Goal: Task Accomplishment & Management: Use online tool/utility

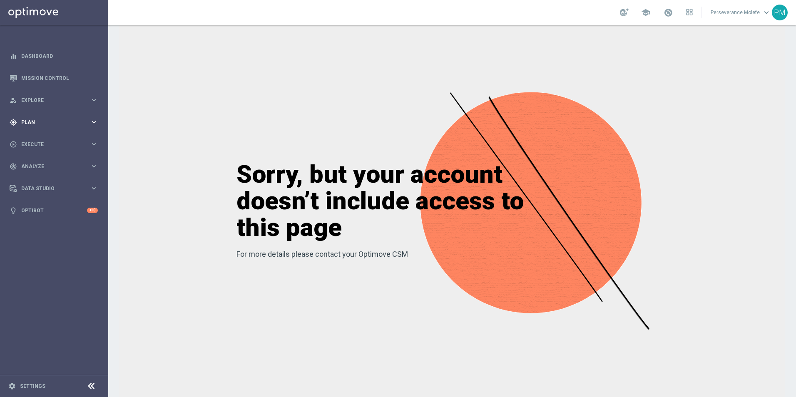
click at [59, 121] on span "Plan" at bounding box center [55, 122] width 69 height 5
click at [42, 162] on button "Templates keyboard_arrow_right" at bounding box center [60, 164] width 77 height 7
click at [44, 176] on link "Optimail" at bounding box center [56, 177] width 61 height 7
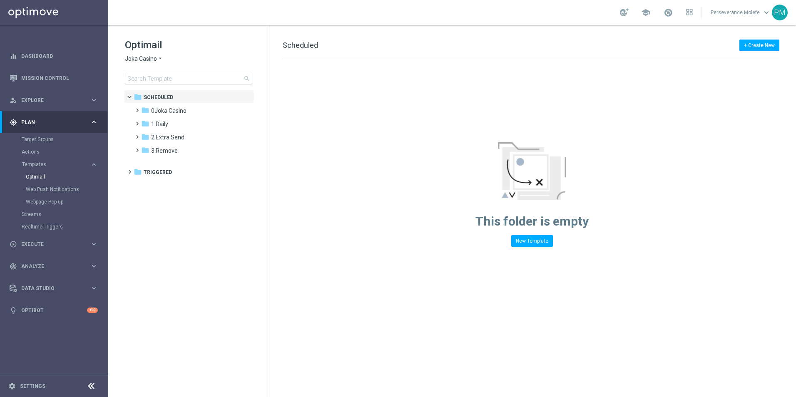
click at [132, 60] on span "Joka Casino" at bounding box center [141, 59] width 32 height 8
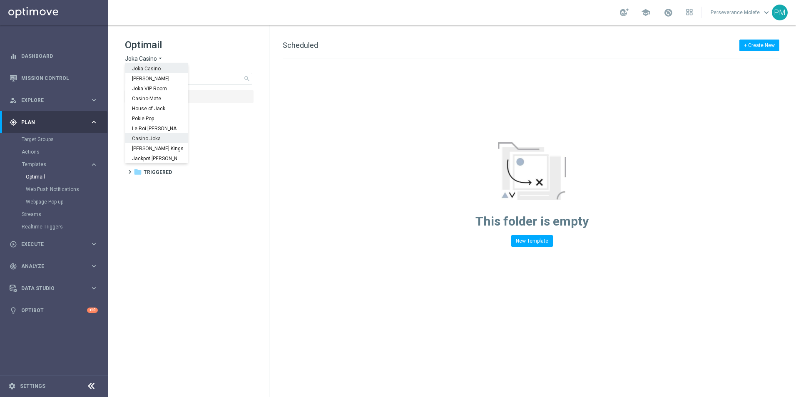
click at [0, 0] on span "Casino Joka" at bounding box center [0, 0] width 0 height 0
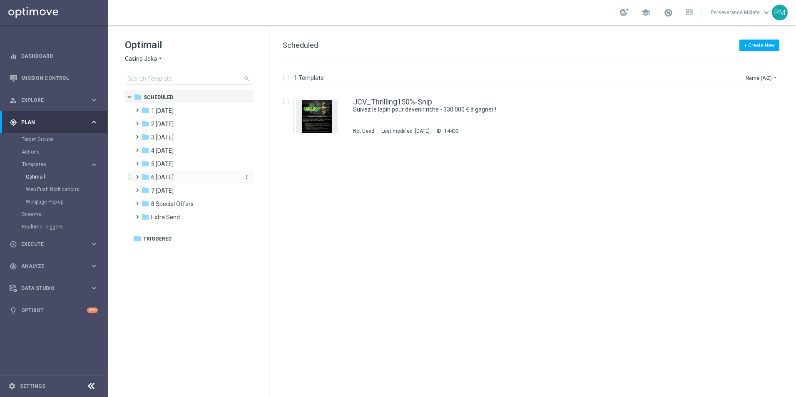
click at [157, 178] on span "6 [DATE]" at bounding box center [162, 177] width 22 height 7
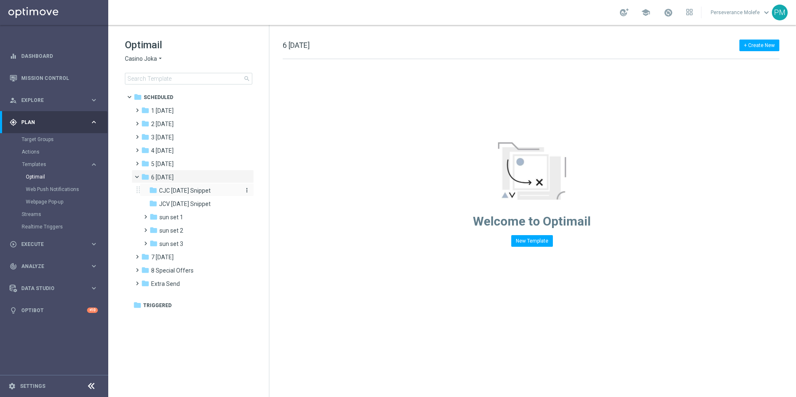
click at [182, 195] on div "folder CJC [DATE] Snippet" at bounding box center [193, 191] width 89 height 10
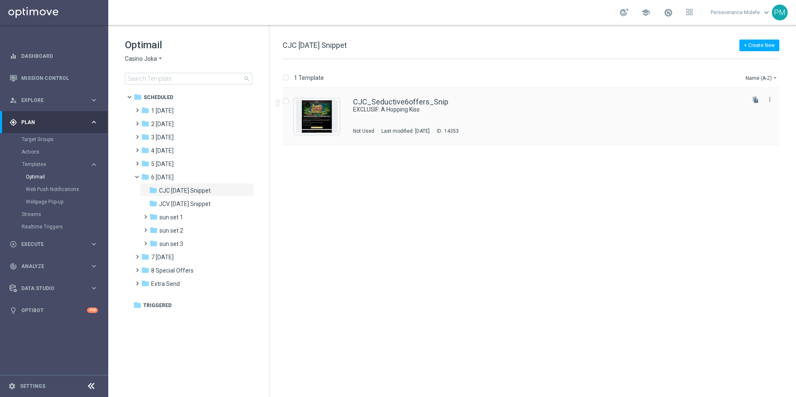
click at [388, 97] on div "CJC_Seductive6offers_Snip EXCLUSIF: A Hopping Kiss Not Used Last modified: [DAT…" at bounding box center [531, 116] width 496 height 57
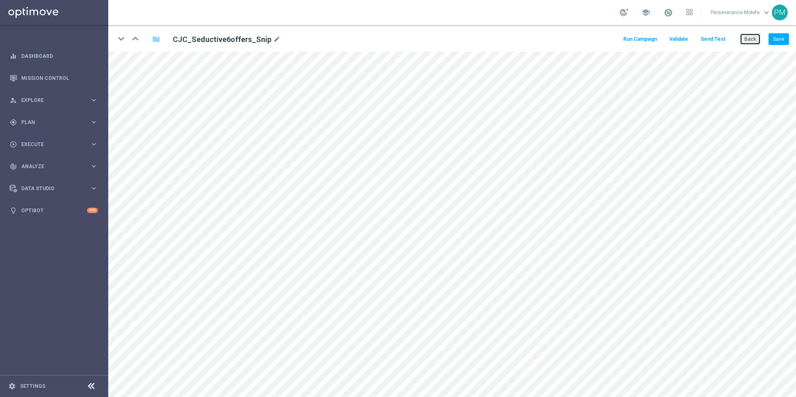
click at [384, 36] on button "Back" at bounding box center [750, 39] width 21 height 12
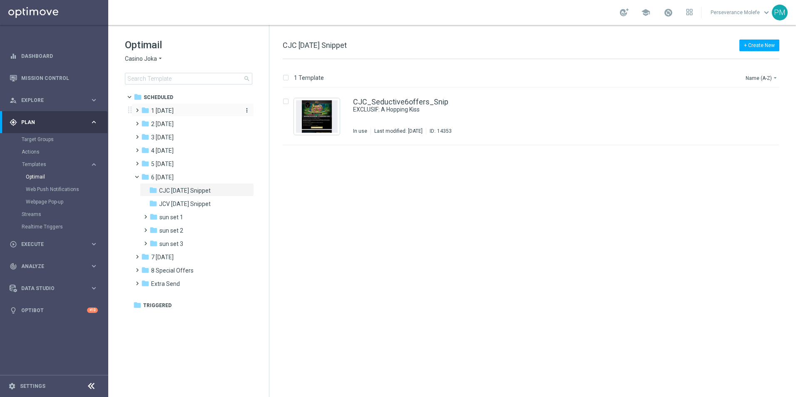
click at [174, 109] on span "1 [DATE]" at bounding box center [162, 110] width 22 height 7
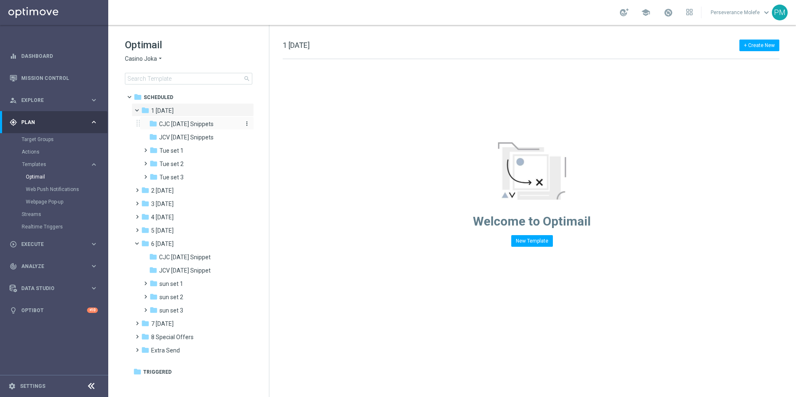
click at [178, 127] on span "CJC [DATE] Snippets" at bounding box center [186, 123] width 55 height 7
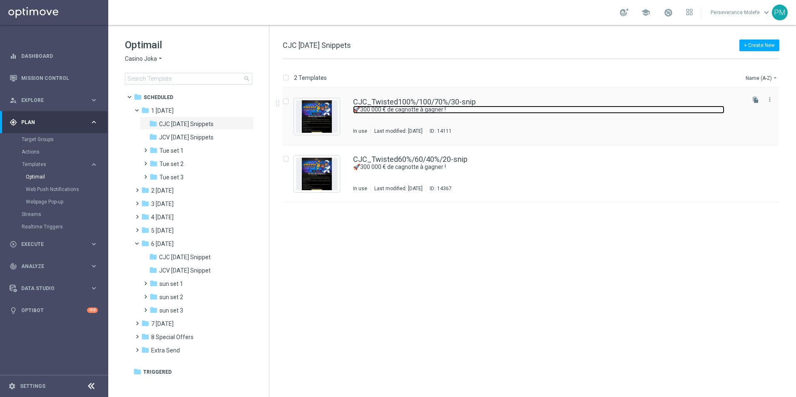
click at [384, 108] on link "🚀300 000 € de cagnotte à gagner !" at bounding box center [538, 110] width 371 height 8
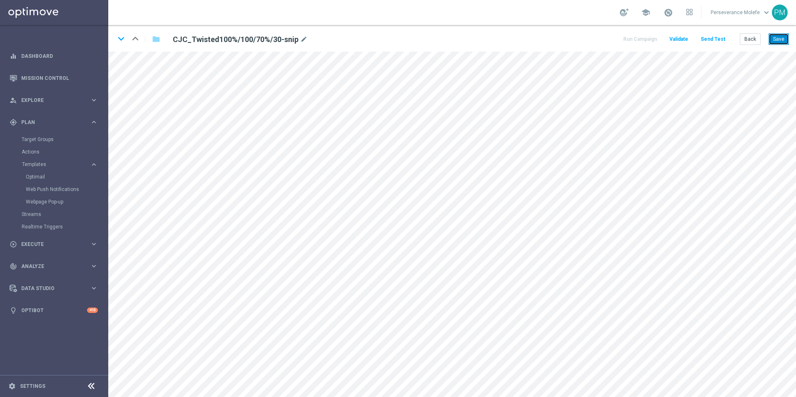
click at [384, 42] on button "Save" at bounding box center [779, 39] width 20 height 12
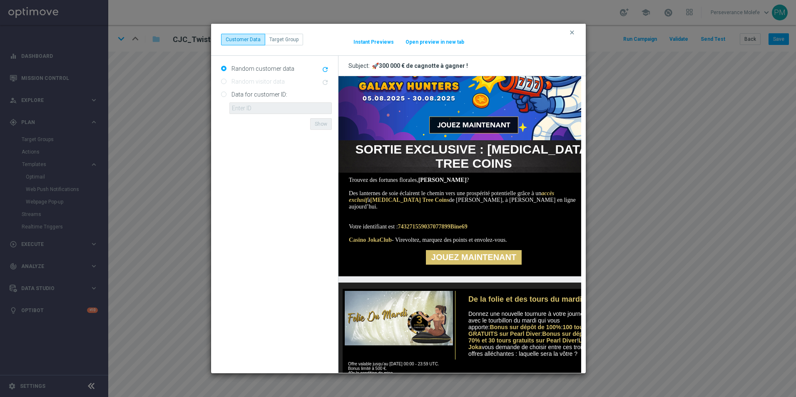
scroll to position [42, 0]
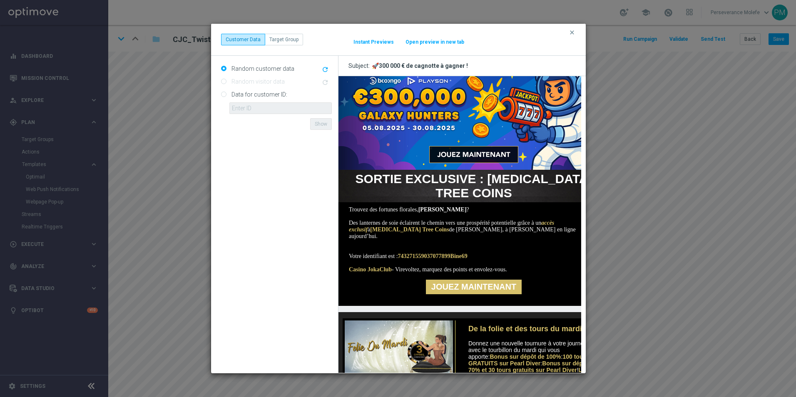
click at [384, 44] on button "Open preview in new tab" at bounding box center [435, 42] width 60 height 7
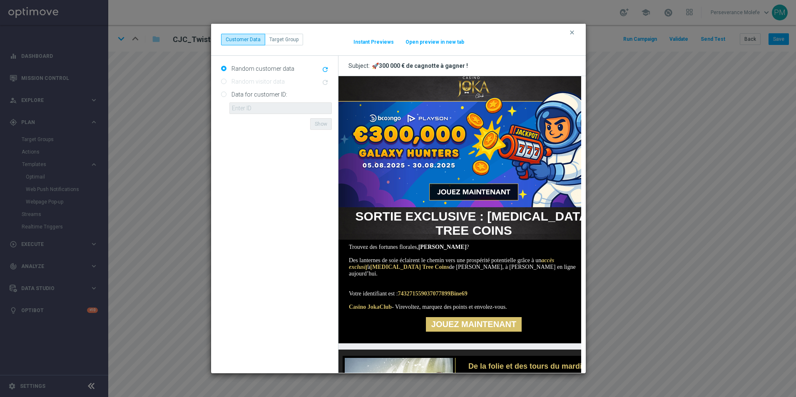
scroll to position [0, 0]
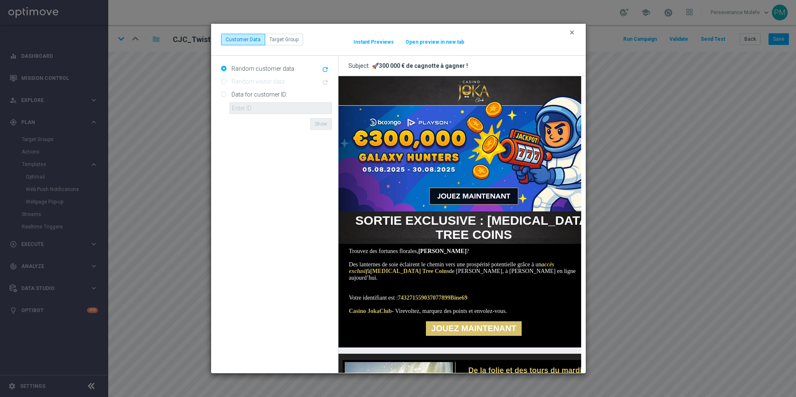
click at [384, 31] on icon "clear" at bounding box center [572, 32] width 7 height 7
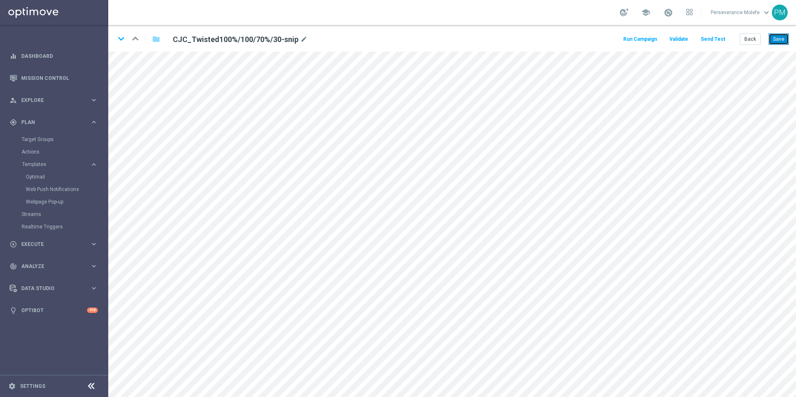
click at [384, 39] on button "Save" at bounding box center [779, 39] width 20 height 12
click at [384, 42] on button "Back" at bounding box center [750, 39] width 21 height 12
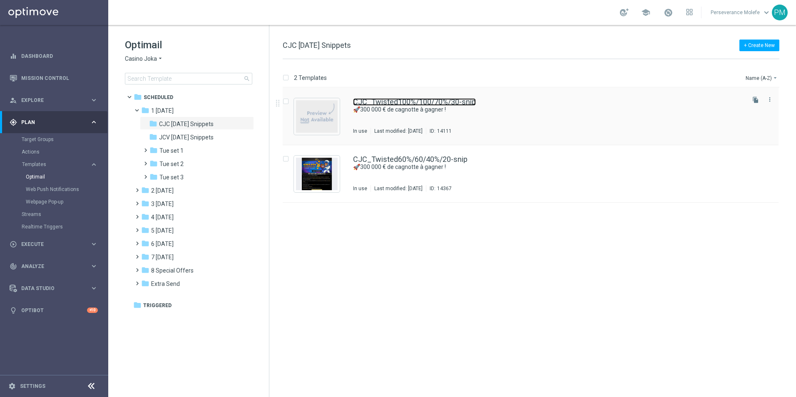
click at [376, 105] on link "CJC_Twisted100%/100/70%/30-snip" at bounding box center [414, 101] width 123 height 7
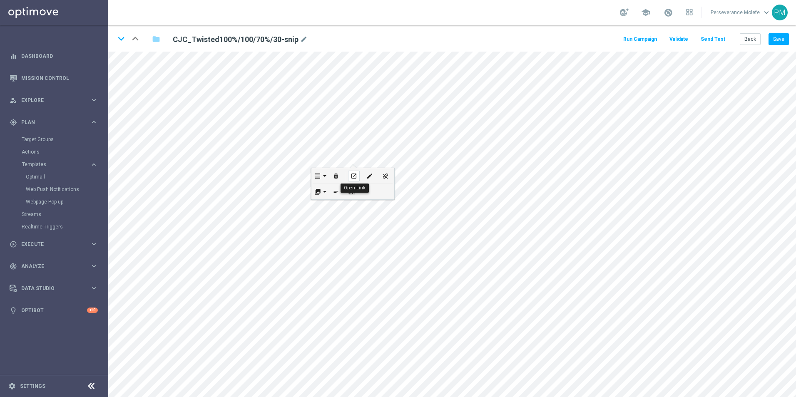
click at [351, 172] on div "open_in_new" at bounding box center [354, 176] width 12 height 11
click at [384, 45] on button "Save" at bounding box center [779, 39] width 20 height 12
click at [384, 40] on button "Save" at bounding box center [779, 39] width 20 height 12
click at [384, 39] on button "Save" at bounding box center [779, 39] width 20 height 12
click at [384, 44] on button "Save" at bounding box center [779, 39] width 20 height 12
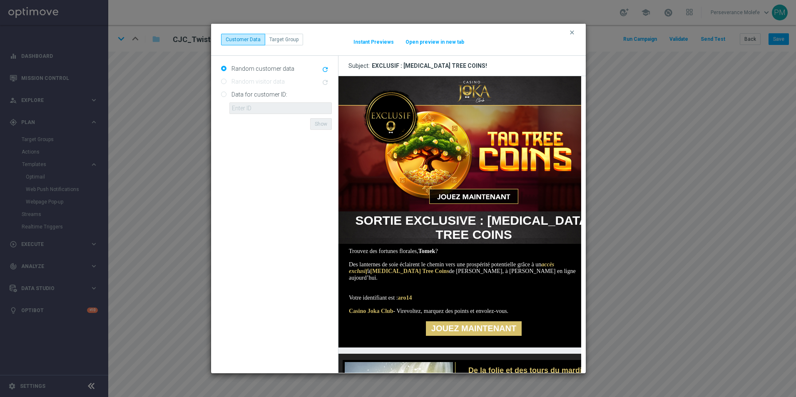
click at [384, 40] on button "Open preview in new tab" at bounding box center [435, 42] width 60 height 7
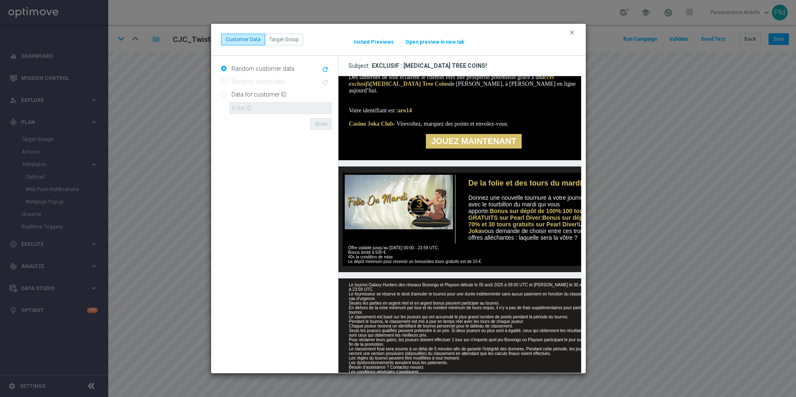
scroll to position [198, 0]
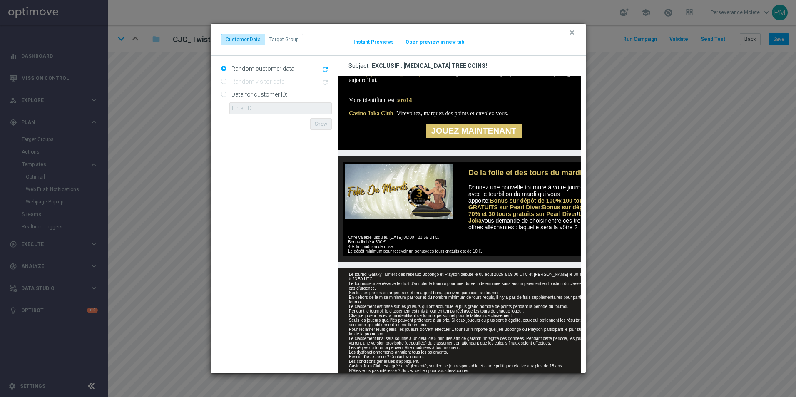
click at [384, 31] on icon "clear" at bounding box center [572, 32] width 7 height 7
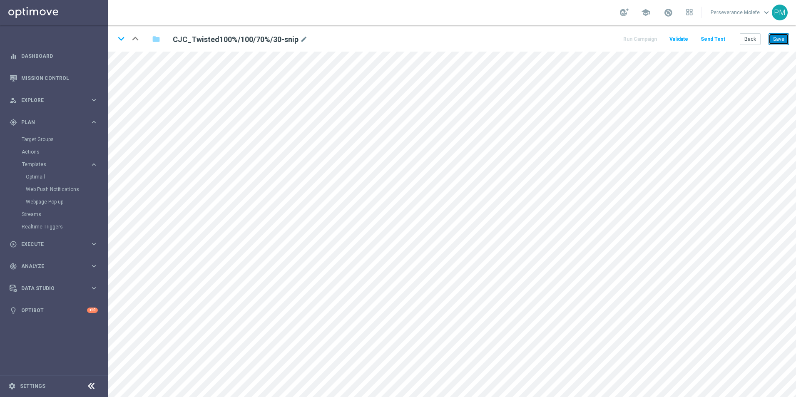
click at [384, 40] on button "Save" at bounding box center [779, 39] width 20 height 12
click at [384, 35] on button "Back" at bounding box center [750, 39] width 21 height 12
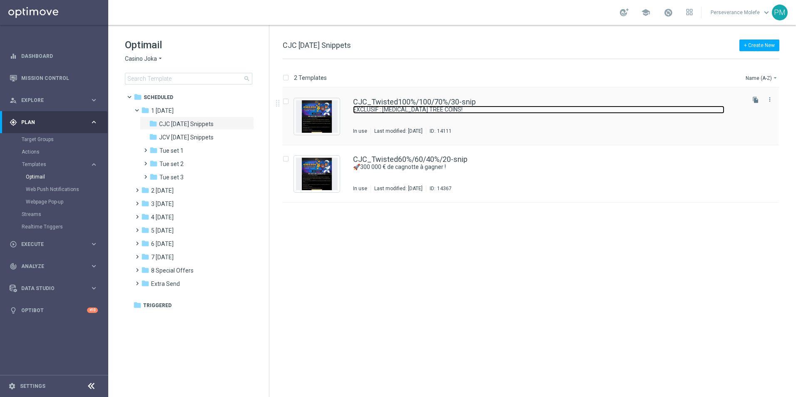
click at [384, 107] on link "EXCLUSIF : [MEDICAL_DATA] TREE COINS!" at bounding box center [538, 110] width 371 height 8
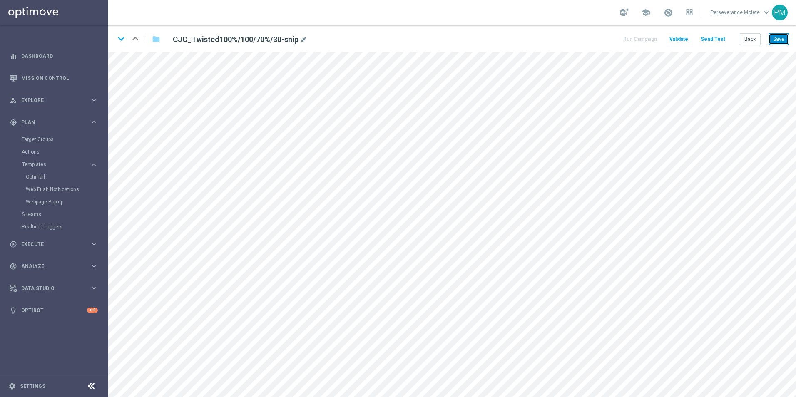
click at [384, 37] on button "Save" at bounding box center [779, 39] width 20 height 12
click at [384, 37] on button "Back" at bounding box center [750, 39] width 21 height 12
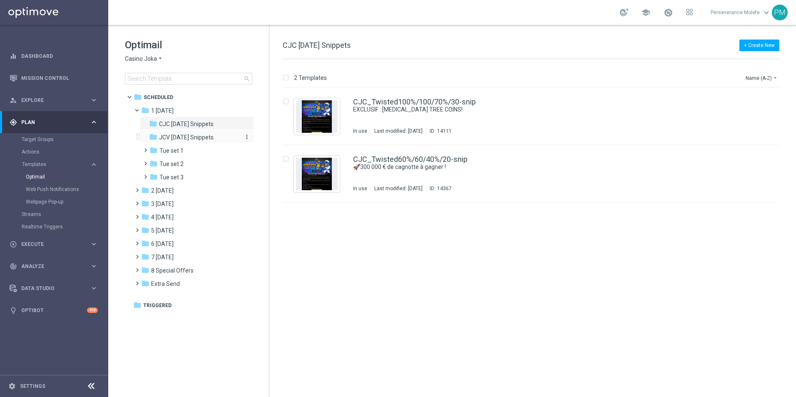
click at [214, 133] on div "folder JCV Tuesday Snippets" at bounding box center [193, 138] width 89 height 10
click at [197, 121] on span "CJC [DATE] Snippets" at bounding box center [186, 123] width 55 height 7
click at [384, 154] on div "CJC_Twisted60%/60/40%/20-snip 🚀300 000 € de cagnotte à gagner ! In use Last mod…" at bounding box center [531, 173] width 496 height 57
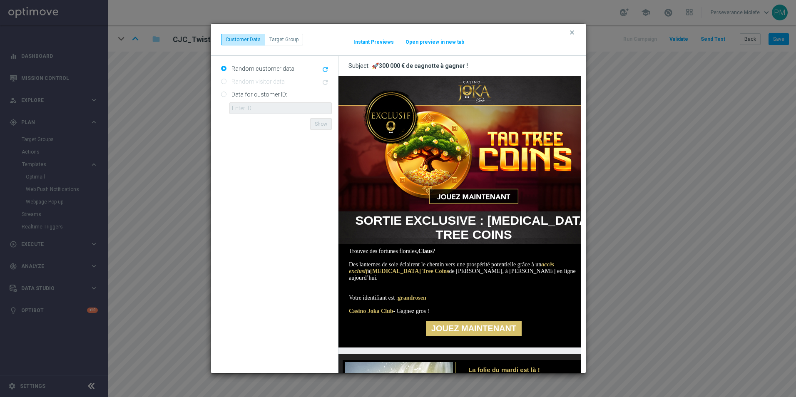
click at [384, 42] on button "Open preview in new tab" at bounding box center [435, 42] width 60 height 7
click at [384, 32] on icon "clear" at bounding box center [572, 32] width 7 height 7
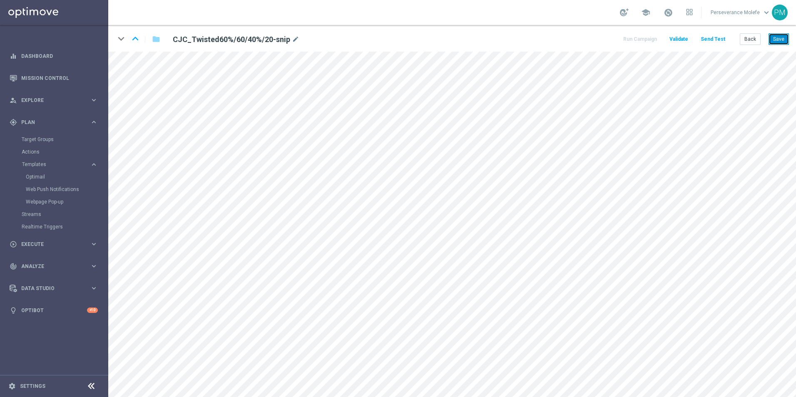
click at [384, 43] on button "Save" at bounding box center [779, 39] width 20 height 12
click at [384, 40] on button "Back" at bounding box center [750, 39] width 21 height 12
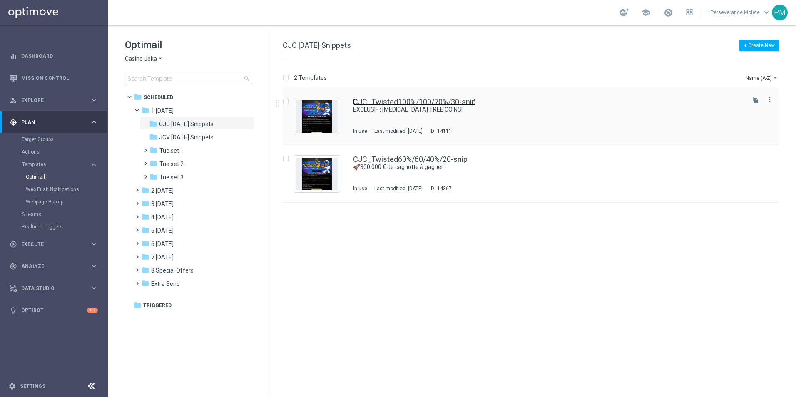
click at [372, 105] on link "CJC_Twisted100%/100/70%/30-snip" at bounding box center [414, 101] width 123 height 7
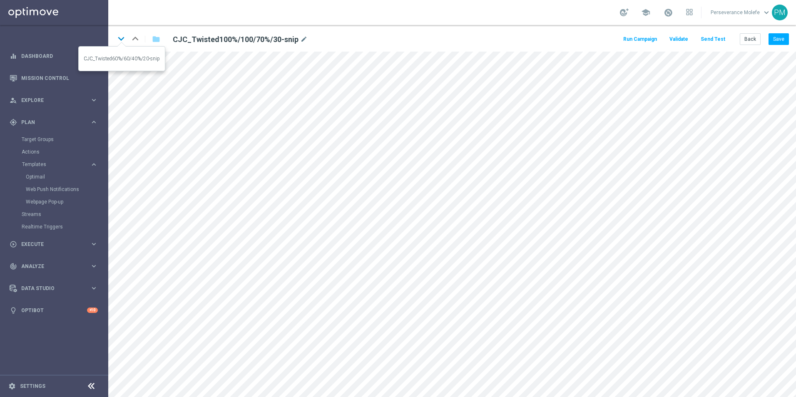
click at [122, 37] on icon "keyboard_arrow_down" at bounding box center [121, 38] width 12 height 12
click at [384, 37] on button "Save" at bounding box center [779, 39] width 20 height 12
click at [384, 37] on button "Back" at bounding box center [750, 39] width 21 height 12
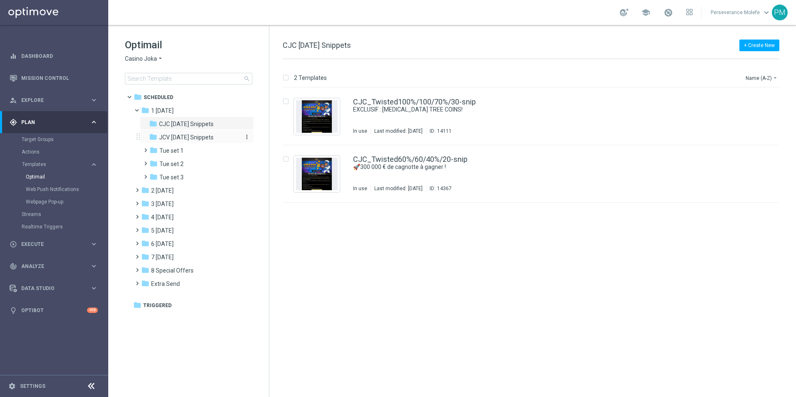
click at [197, 137] on span "JCV [DATE] Snippets" at bounding box center [186, 137] width 55 height 7
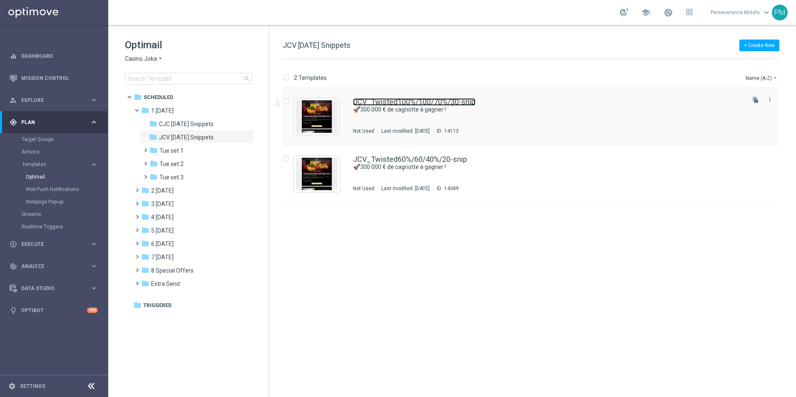
click at [384, 101] on link "JCV_Twisted100%/100/70%/30-snip" at bounding box center [414, 101] width 122 height 7
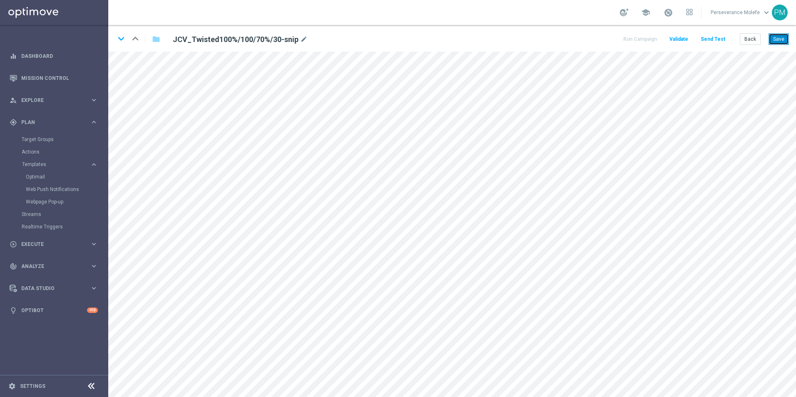
click at [384, 44] on button "Save" at bounding box center [779, 39] width 20 height 12
click at [384, 40] on button "Back" at bounding box center [750, 39] width 21 height 12
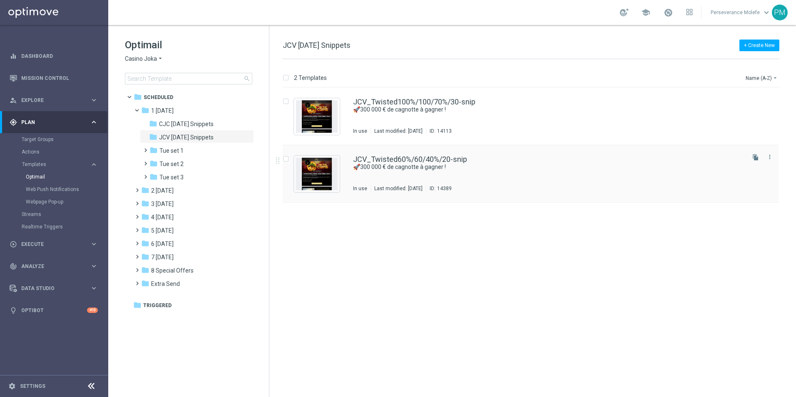
click at [384, 154] on div "JCV_Twisted60%/60/40%/20-snip 🚀300 000 € de cagnotte à gagner ! In use Last mod…" at bounding box center [531, 173] width 496 height 57
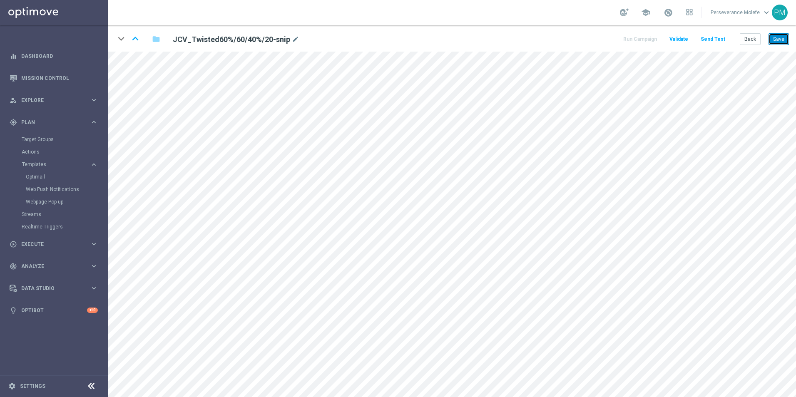
click at [384, 43] on button "Save" at bounding box center [779, 39] width 20 height 12
click at [384, 37] on button "Save" at bounding box center [779, 39] width 20 height 12
click at [384, 41] on button "Back" at bounding box center [750, 39] width 21 height 12
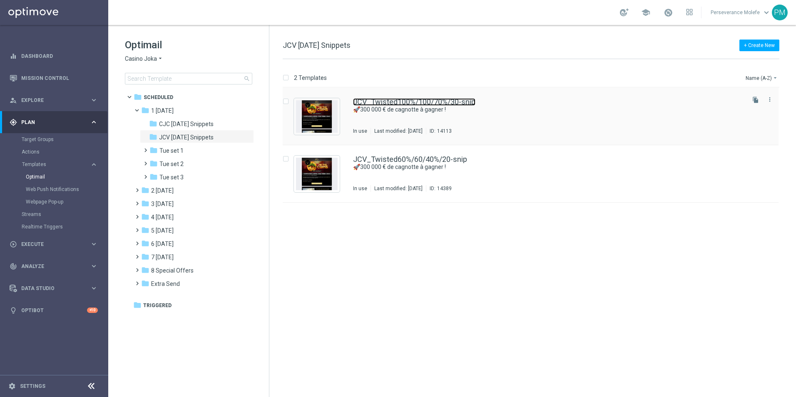
click at [384, 103] on link "JCV_Twisted100%/100/70%/30-snip" at bounding box center [414, 101] width 122 height 7
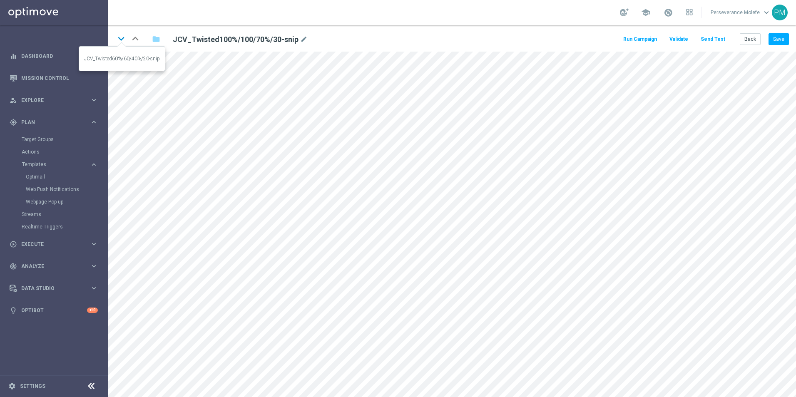
click at [121, 39] on icon "keyboard_arrow_down" at bounding box center [121, 38] width 12 height 12
click at [384, 44] on button "Save" at bounding box center [779, 39] width 20 height 12
click at [384, 43] on button "Save" at bounding box center [779, 39] width 20 height 12
click at [134, 37] on icon "keyboard_arrow_up" at bounding box center [135, 38] width 12 height 12
click at [384, 41] on button "Save" at bounding box center [779, 39] width 20 height 12
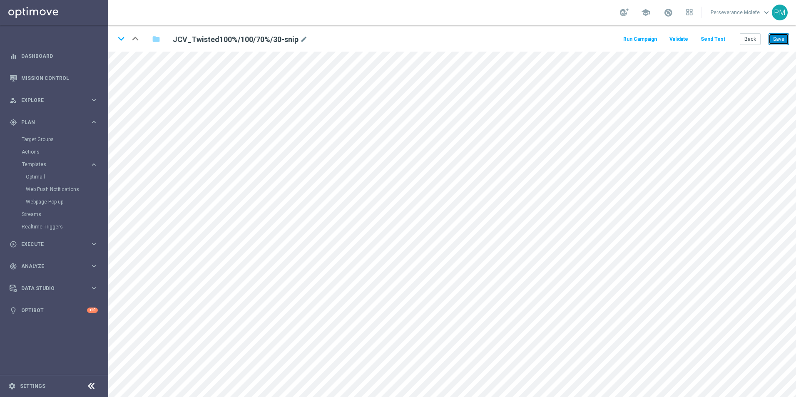
click at [384, 41] on button "Save" at bounding box center [779, 39] width 20 height 12
click at [384, 43] on button "Back" at bounding box center [750, 39] width 21 height 12
click at [742, 41] on button "Back" at bounding box center [750, 39] width 21 height 12
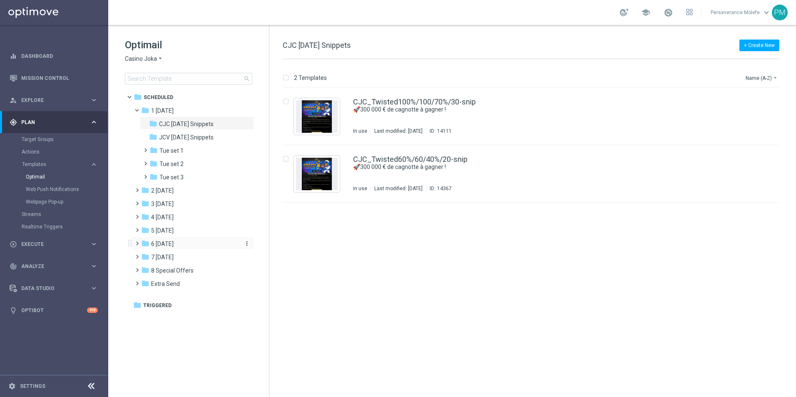
click at [182, 246] on div "folder 6 Sunday" at bounding box center [189, 244] width 96 height 10
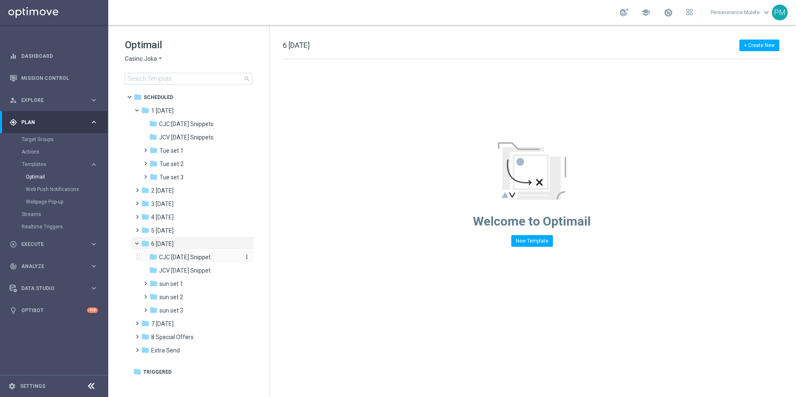
click at [194, 257] on span "CJC Sunday Snippet" at bounding box center [185, 257] width 52 height 7
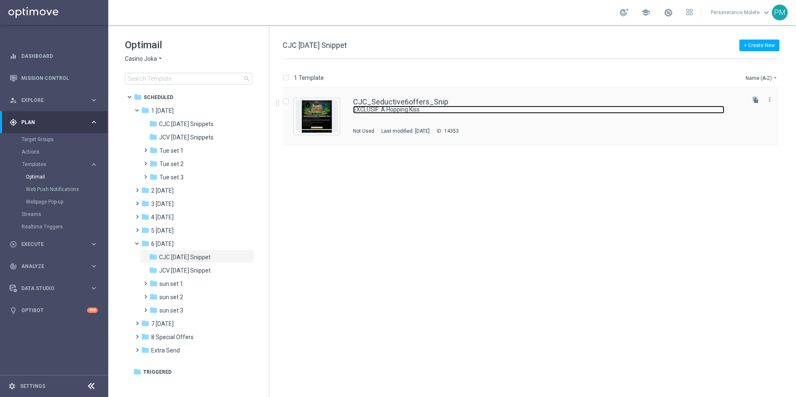
click at [375, 108] on link "EXCLUSIF: A Hopping Kiss" at bounding box center [538, 110] width 371 height 8
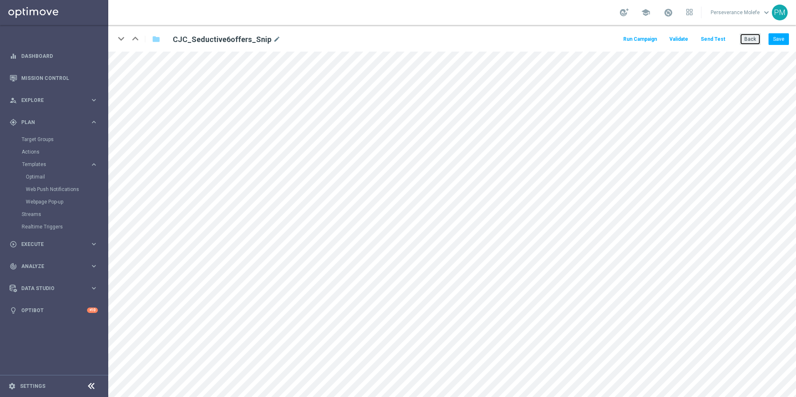
click at [743, 40] on button "Back" at bounding box center [750, 39] width 21 height 12
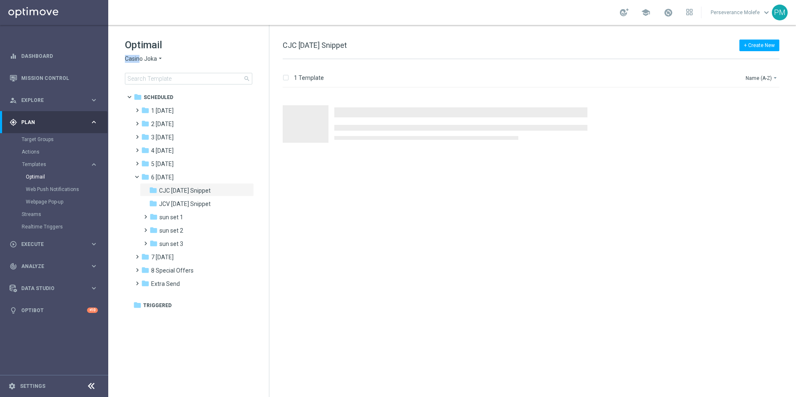
drag, startPoint x: 142, startPoint y: 54, endPoint x: 140, endPoint y: 59, distance: 5.3
click at [140, 59] on div "Optimail Casino Joka arrow_drop_down × Casino Joka search" at bounding box center [197, 61] width 144 height 46
click at [140, 59] on span "Casino Joka" at bounding box center [141, 59] width 32 height 8
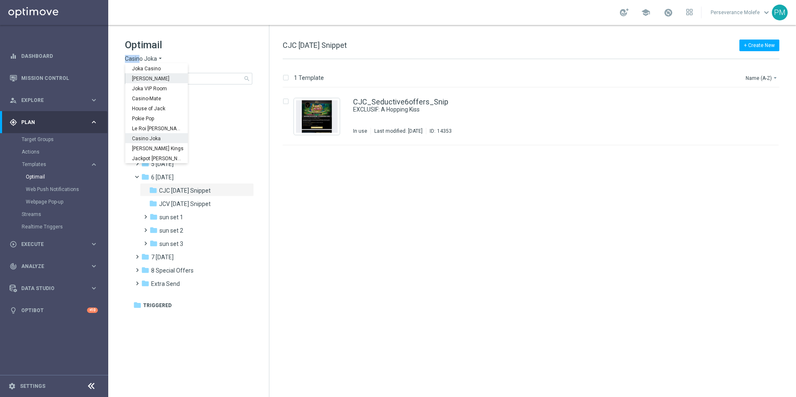
click at [159, 73] on div "King Johnnie" at bounding box center [156, 78] width 62 height 10
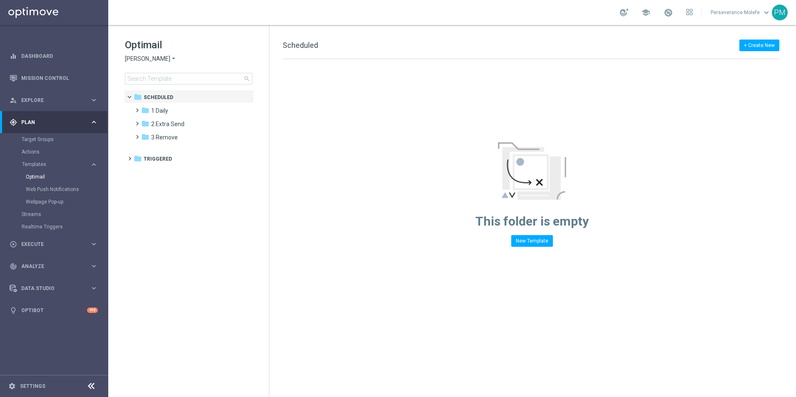
click at [157, 60] on span "King Johnnie" at bounding box center [147, 59] width 45 height 8
click at [154, 64] on div "Joka Casino" at bounding box center [156, 68] width 62 height 10
click at [172, 123] on div "folder 1 Daily" at bounding box center [189, 124] width 96 height 10
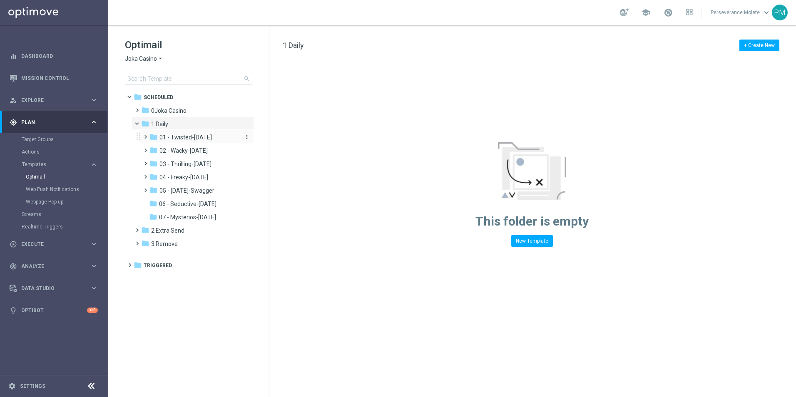
click at [174, 136] on span "01 - Twisted-[DATE]" at bounding box center [185, 137] width 52 height 7
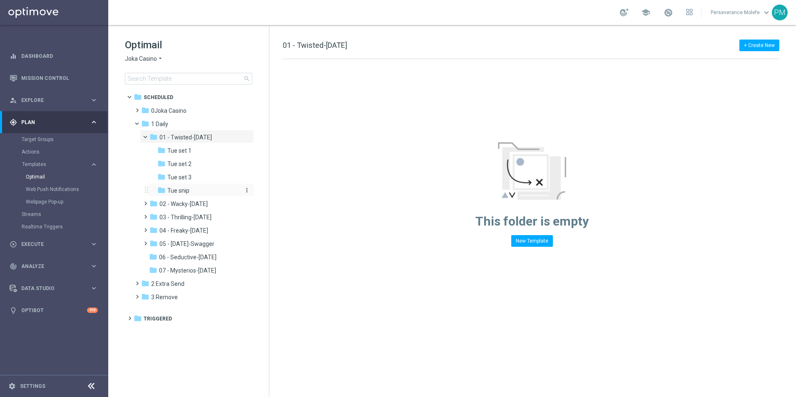
click at [182, 193] on span "Tue snip" at bounding box center [178, 190] width 22 height 7
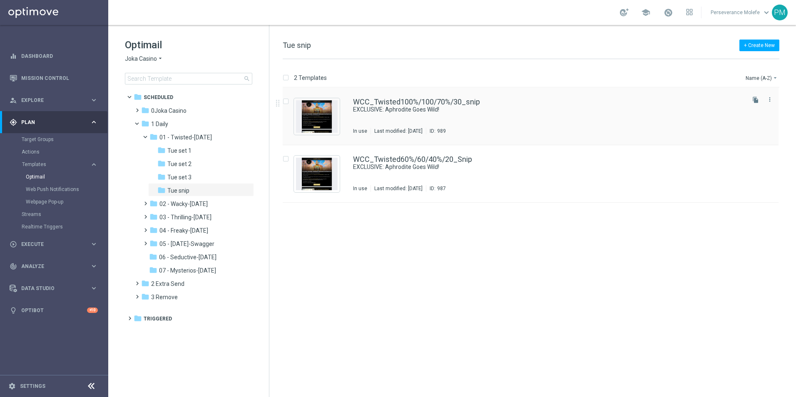
click at [391, 98] on div "WCC_Twisted100%/100/70%/30_snip EXCLUSIVE: Aphrodite Goes Wild! In use Last mod…" at bounding box center [531, 116] width 496 height 57
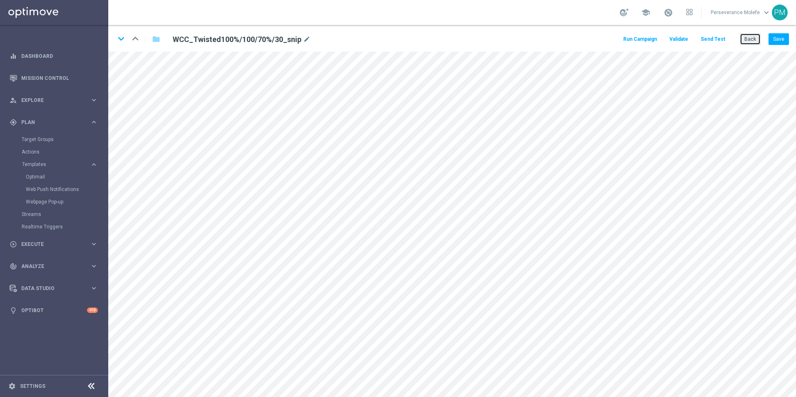
click at [753, 36] on button "Back" at bounding box center [750, 39] width 21 height 12
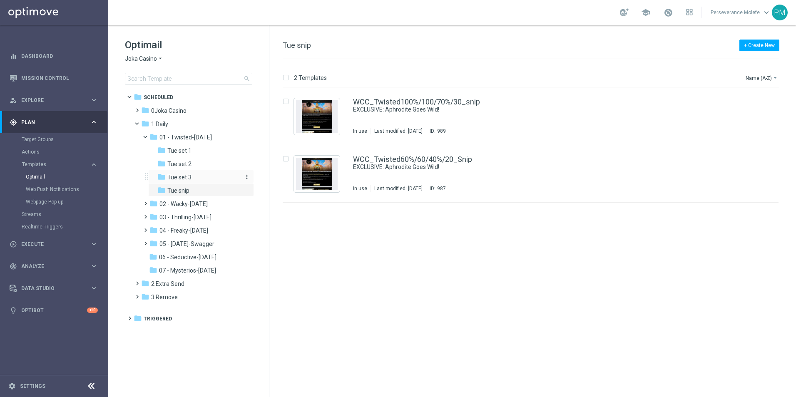
click at [188, 174] on span "Tue set 3" at bounding box center [179, 177] width 24 height 7
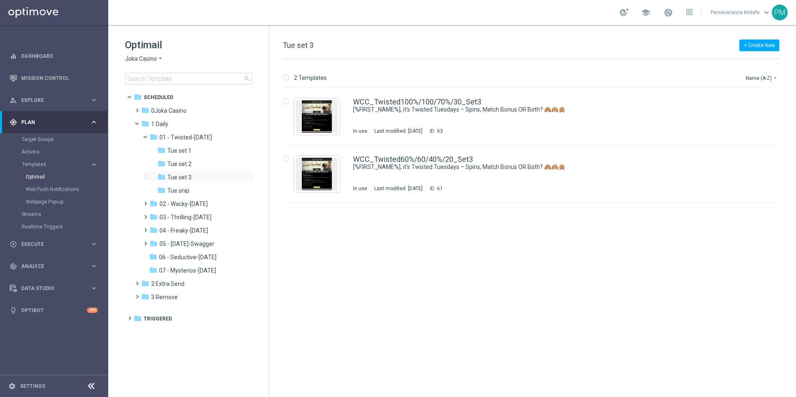
click at [189, 170] on div "folder Tue set 3 more_vert" at bounding box center [201, 176] width 106 height 13
click at [194, 165] on div "folder Tue set 2" at bounding box center [198, 164] width 82 height 10
click at [197, 152] on div "folder Tue set 1" at bounding box center [198, 151] width 82 height 10
click at [184, 111] on span "0Joka Casino" at bounding box center [168, 110] width 35 height 7
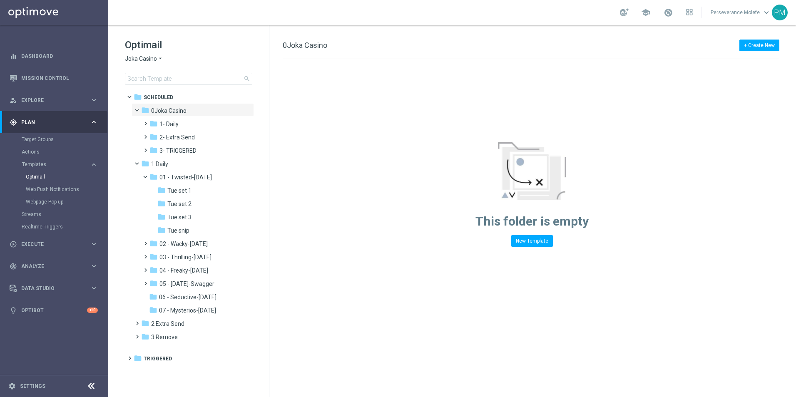
click at [184, 111] on span "0Joka Casino" at bounding box center [168, 110] width 35 height 7
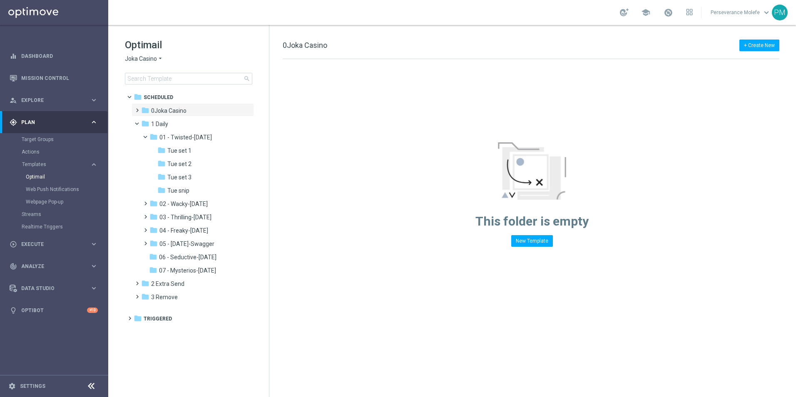
click at [184, 111] on span "0Joka Casino" at bounding box center [168, 110] width 35 height 7
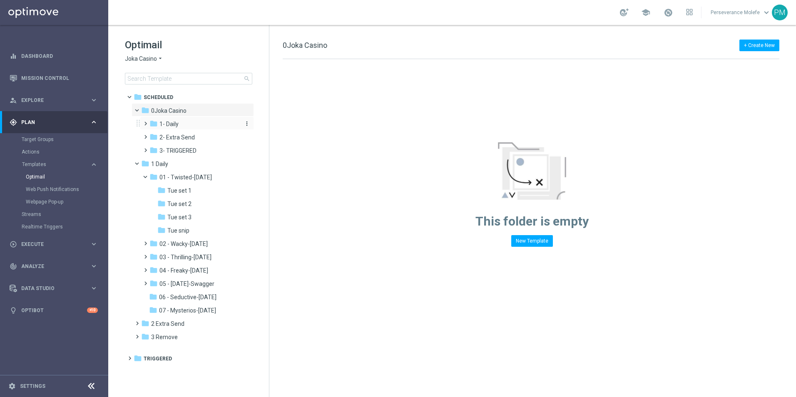
click at [186, 120] on div "folder 1- Daily" at bounding box center [193, 124] width 89 height 10
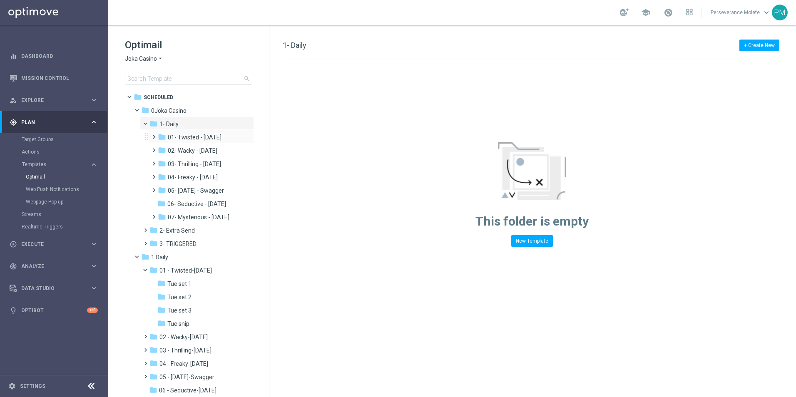
click at [196, 130] on div "folder 01- Twisted - Tuesday more_vert" at bounding box center [201, 136] width 106 height 13
click at [197, 133] on div "folder 01- Twisted - [DATE]" at bounding box center [199, 138] width 82 height 10
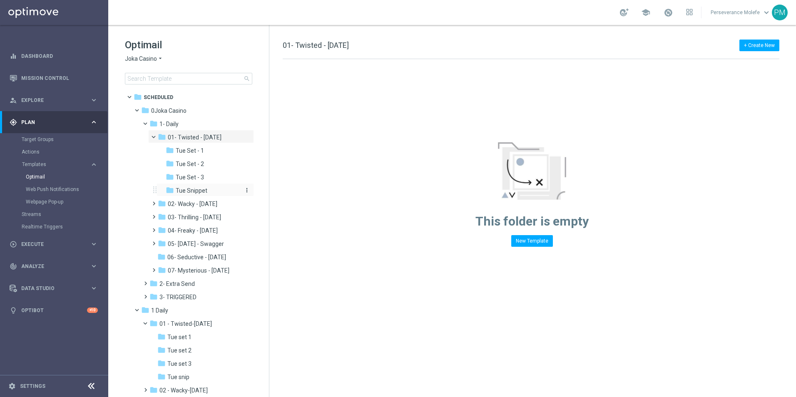
click at [204, 189] on span "Tue Snippet" at bounding box center [192, 190] width 32 height 7
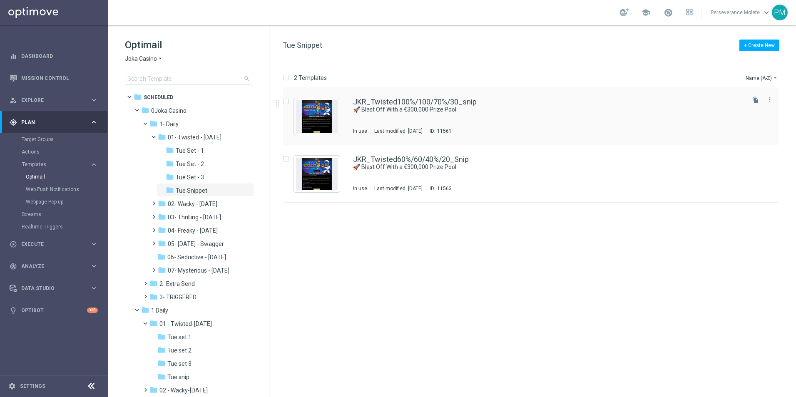
click at [431, 96] on div "JKR_Twisted100%/100/70%/30_snip 🚀 Blast Off With a €300,000 Prize Pool In use L…" at bounding box center [531, 116] width 496 height 57
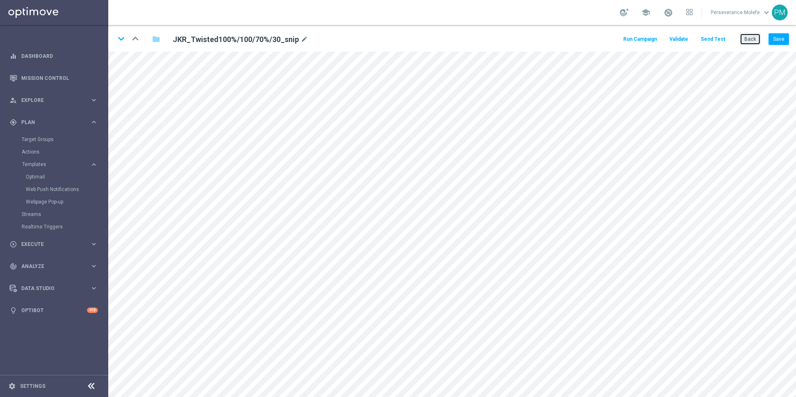
click at [748, 40] on button "Back" at bounding box center [750, 39] width 21 height 12
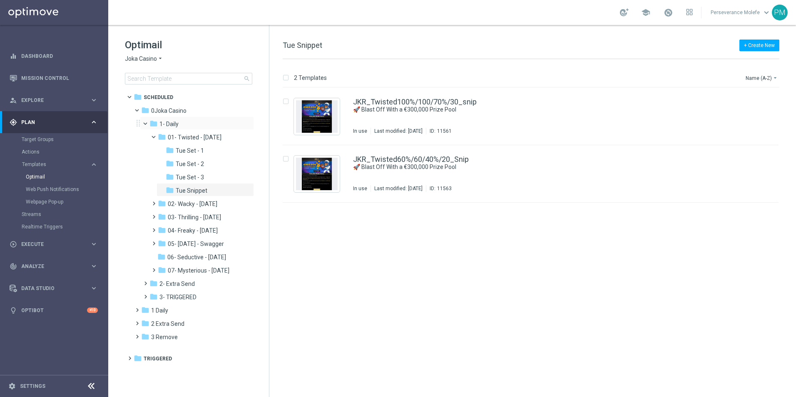
click at [147, 124] on span at bounding box center [148, 122] width 3 height 4
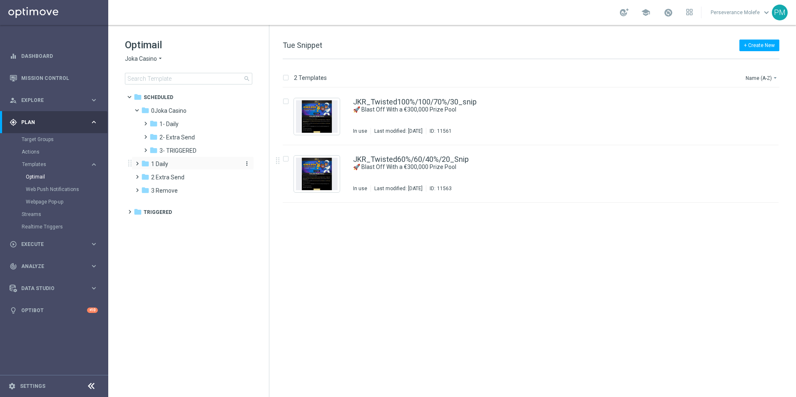
click at [178, 167] on div "folder 1 Daily" at bounding box center [189, 164] width 96 height 10
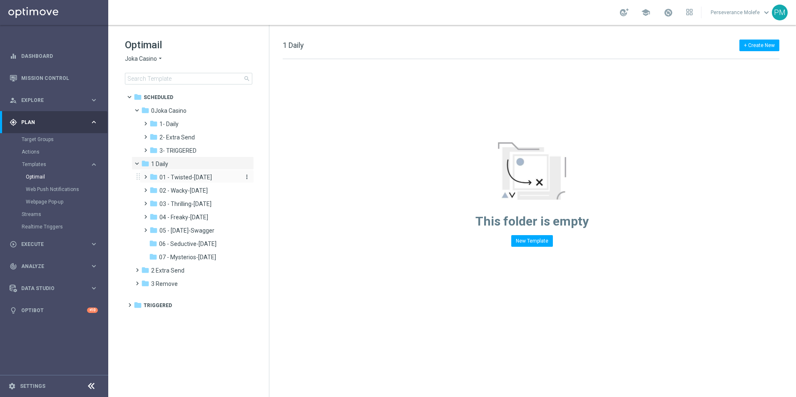
click at [200, 179] on span "01 - Twisted-Tuesday" at bounding box center [185, 177] width 52 height 7
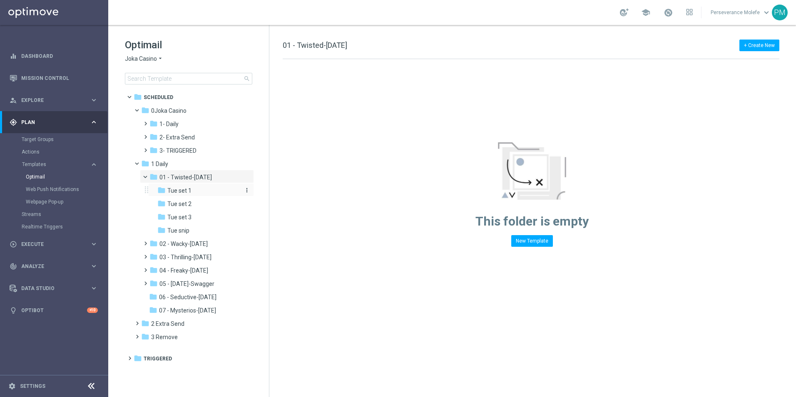
click at [203, 191] on div "folder Tue set 1" at bounding box center [198, 191] width 82 height 10
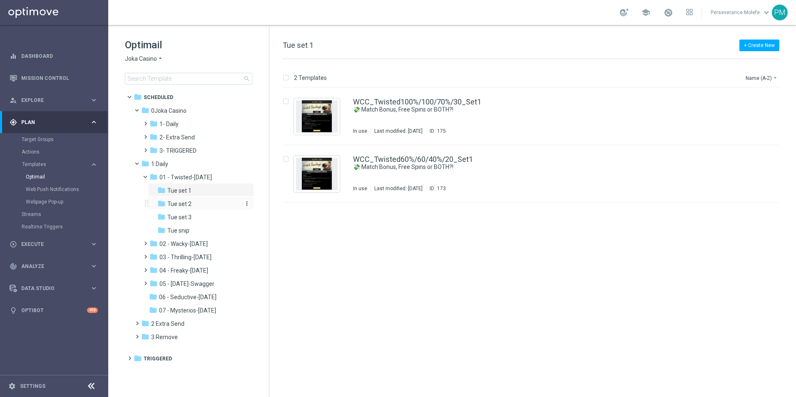
click at [212, 204] on div "folder Tue set 2" at bounding box center [198, 204] width 82 height 10
click at [216, 216] on div "folder Tue set 3" at bounding box center [198, 218] width 82 height 10
click at [215, 228] on div "folder Tue snip" at bounding box center [198, 231] width 82 height 10
click at [139, 164] on span at bounding box center [140, 162] width 3 height 4
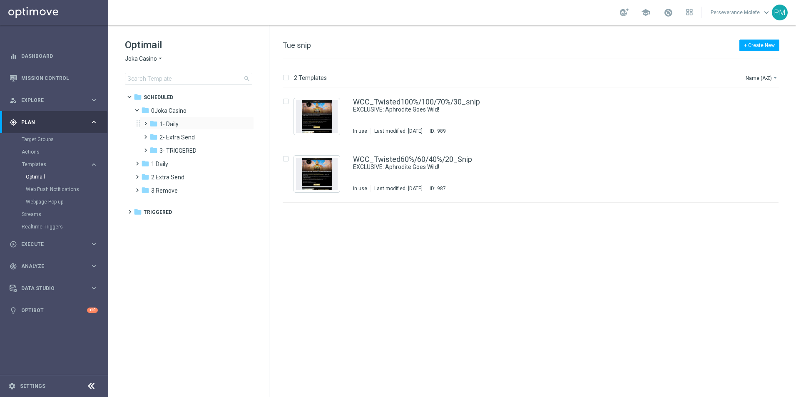
click at [168, 119] on div "folder 1- Daily more_vert" at bounding box center [197, 123] width 114 height 13
click at [184, 123] on div "folder 1- Daily" at bounding box center [193, 124] width 89 height 10
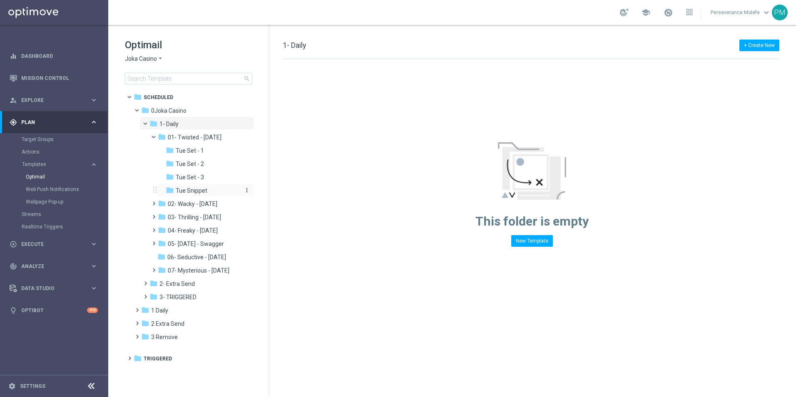
click at [214, 194] on div "folder Tue Snippet" at bounding box center [203, 191] width 75 height 10
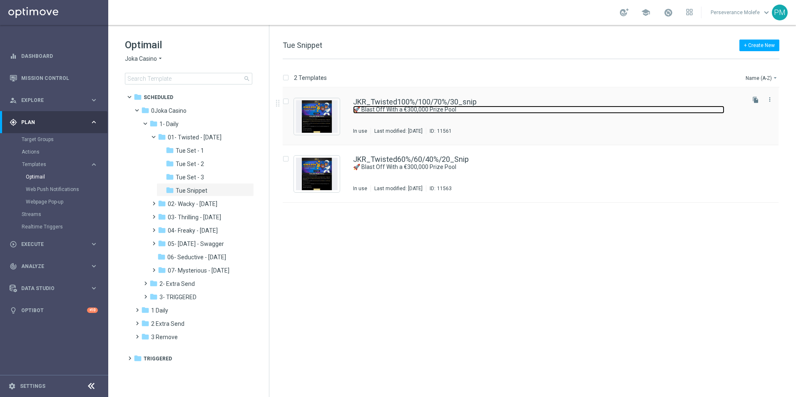
click at [375, 106] on link "🚀 Blast Off With a €300,000 Prize Pool" at bounding box center [538, 110] width 371 height 8
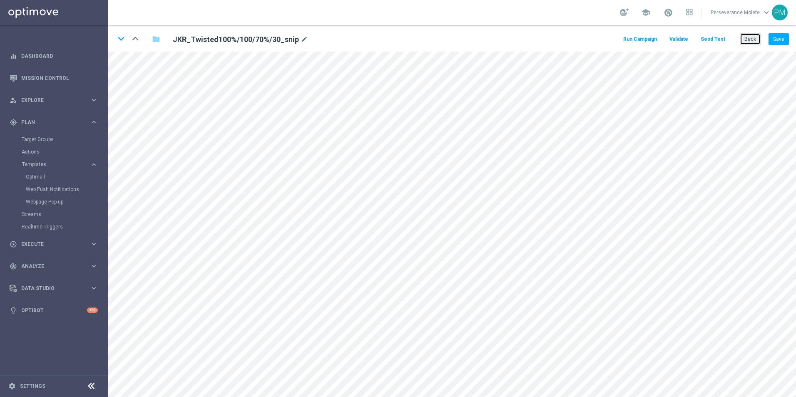
click at [744, 41] on button "Back" at bounding box center [750, 39] width 21 height 12
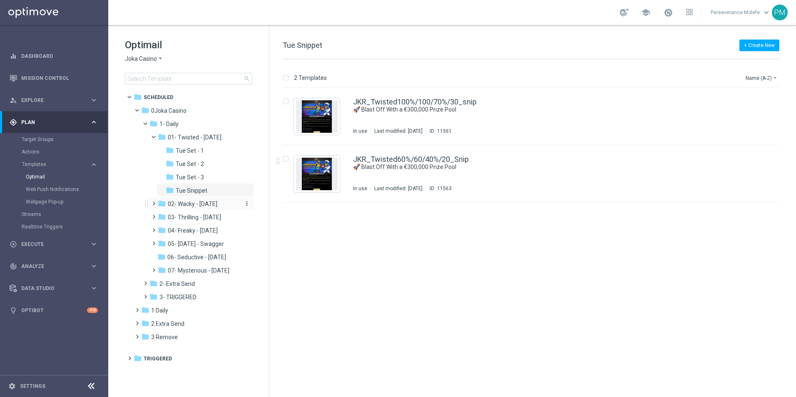
click at [213, 206] on span "02- Wacky - Wednesday" at bounding box center [193, 203] width 50 height 7
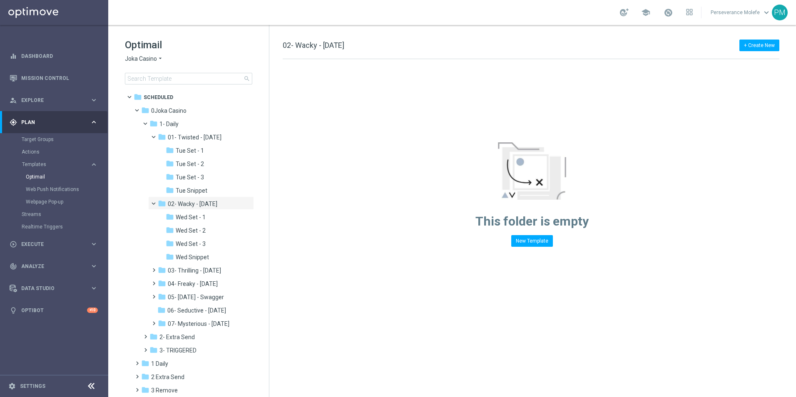
click at [213, 206] on span "02- Wacky - Wednesday" at bounding box center [193, 203] width 50 height 7
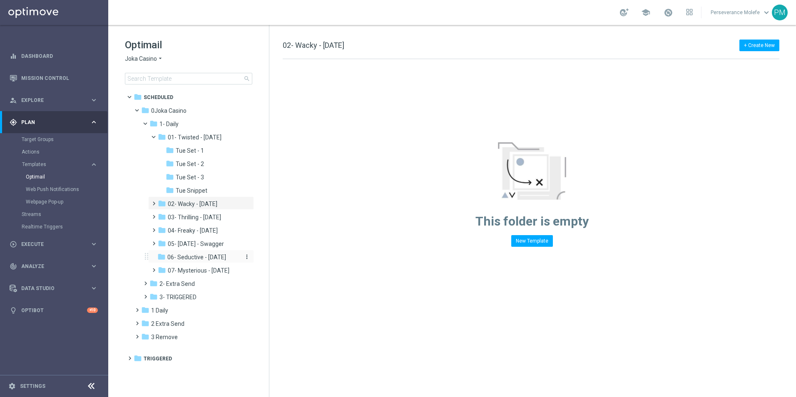
click at [209, 258] on span "06- Seductive - Sunday" at bounding box center [196, 257] width 59 height 7
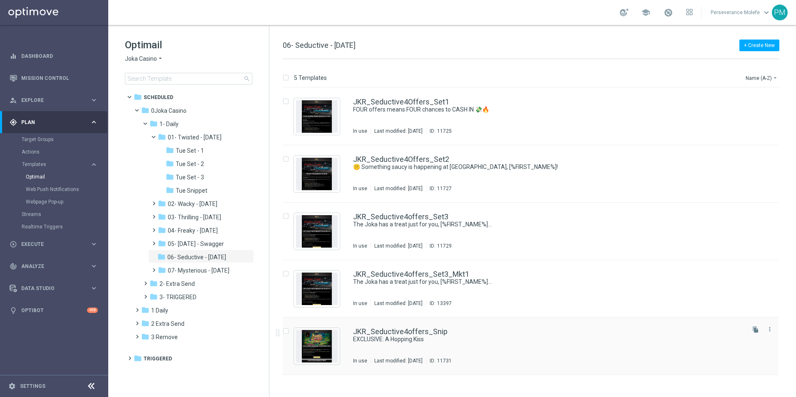
click at [409, 324] on div "JKR_Seductive4offers_Snip EXCLUSIVE: A Hopping Kiss In use Last modified: Frida…" at bounding box center [531, 346] width 496 height 57
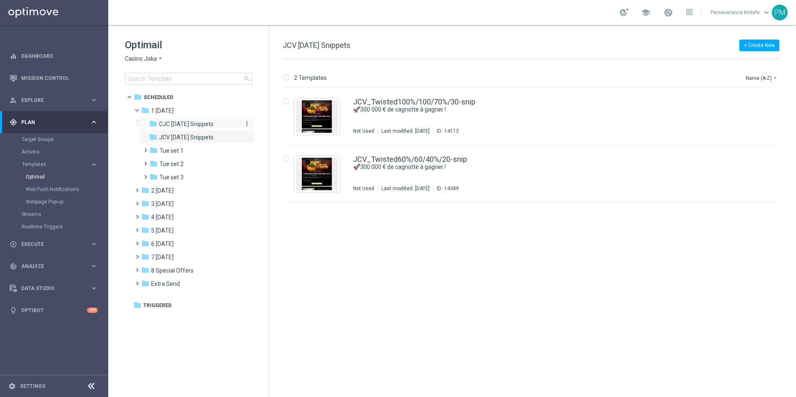
click at [189, 127] on span "CJC [DATE] Snippets" at bounding box center [186, 123] width 55 height 7
click at [393, 102] on link "CJC_Twisted100%/100/70%/30-snip" at bounding box center [414, 101] width 123 height 7
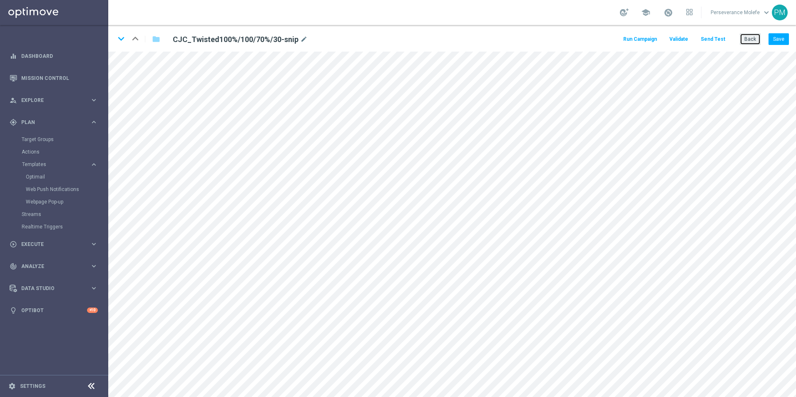
click at [755, 40] on button "Back" at bounding box center [750, 39] width 21 height 12
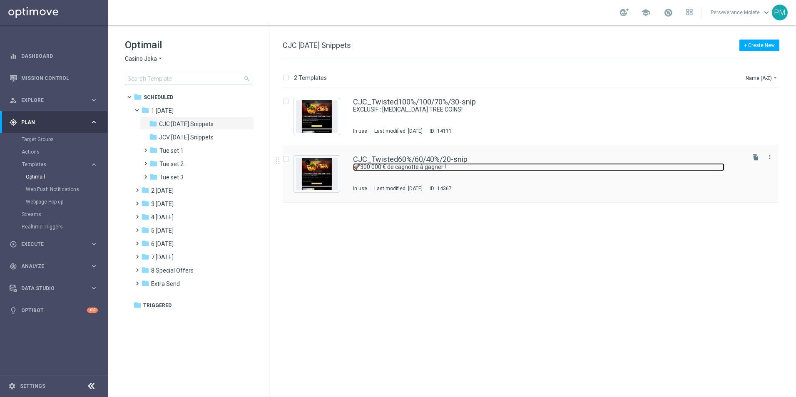
click at [423, 164] on link "🚀300 000 € de cagnotte à gagner !" at bounding box center [538, 167] width 371 height 8
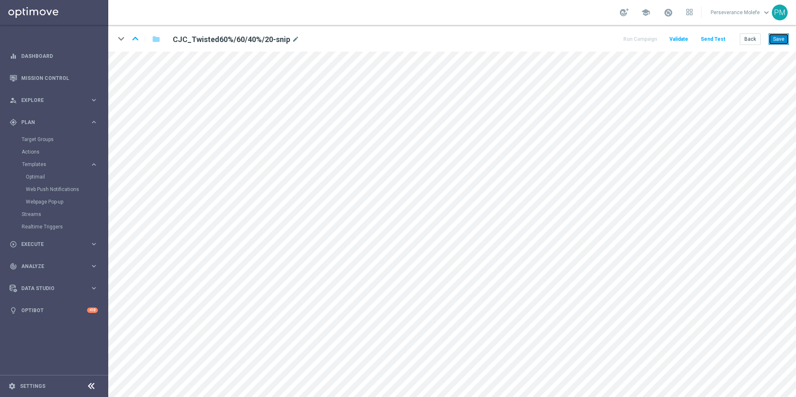
click at [776, 37] on button "Save" at bounding box center [779, 39] width 20 height 12
click at [755, 42] on button "Back" at bounding box center [750, 39] width 21 height 12
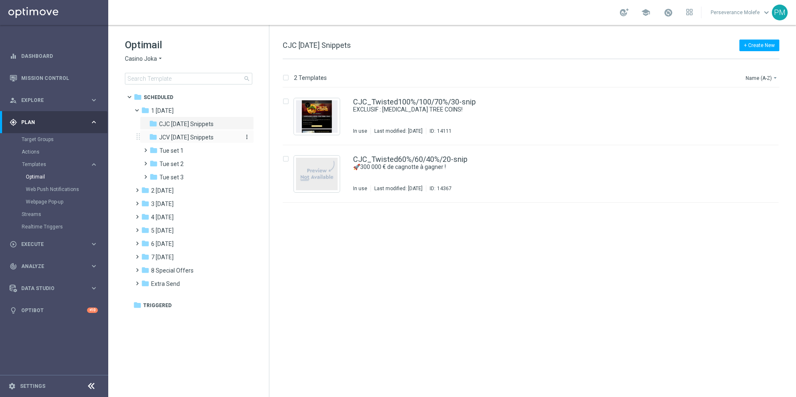
click at [189, 135] on span "JCV [DATE] Snippets" at bounding box center [186, 137] width 55 height 7
click at [398, 97] on div "JCV_Twisted100%/100/70%/30-snip 🚀300 000 € de cagnotte à gagner ! Not Used Last…" at bounding box center [531, 116] width 496 height 57
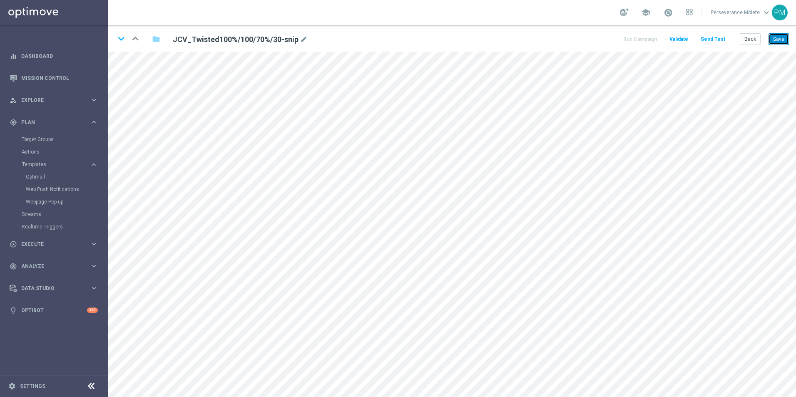
click at [772, 38] on button "Save" at bounding box center [779, 39] width 20 height 12
click at [123, 37] on icon "keyboard_arrow_down" at bounding box center [121, 38] width 12 height 12
click at [779, 37] on button "Save" at bounding box center [779, 39] width 20 height 12
click at [784, 42] on button "Save" at bounding box center [779, 39] width 20 height 12
click at [778, 38] on button "Save" at bounding box center [779, 39] width 20 height 12
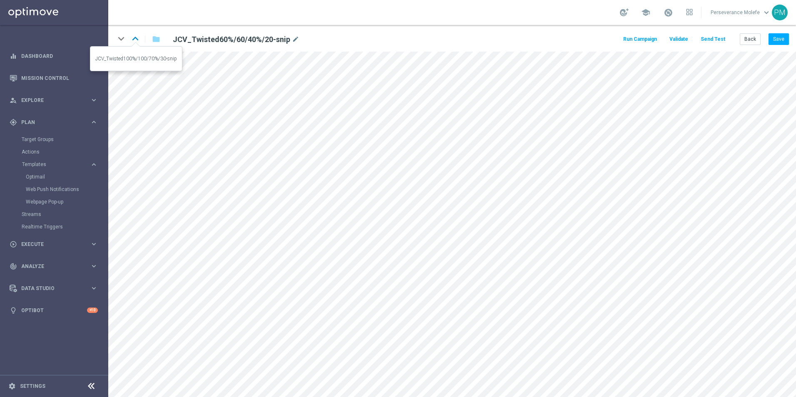
click at [132, 40] on icon "keyboard_arrow_up" at bounding box center [135, 38] width 12 height 12
click at [776, 40] on button "Save" at bounding box center [779, 39] width 20 height 12
click at [750, 37] on button "Back" at bounding box center [750, 39] width 21 height 12
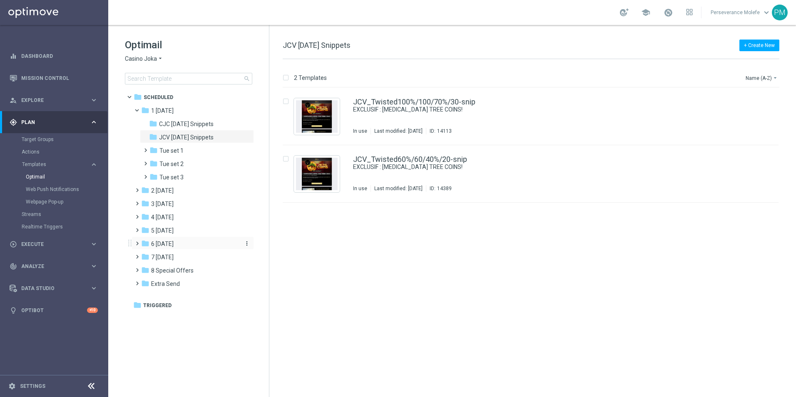
click at [177, 241] on div "folder 6 Sunday" at bounding box center [189, 244] width 96 height 10
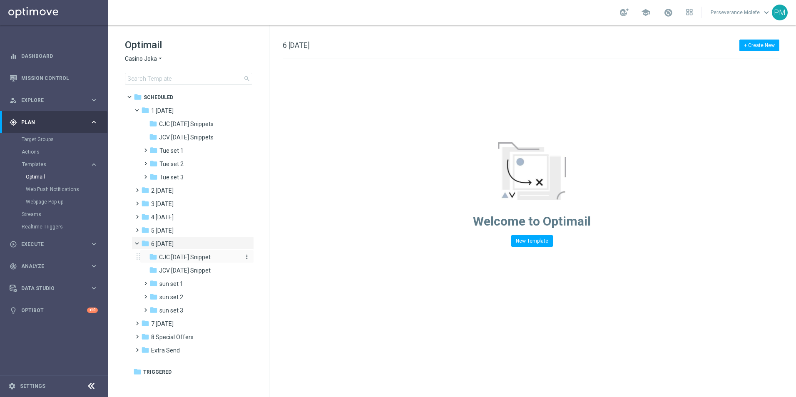
click at [204, 262] on div "folder CJC Sunday Snippet" at bounding box center [193, 258] width 89 height 10
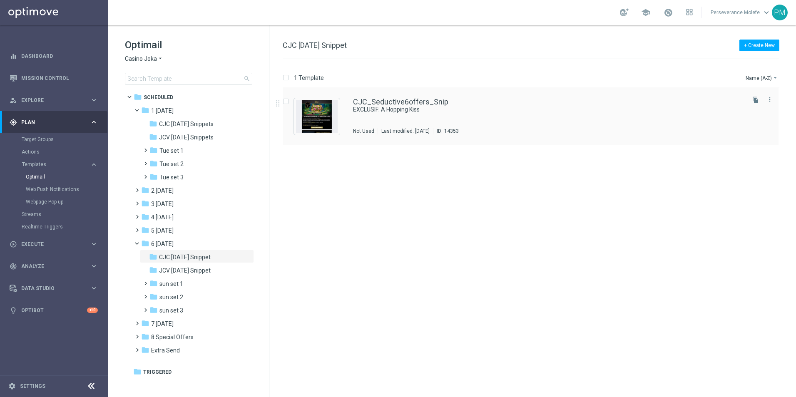
click at [381, 93] on div "CJC_Seductive6offers_Snip EXCLUSIF: A Hopping Kiss Not Used Last modified: Frid…" at bounding box center [531, 116] width 496 height 57
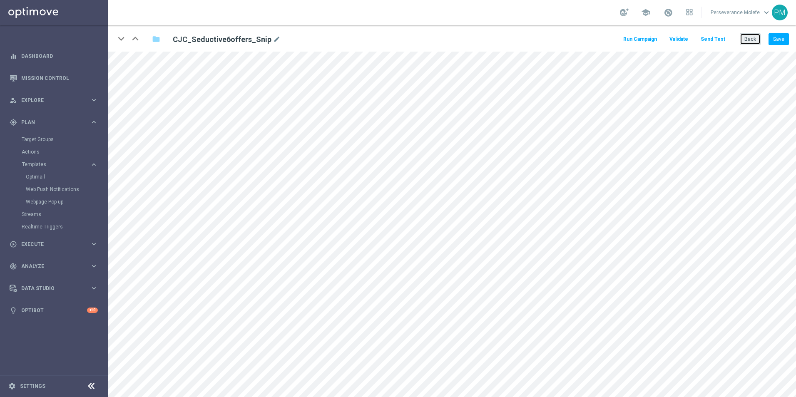
click at [751, 40] on button "Back" at bounding box center [750, 39] width 21 height 12
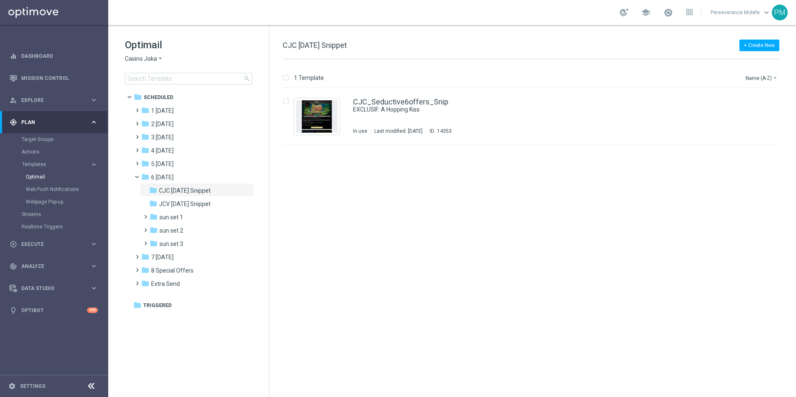
click at [147, 55] on span "Casino Joka" at bounding box center [141, 59] width 32 height 8
click at [0, 0] on span "Le Roi [PERSON_NAME]" at bounding box center [0, 0] width 0 height 0
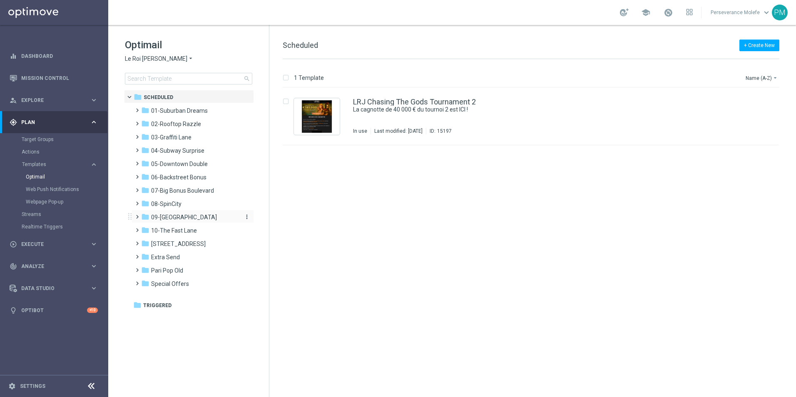
click at [177, 214] on span "09-[GEOGRAPHIC_DATA]" at bounding box center [184, 217] width 66 height 7
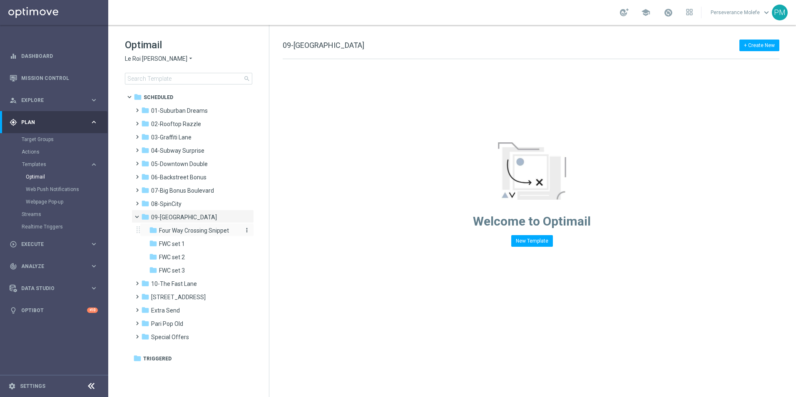
click at [185, 233] on span "Four Way Crossing Snippet" at bounding box center [194, 230] width 70 height 7
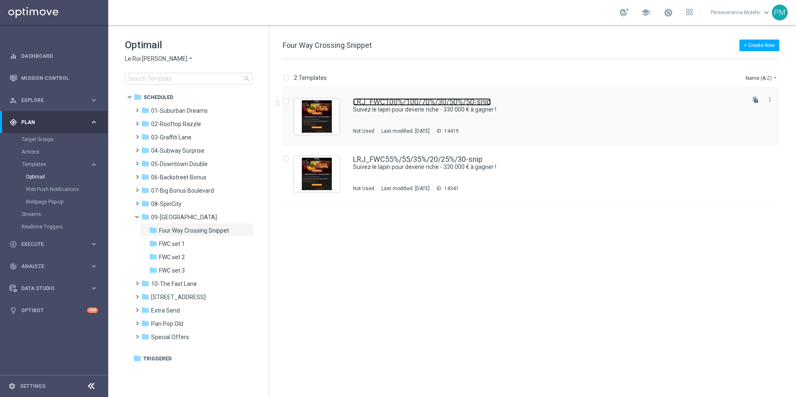
click at [376, 101] on link "LRJ_FWC100%/100/70%/30/50%/50-snip" at bounding box center [422, 101] width 138 height 7
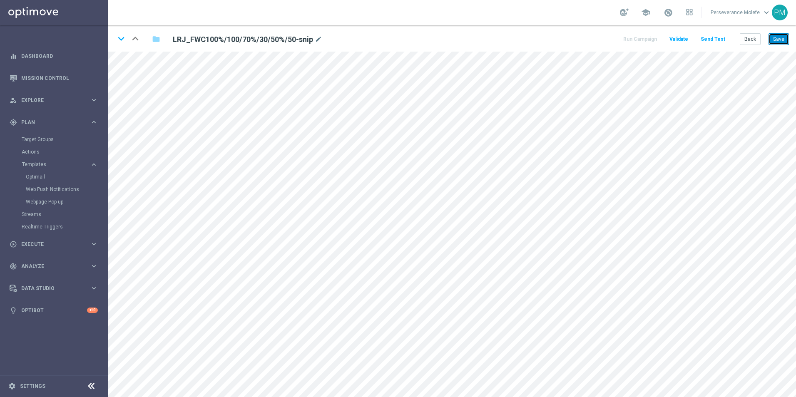
click at [788, 38] on button "Save" at bounding box center [779, 39] width 20 height 12
click at [754, 42] on button "Back" at bounding box center [750, 39] width 21 height 12
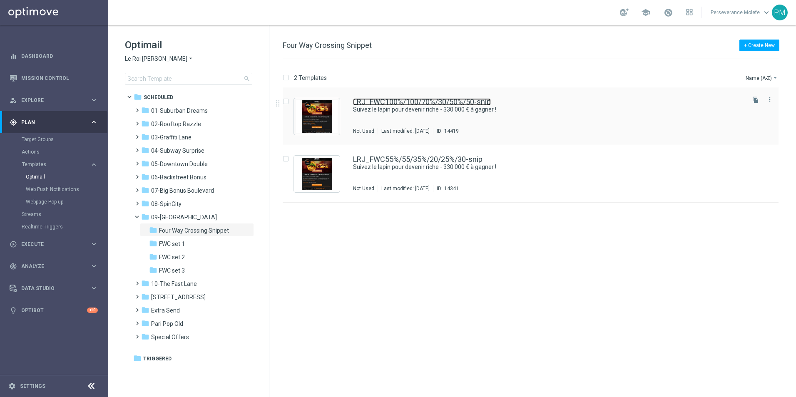
click at [419, 100] on link "LRJ_FWC100%/100/70%/30/50%/50-snip" at bounding box center [422, 101] width 138 height 7
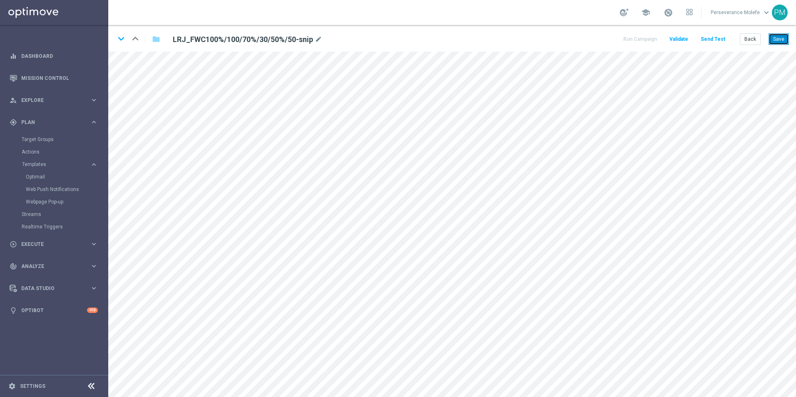
click at [779, 35] on button "Save" at bounding box center [779, 39] width 20 height 12
click at [770, 37] on button "Save" at bounding box center [779, 39] width 20 height 12
click at [742, 39] on button "Back" at bounding box center [750, 39] width 21 height 12
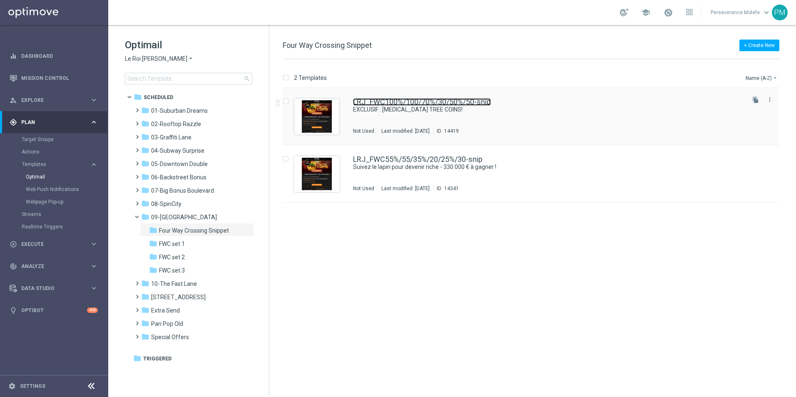
click at [401, 98] on link "LRJ_FWC100%/100/70%/30/50%/50-snip" at bounding box center [422, 101] width 138 height 7
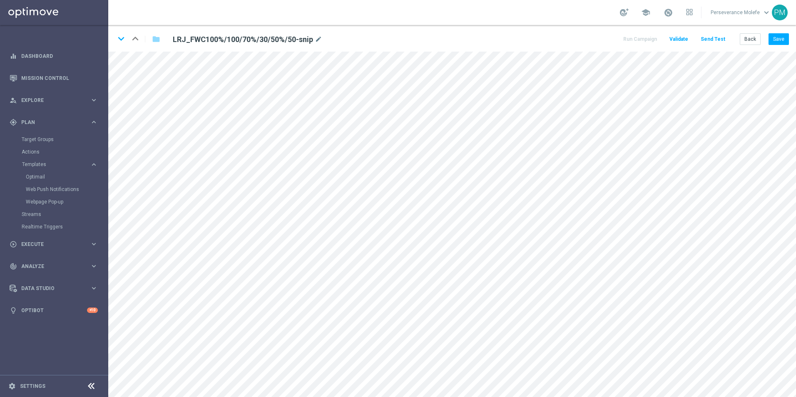
click at [793, 44] on div "keyboard_arrow_down keyboard_arrow_up folder LRJ_FWC100%/100/70%/30/50%/50-snip…" at bounding box center [452, 38] width 688 height 27
click at [781, 44] on button "Save" at bounding box center [779, 39] width 20 height 12
click at [750, 43] on button "Back" at bounding box center [750, 39] width 21 height 12
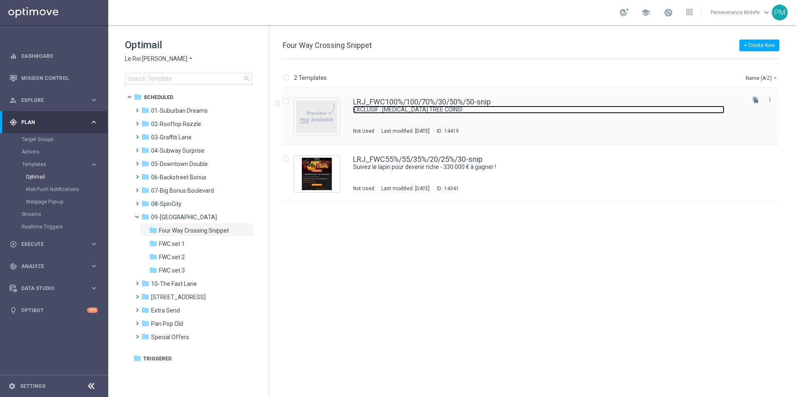
click at [387, 106] on link "EXCLUSIF : [MEDICAL_DATA] TREE COINS!" at bounding box center [538, 110] width 371 height 8
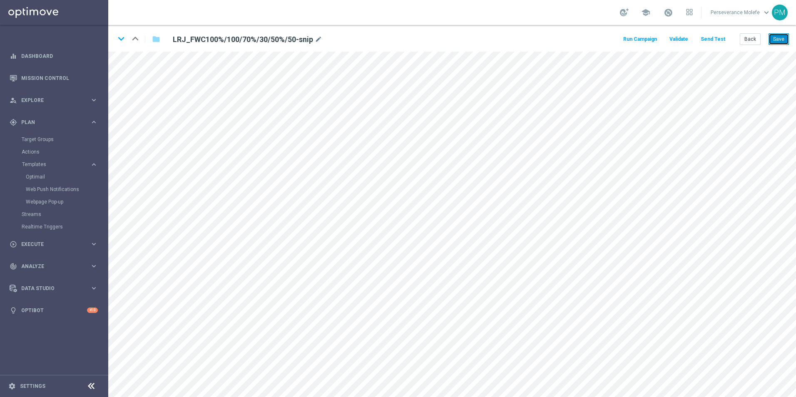
click at [784, 44] on button "Save" at bounding box center [779, 39] width 20 height 12
click at [770, 37] on button "Save" at bounding box center [779, 39] width 20 height 12
click at [122, 37] on icon "keyboard_arrow_down" at bounding box center [121, 38] width 12 height 12
click at [754, 40] on button "Back" at bounding box center [750, 39] width 21 height 12
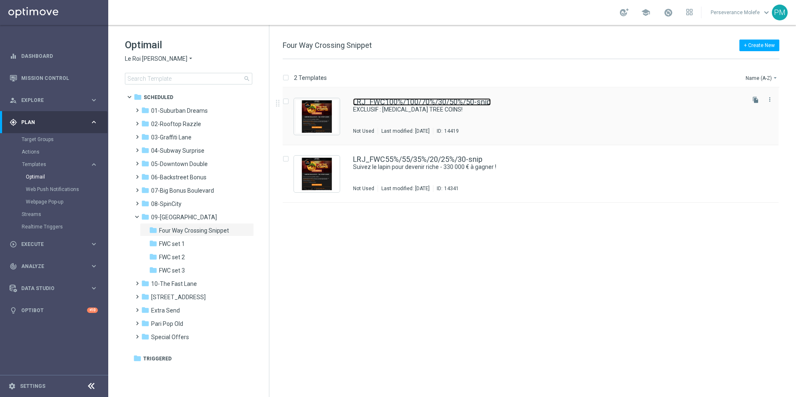
click at [426, 105] on link "LRJ_FWC100%/100/70%/30/50%/50-snip" at bounding box center [422, 101] width 138 height 7
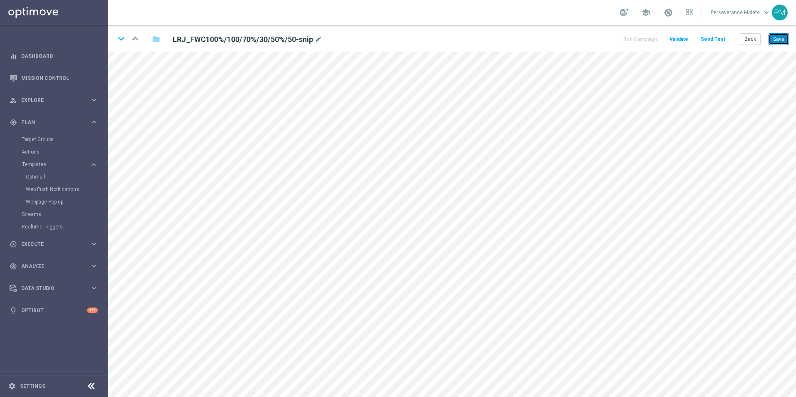
click at [772, 42] on button "Save" at bounding box center [779, 39] width 20 height 12
click at [770, 41] on button "Save" at bounding box center [779, 39] width 20 height 12
click at [743, 37] on button "Back" at bounding box center [750, 39] width 21 height 12
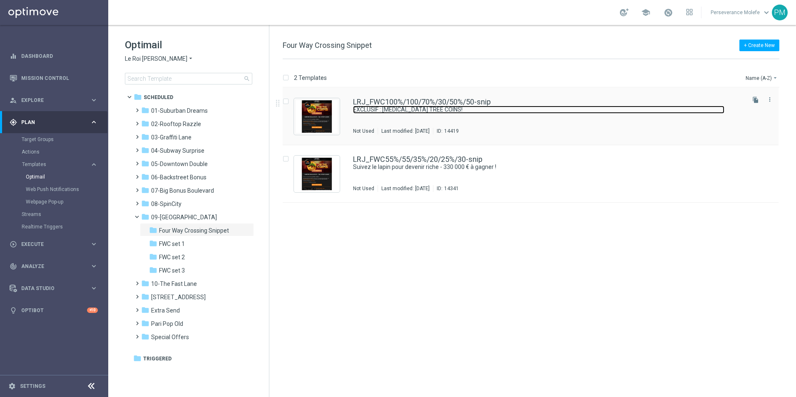
click at [370, 108] on link "EXCLUSIF : [MEDICAL_DATA] TREE COINS!" at bounding box center [538, 110] width 371 height 8
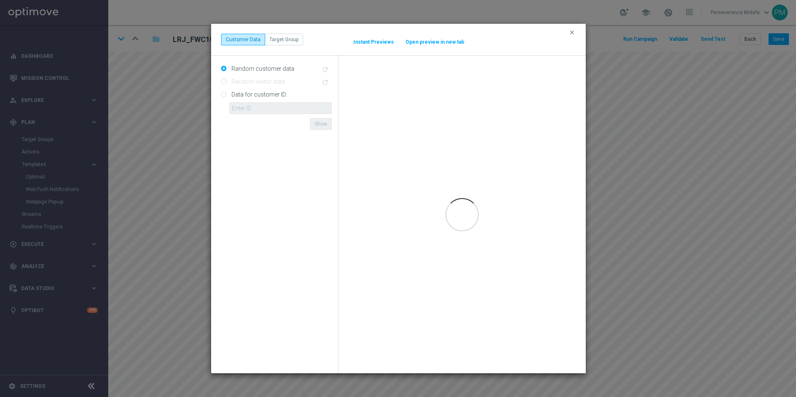
click at [760, 59] on div "clear Customer Data Target Group It might take a while... Instant Previews Open…" at bounding box center [398, 198] width 796 height 397
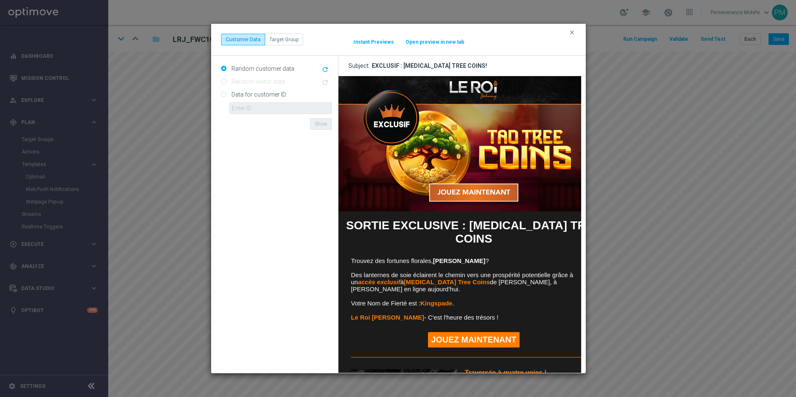
click at [443, 40] on button "Open preview in new tab" at bounding box center [435, 42] width 60 height 7
click at [571, 31] on icon "clear" at bounding box center [572, 32] width 7 height 7
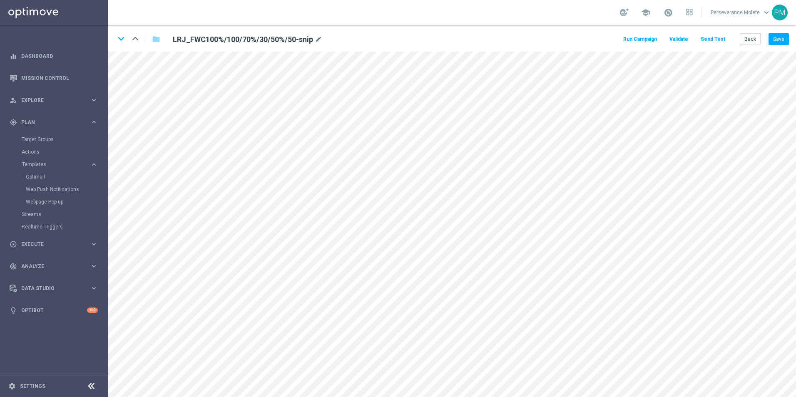
click at [712, 36] on button "Send Test" at bounding box center [712, 39] width 27 height 11
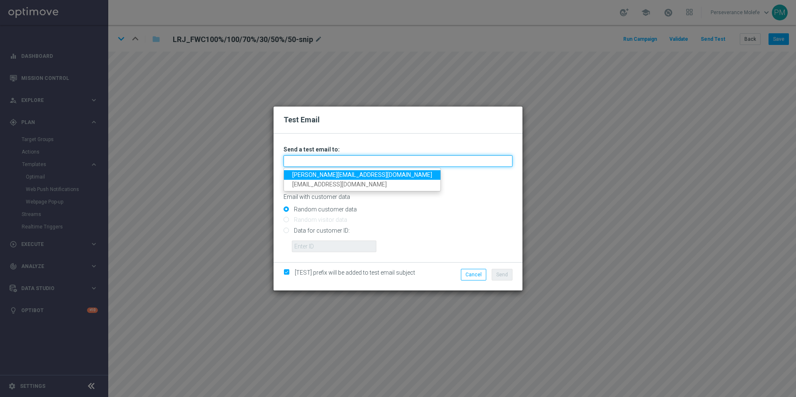
click at [284, 159] on input "text" at bounding box center [398, 161] width 229 height 12
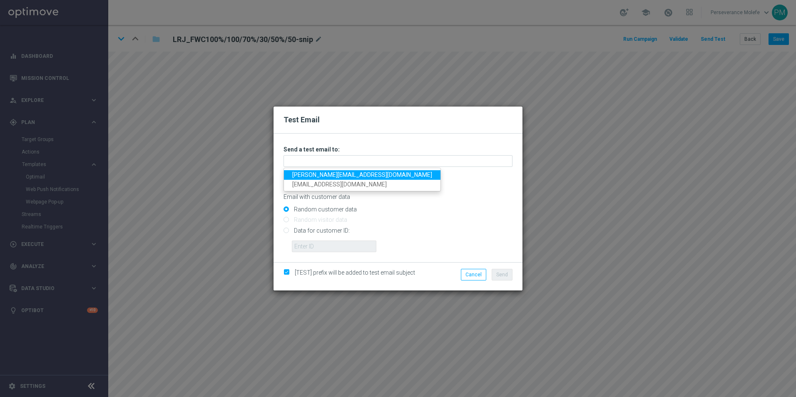
click at [299, 171] on link "[PERSON_NAME][EMAIL_ADDRESS][DOMAIN_NAME]" at bounding box center [362, 175] width 157 height 10
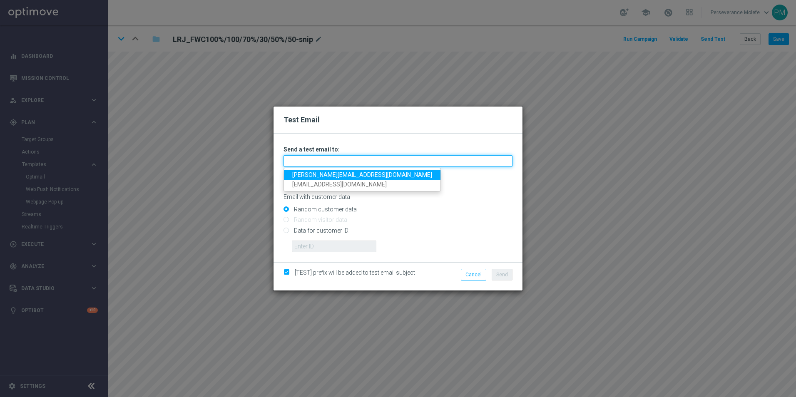
type input "[PERSON_NAME][EMAIL_ADDRESS][DOMAIN_NAME]"
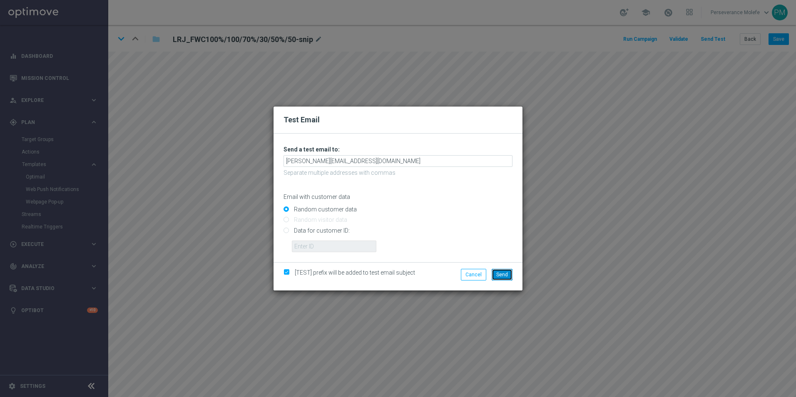
click at [512, 272] on button "Send" at bounding box center [502, 275] width 21 height 12
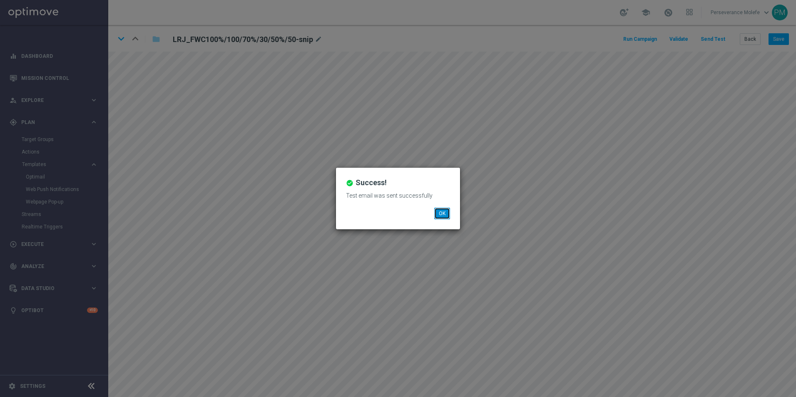
click at [438, 217] on button "OK" at bounding box center [442, 214] width 16 height 12
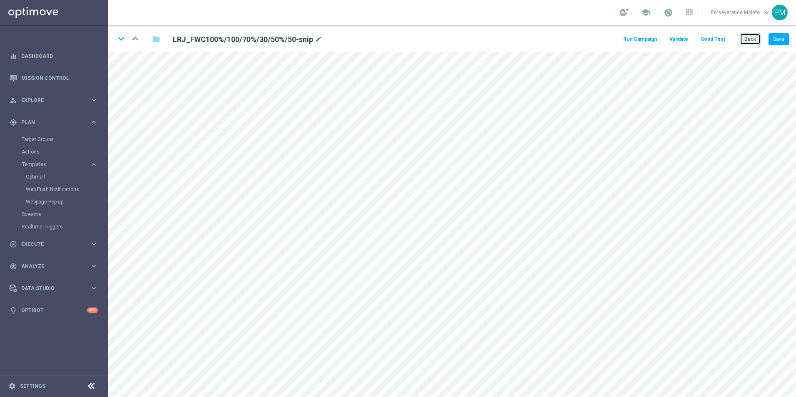
click at [747, 42] on button "Back" at bounding box center [750, 39] width 21 height 12
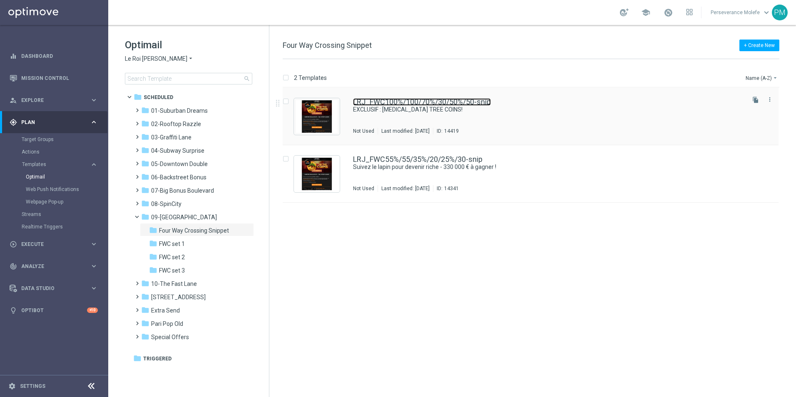
click at [395, 105] on link "LRJ_FWC100%/100/70%/30/50%/50-snip" at bounding box center [422, 101] width 138 height 7
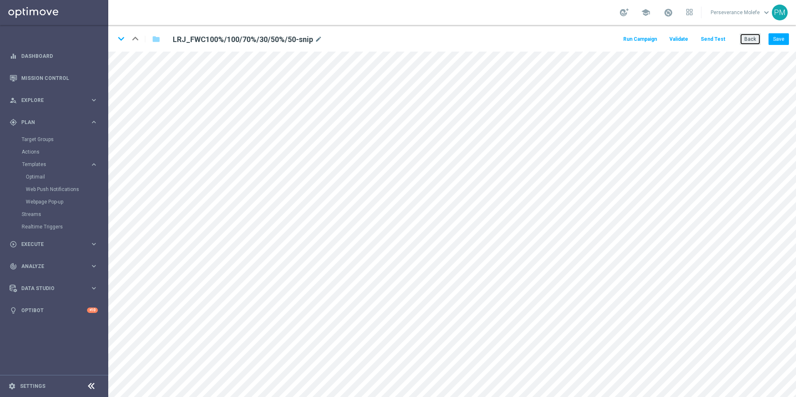
click at [744, 40] on button "Back" at bounding box center [750, 39] width 21 height 12
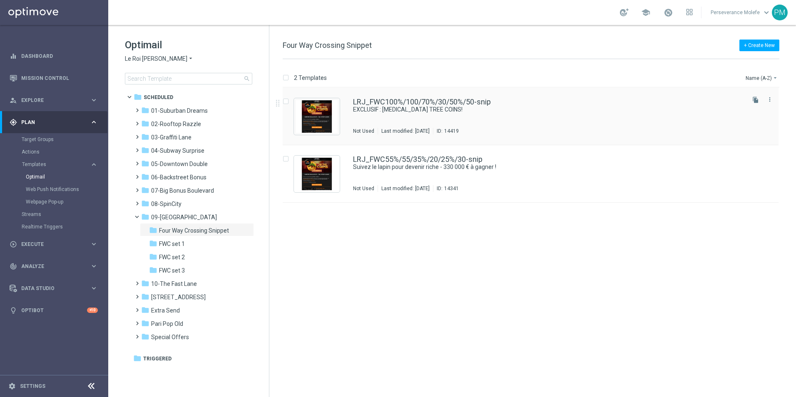
click at [395, 92] on div "LRJ_FWC100%/100/70%/30/50%/50-snip EXCLUSIF : TAO TREE COINS! Not Used Last mod…" at bounding box center [531, 116] width 496 height 57
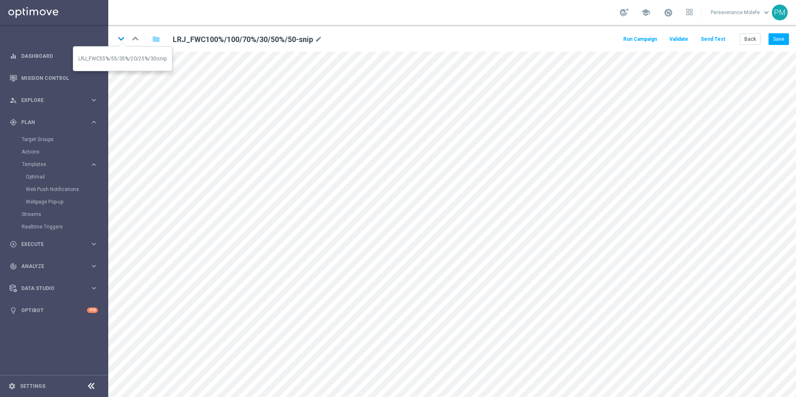
click at [122, 40] on icon "keyboard_arrow_down" at bounding box center [121, 38] width 12 height 12
click at [776, 38] on button "Save" at bounding box center [779, 39] width 20 height 12
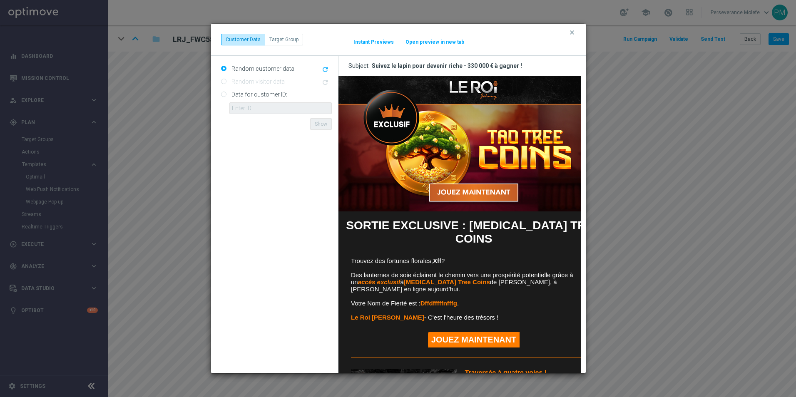
click at [572, 31] on icon "clear" at bounding box center [572, 32] width 7 height 7
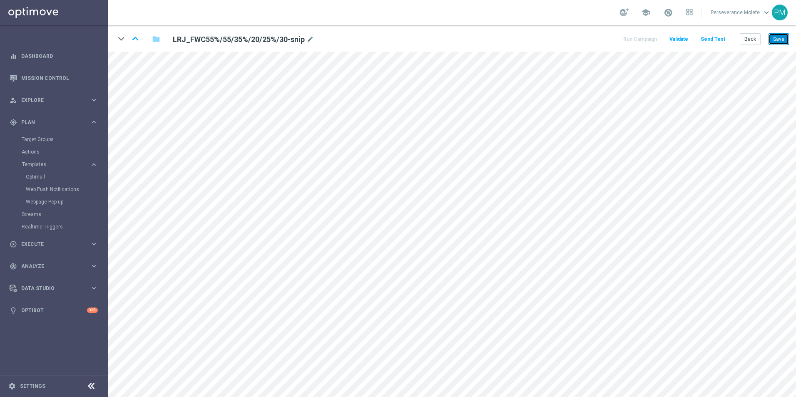
click at [773, 41] on button "Save" at bounding box center [779, 39] width 20 height 12
click at [133, 38] on icon "keyboard_arrow_up" at bounding box center [135, 38] width 12 height 12
click at [123, 39] on icon "keyboard_arrow_down" at bounding box center [121, 38] width 12 height 12
click at [37, 167] on button "Templates keyboard_arrow_right" at bounding box center [60, 164] width 77 height 7
click at [38, 167] on button "Templates keyboard_arrow_right" at bounding box center [60, 164] width 77 height 7
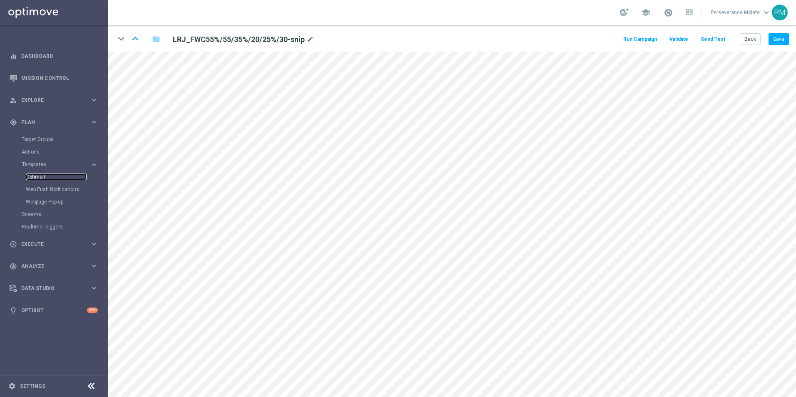
click at [38, 177] on link "Optimail" at bounding box center [56, 177] width 61 height 7
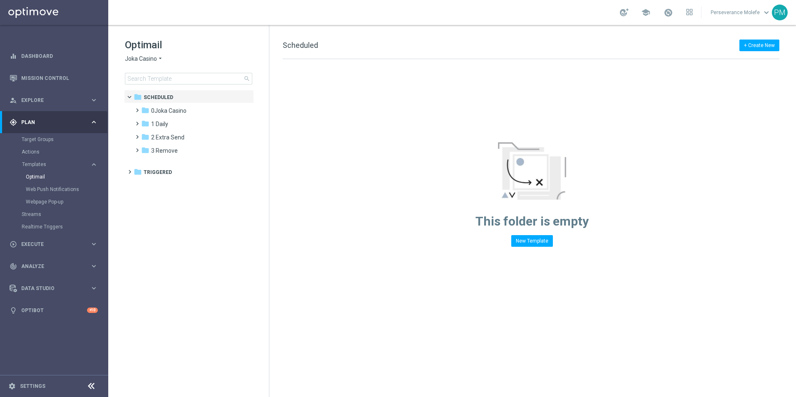
click at [151, 71] on div "Optimail Joka Casino arrow_drop_down × Joka Casino search" at bounding box center [197, 61] width 144 height 46
click at [148, 60] on span "Joka Casino" at bounding box center [141, 59] width 32 height 8
click at [0, 0] on span "Joka Casino" at bounding box center [0, 0] width 0 height 0
click at [165, 112] on span "0Joka Casino" at bounding box center [168, 110] width 35 height 7
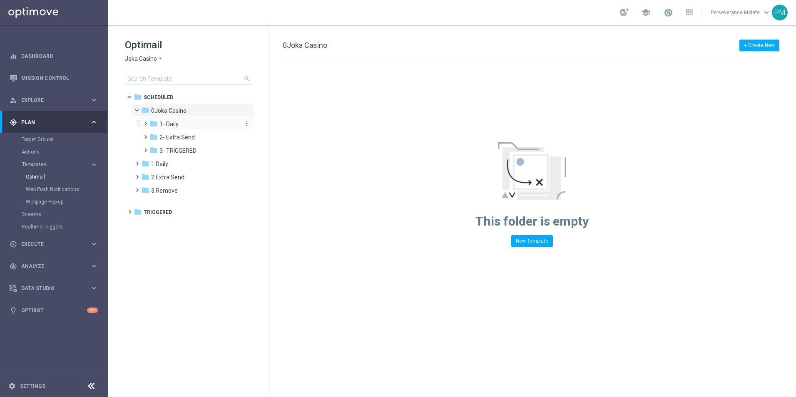
click at [172, 125] on span "1- Daily" at bounding box center [168, 123] width 19 height 7
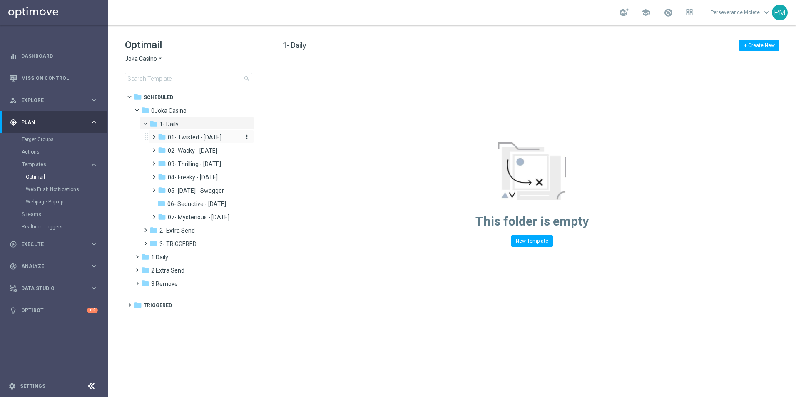
click at [180, 142] on div "folder 01- Twisted - Tuesday" at bounding box center [199, 138] width 82 height 10
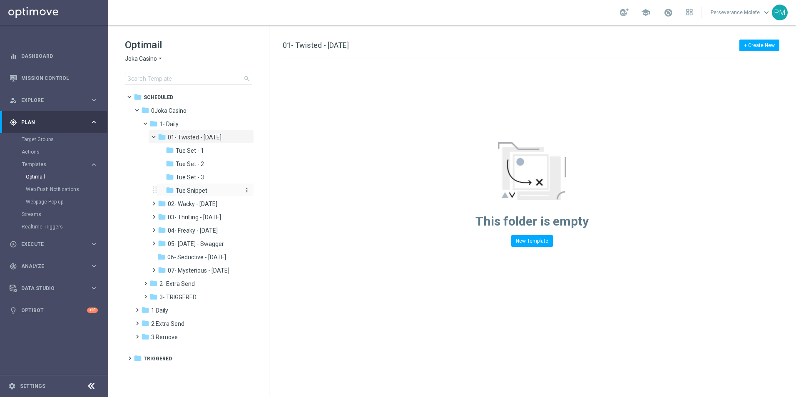
click at [192, 188] on span "Tue Snippet" at bounding box center [192, 190] width 32 height 7
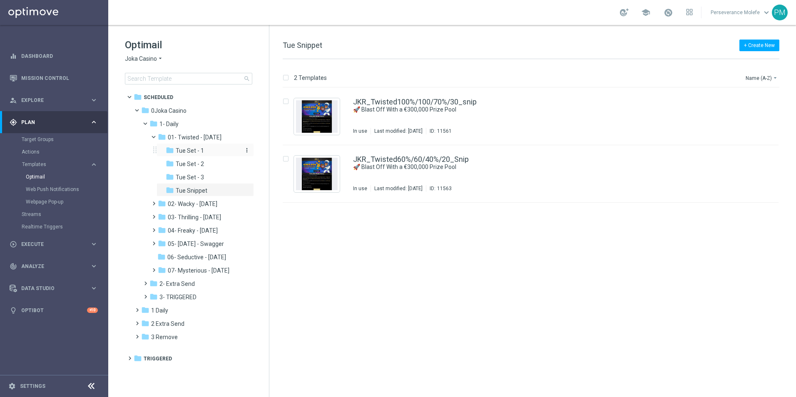
click at [197, 153] on span "Tue Set - 1" at bounding box center [190, 150] width 28 height 7
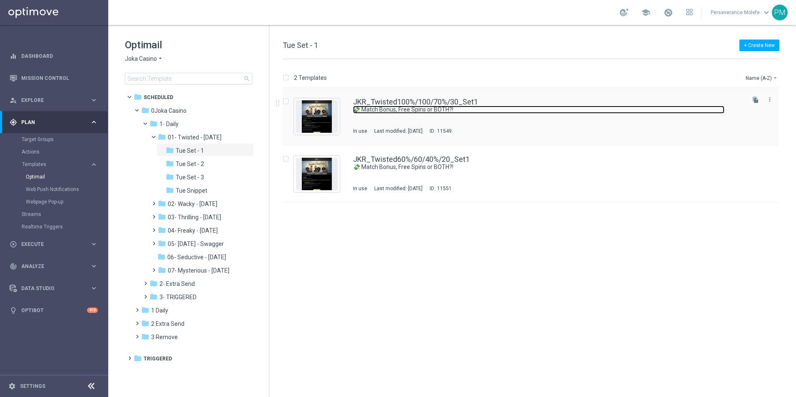
click at [381, 106] on link "💸 Match Bonus, Free Spins or BOTH?!" at bounding box center [538, 110] width 371 height 8
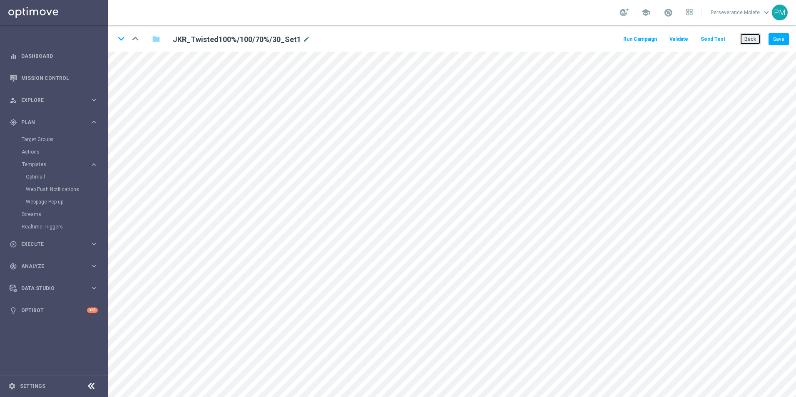
click at [742, 40] on button "Back" at bounding box center [750, 39] width 21 height 12
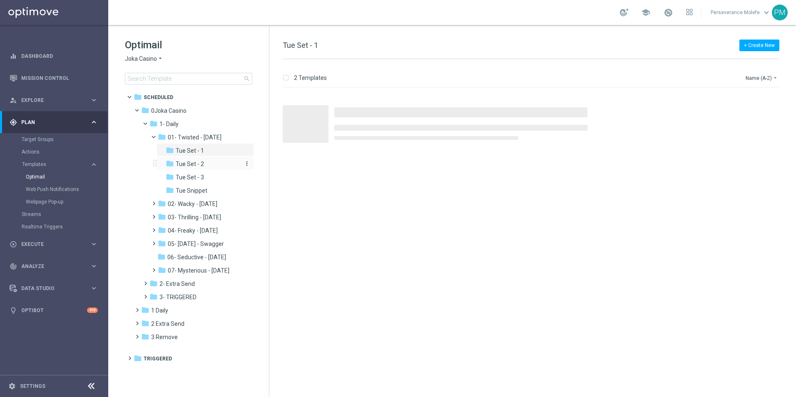
click at [197, 162] on span "Tue Set - 2" at bounding box center [190, 163] width 28 height 7
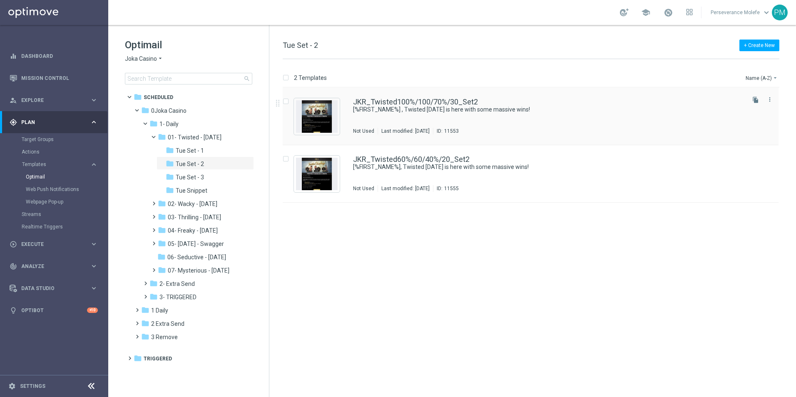
click at [341, 104] on div "JKR_Twisted100%/100/70%/30_Set2 [%FIRST_NAME%] , Twisted Tuesday is here with s…" at bounding box center [531, 116] width 496 height 57
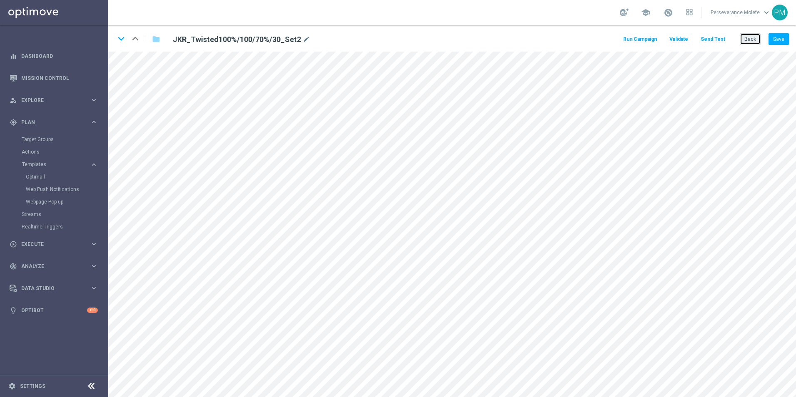
click at [747, 44] on button "Back" at bounding box center [750, 39] width 21 height 12
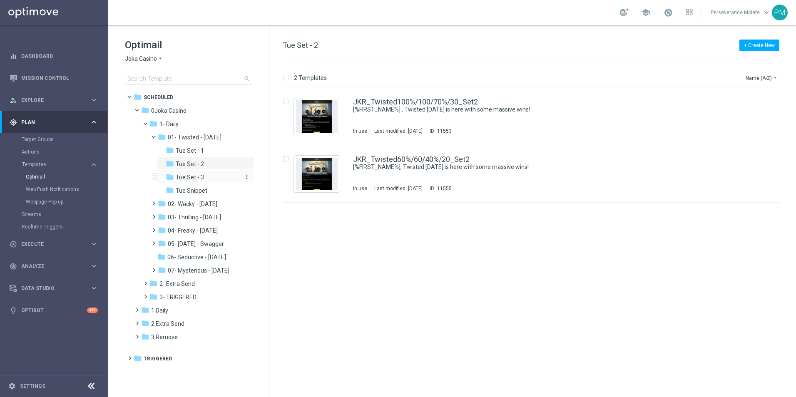
click at [209, 178] on div "folder Tue Set - 3" at bounding box center [203, 178] width 75 height 10
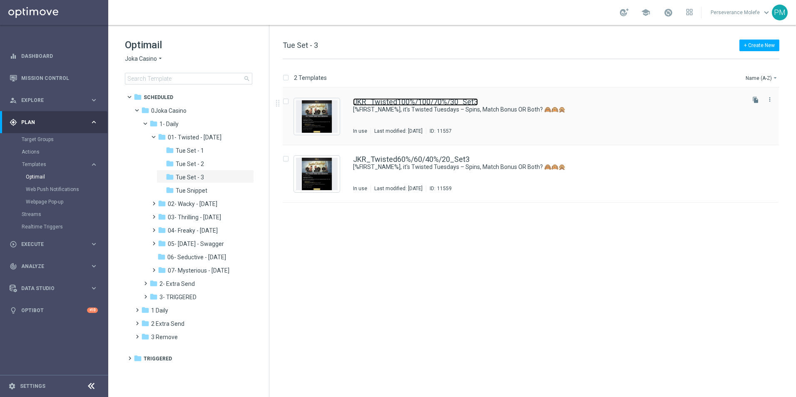
click at [421, 100] on link "JKR_Twisted100%/100/70%/30_Set3" at bounding box center [415, 101] width 125 height 7
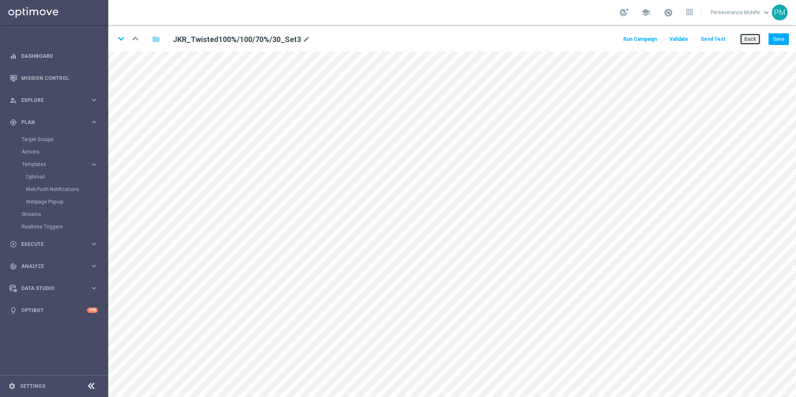
click at [742, 43] on button "Back" at bounding box center [750, 39] width 21 height 12
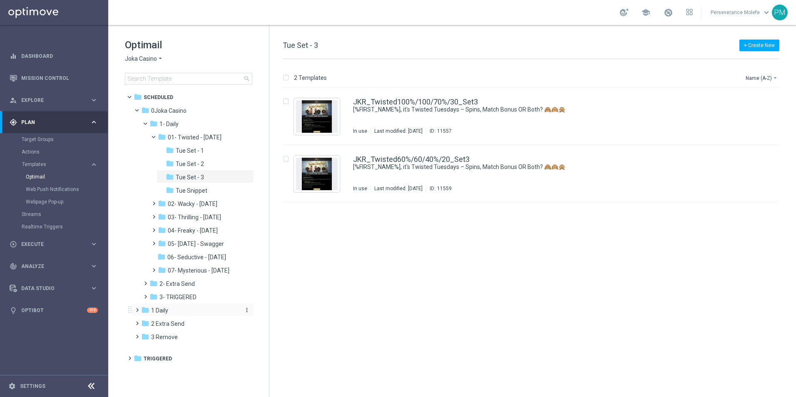
click at [169, 314] on div "folder 1 Daily" at bounding box center [189, 311] width 96 height 10
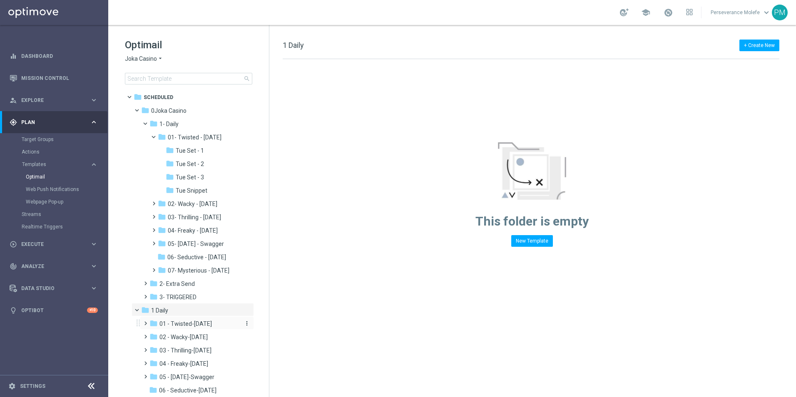
click at [195, 326] on span "01 - Twisted-Tuesday" at bounding box center [185, 323] width 52 height 7
click at [195, 376] on div "folder Tue snip" at bounding box center [198, 378] width 82 height 10
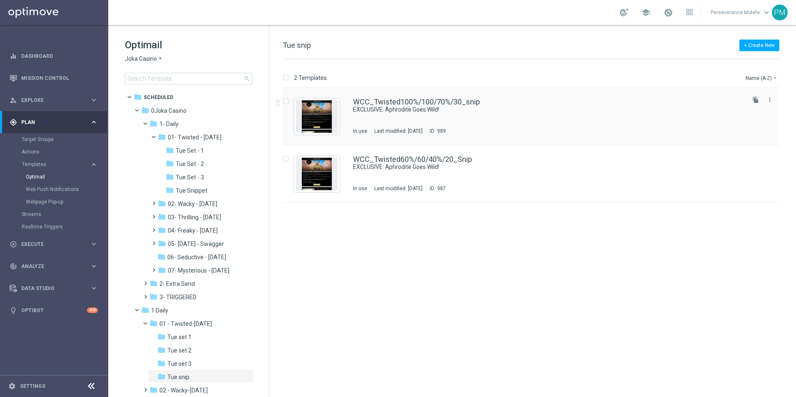
click at [347, 107] on div "WCC_Twisted100%/100/70%/30_snip EXCLUSIVE: Aphrodite Goes Wild! In use Last mod…" at bounding box center [531, 116] width 496 height 57
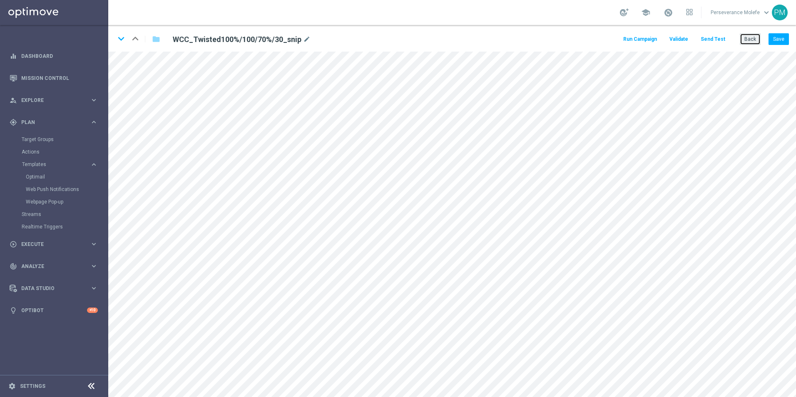
click at [747, 38] on button "Back" at bounding box center [750, 39] width 21 height 12
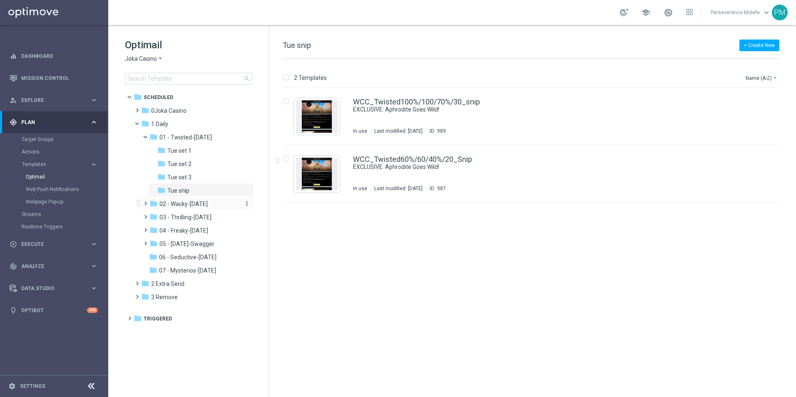
click at [225, 205] on div "folder 02 - Wacky-Wednesday" at bounding box center [193, 204] width 89 height 10
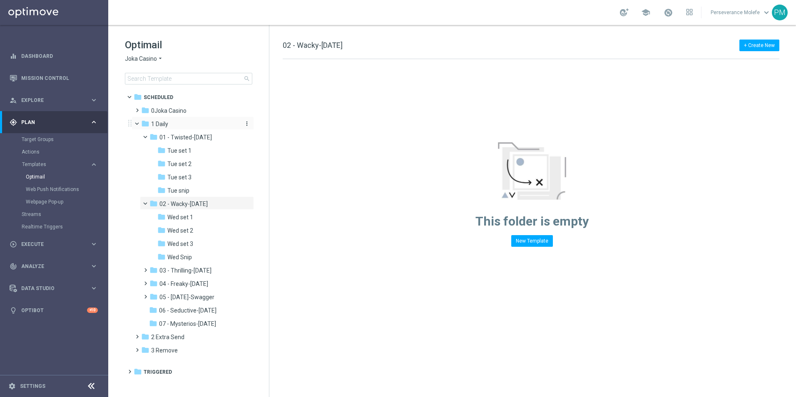
click at [168, 129] on div "folder 1 Daily" at bounding box center [189, 124] width 96 height 10
click at [136, 128] on div "folder 1 Daily more_vert" at bounding box center [193, 123] width 122 height 13
click at [139, 124] on span at bounding box center [140, 122] width 3 height 4
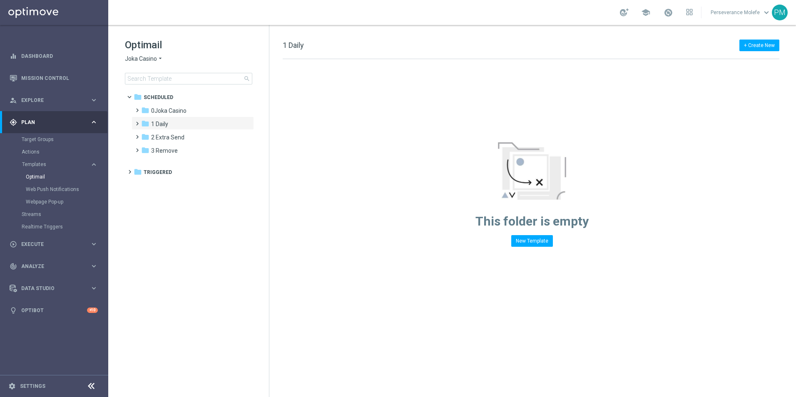
click at [149, 54] on div "Optimail Joka Casino arrow_drop_down × Joka Casino search" at bounding box center [197, 61] width 144 height 46
click at [147, 56] on span "Joka Casino" at bounding box center [141, 59] width 32 height 8
click at [0, 0] on span "Casino Joka" at bounding box center [0, 0] width 0 height 0
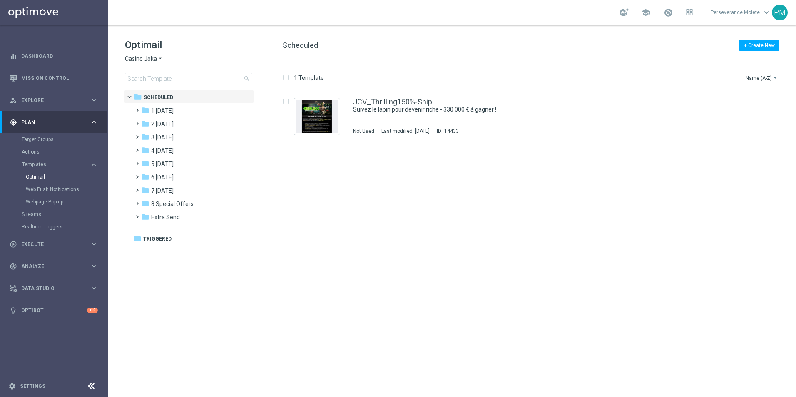
click at [154, 61] on span "Casino Joka" at bounding box center [141, 59] width 32 height 8
click at [0, 0] on span "Casino Joka" at bounding box center [0, 0] width 0 height 0
click at [180, 109] on div "folder 1 Tuesday" at bounding box center [189, 111] width 96 height 10
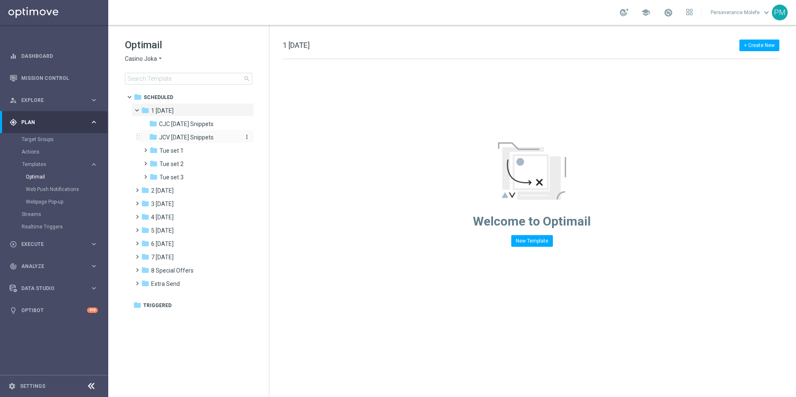
click at [187, 139] on span "JCV [DATE] Snippets" at bounding box center [186, 137] width 55 height 7
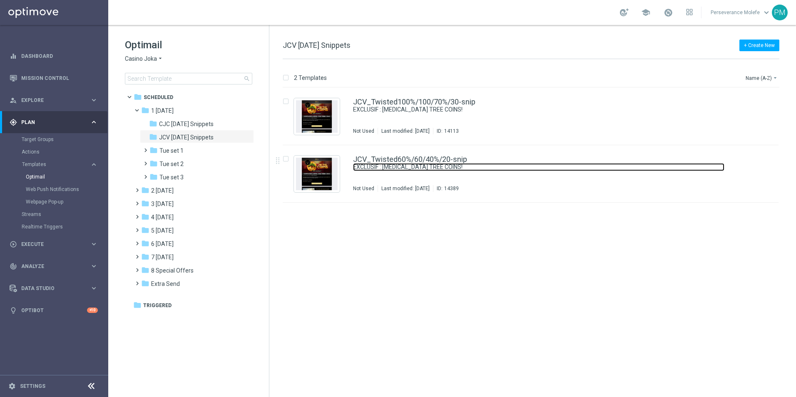
click at [432, 167] on link "EXCLUSIF : [MEDICAL_DATA] TREE COINS!" at bounding box center [538, 167] width 371 height 8
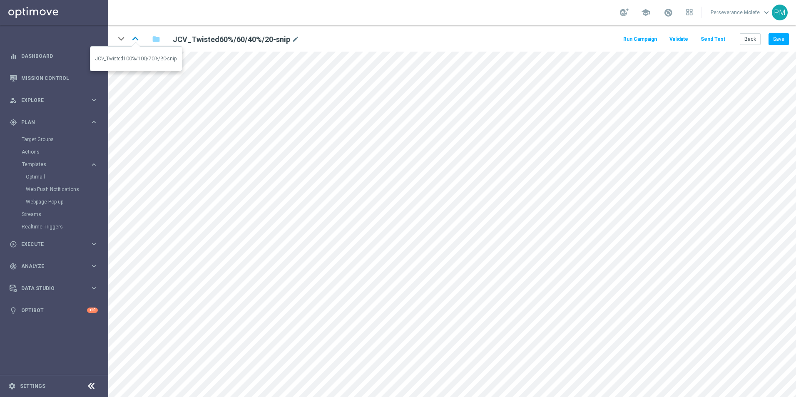
click at [138, 40] on icon "keyboard_arrow_up" at bounding box center [135, 38] width 12 height 12
click at [753, 34] on button "Back" at bounding box center [750, 39] width 21 height 12
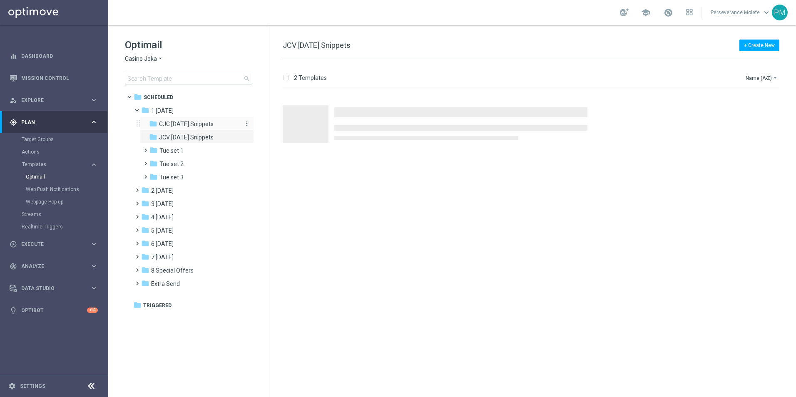
click at [187, 123] on span "CJC [DATE] Snippets" at bounding box center [186, 123] width 55 height 7
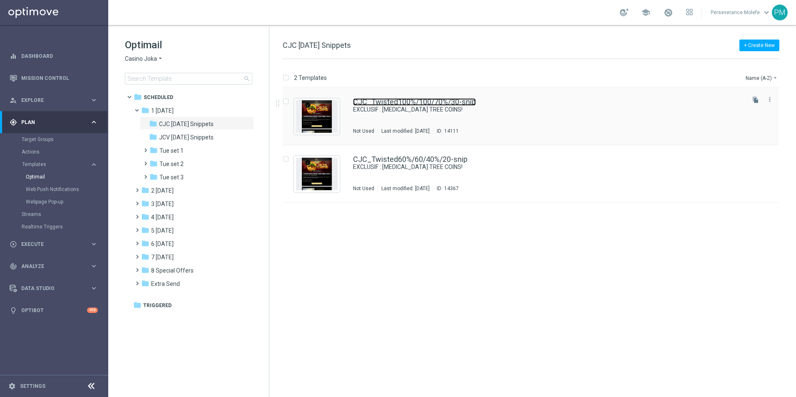
click at [410, 104] on link "CJC_Twisted100%/100/70%/30-snip" at bounding box center [414, 101] width 123 height 7
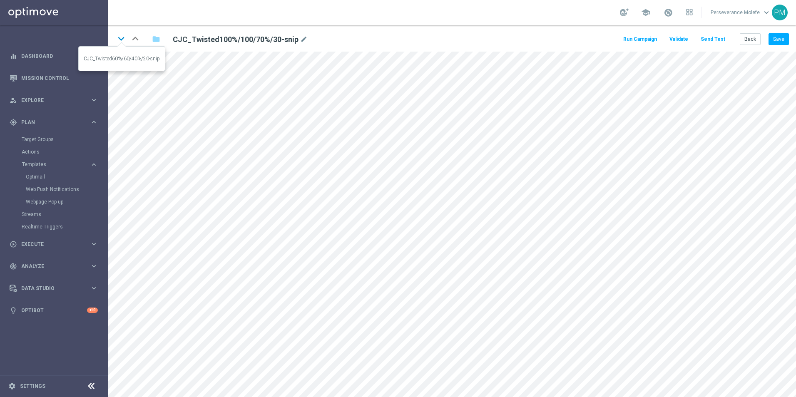
click at [122, 37] on icon "keyboard_arrow_down" at bounding box center [121, 38] width 12 height 12
click at [137, 35] on icon "keyboard_arrow_up" at bounding box center [135, 38] width 12 height 12
click at [776, 37] on button "Save" at bounding box center [779, 39] width 20 height 12
click at [776, 42] on button "Save" at bounding box center [779, 39] width 20 height 12
click at [119, 38] on icon "keyboard_arrow_down" at bounding box center [121, 38] width 12 height 12
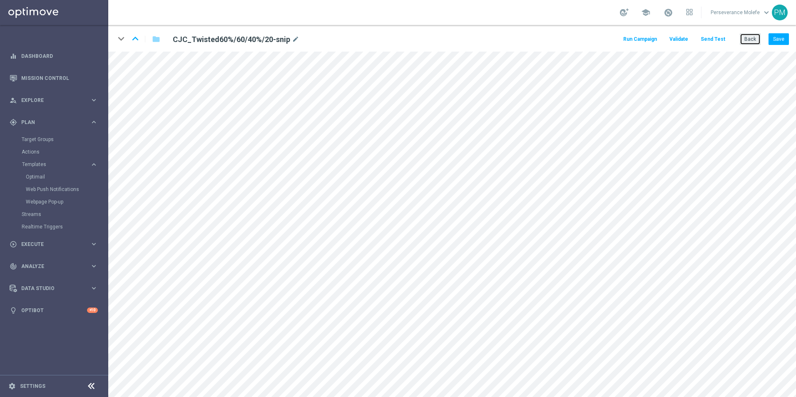
click at [754, 37] on button "Back" at bounding box center [750, 39] width 21 height 12
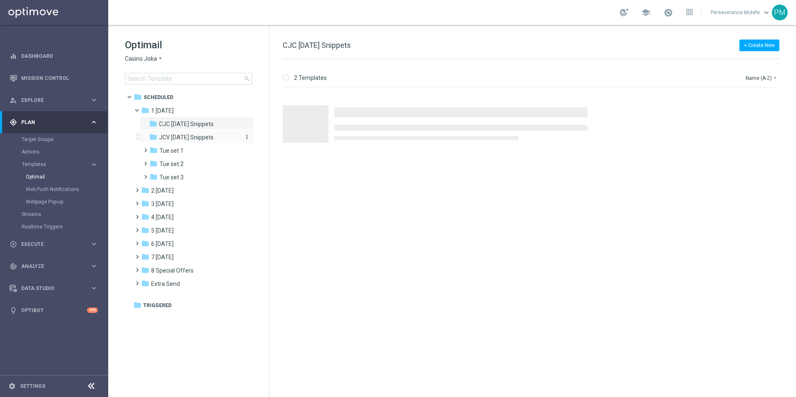
click at [174, 137] on span "JCV [DATE] Snippets" at bounding box center [186, 137] width 55 height 7
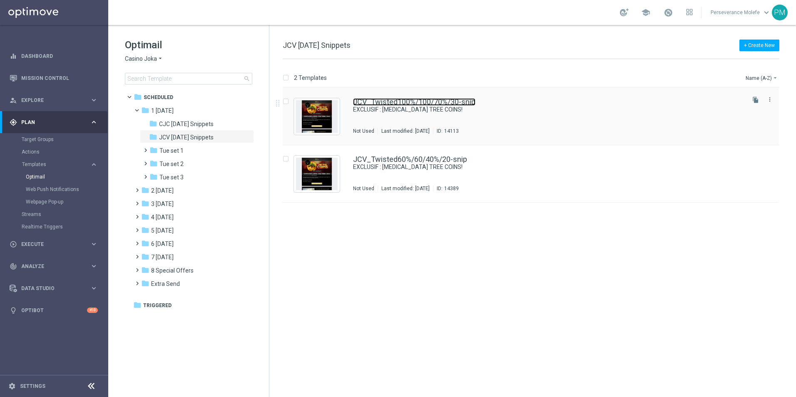
click at [386, 99] on link "JCV_Twisted100%/100/70%/30-snip" at bounding box center [414, 101] width 122 height 7
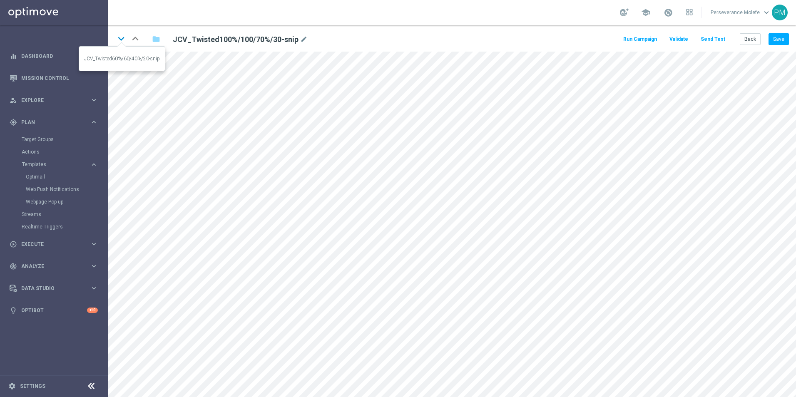
click at [119, 41] on icon "keyboard_arrow_down" at bounding box center [121, 38] width 12 height 12
click at [793, 35] on div "keyboard_arrow_down keyboard_arrow_up folder JCV_Twisted60%/60/40%/20-snip mode…" at bounding box center [452, 38] width 688 height 27
click at [776, 39] on button "Save" at bounding box center [779, 39] width 20 height 12
click at [752, 37] on button "Back" at bounding box center [750, 39] width 21 height 12
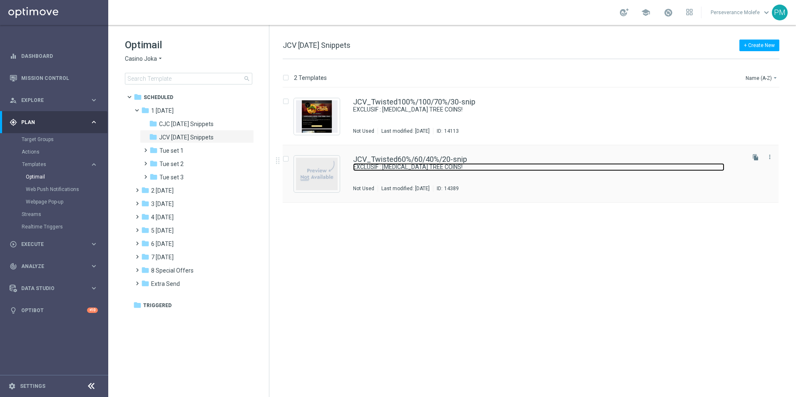
click at [406, 163] on link "EXCLUSIF : [MEDICAL_DATA] TREE COINS!" at bounding box center [538, 167] width 371 height 8
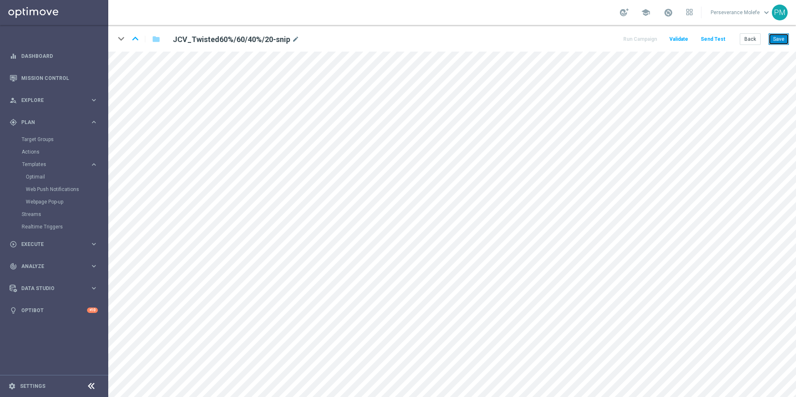
click at [773, 33] on button "Save" at bounding box center [779, 39] width 20 height 12
click at [752, 39] on button "Back" at bounding box center [750, 39] width 21 height 12
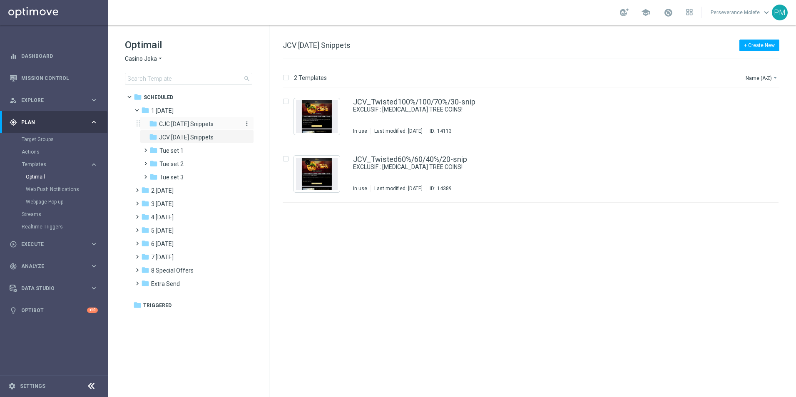
click at [172, 123] on span "CJC [DATE] Snippets" at bounding box center [186, 123] width 55 height 7
click at [391, 98] on div "CJC_Twisted100%/100/70%/30-snip EXCLUSIF : TAO TREE COINS! Not Used Last modifi…" at bounding box center [531, 116] width 496 height 57
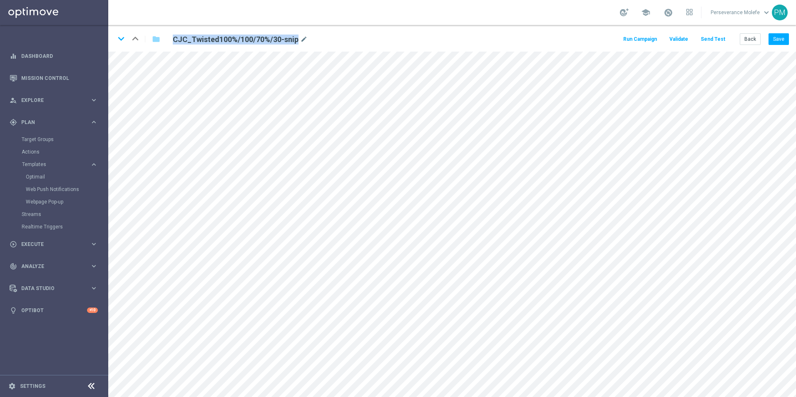
drag, startPoint x: 295, startPoint y: 37, endPoint x: 175, endPoint y: 42, distance: 120.4
click at [175, 42] on h2 "CJC_Twisted100%/100/70%/30-snip" at bounding box center [236, 40] width 126 height 10
copy h2 "CJC_Twisted100%/100/70%/30-snip"
click at [120, 38] on icon "keyboard_arrow_down" at bounding box center [121, 38] width 12 height 12
drag, startPoint x: 288, startPoint y: 38, endPoint x: 164, endPoint y: 43, distance: 124.2
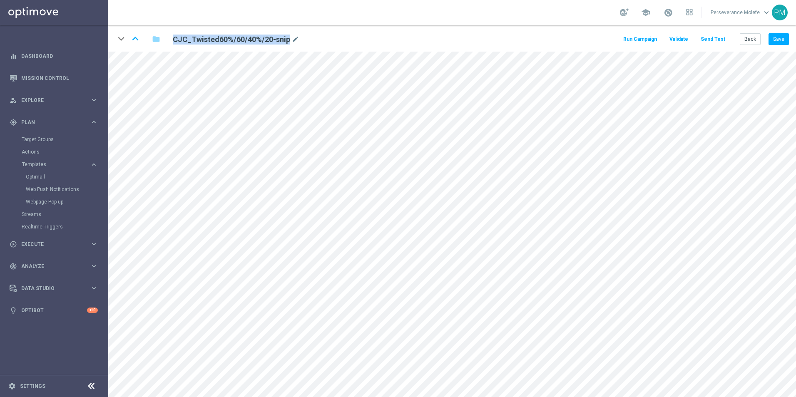
click at [164, 43] on div "keyboard_arrow_down keyboard_arrow_up folder CJC_Twisted60%/60/40%/20-snip mode…" at bounding box center [247, 38] width 265 height 13
copy h2 "CJC_Twisted60%/60/40%/20-snip"
click at [746, 36] on button "Back" at bounding box center [750, 39] width 21 height 12
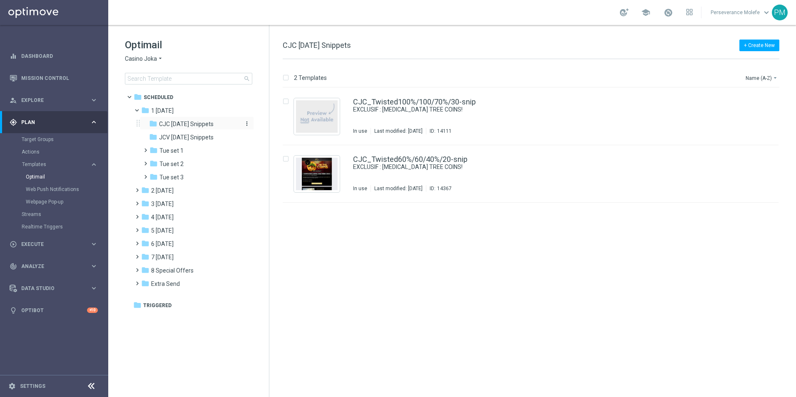
drag, startPoint x: 207, startPoint y: 126, endPoint x: 246, endPoint y: 124, distance: 40.0
click at [246, 124] on icon "more_vert" at bounding box center [247, 123] width 7 height 7
click at [274, 133] on span "Rename" at bounding box center [279, 135] width 20 height 7
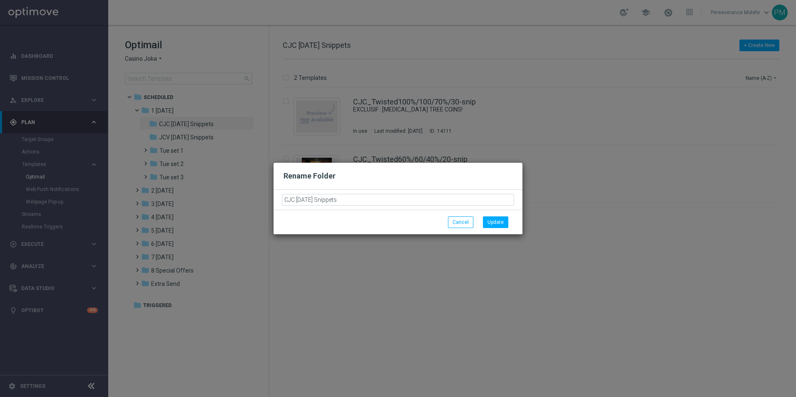
drag, startPoint x: 351, startPoint y: 195, endPoint x: 243, endPoint y: 199, distance: 108.3
click at [243, 199] on modal-container "Rename Folder CJC Tuesday Snippets Cancel Update" at bounding box center [398, 198] width 796 height 397
drag, startPoint x: 389, startPoint y: 236, endPoint x: 383, endPoint y: 238, distance: 6.1
click at [389, 237] on modal-container "Rename Folder CJC Tuesday Snippets Cancel Update" at bounding box center [398, 198] width 796 height 397
click at [465, 221] on button "Cancel" at bounding box center [460, 223] width 25 height 12
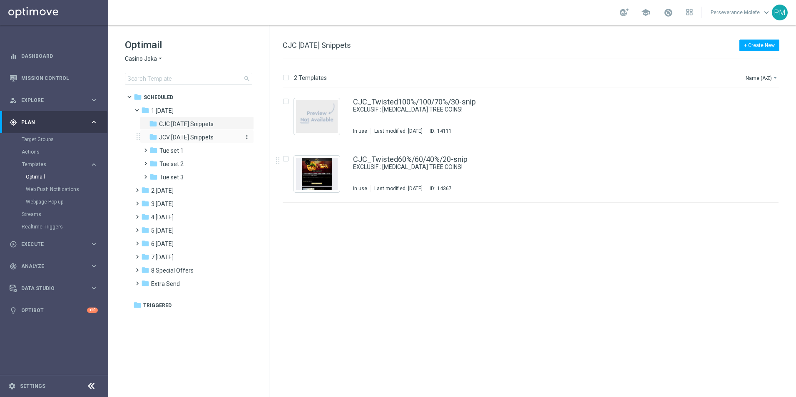
click at [197, 139] on span "JCV [DATE] Snippets" at bounding box center [186, 137] width 55 height 7
click at [157, 61] on icon "arrow_drop_down" at bounding box center [160, 59] width 7 height 8
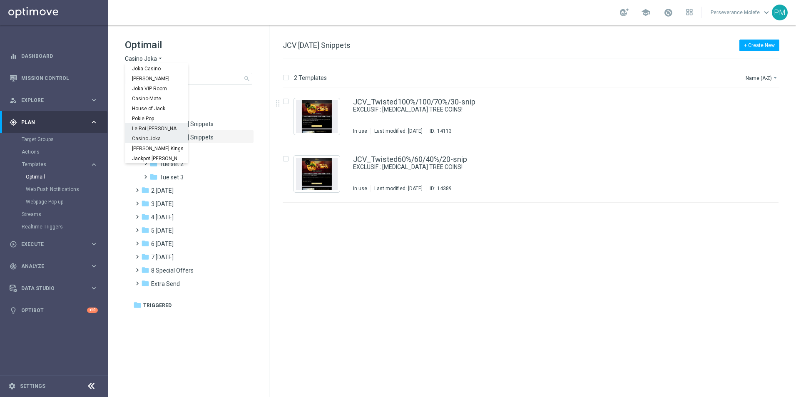
click at [0, 0] on span "Le Roi [PERSON_NAME]" at bounding box center [0, 0] width 0 height 0
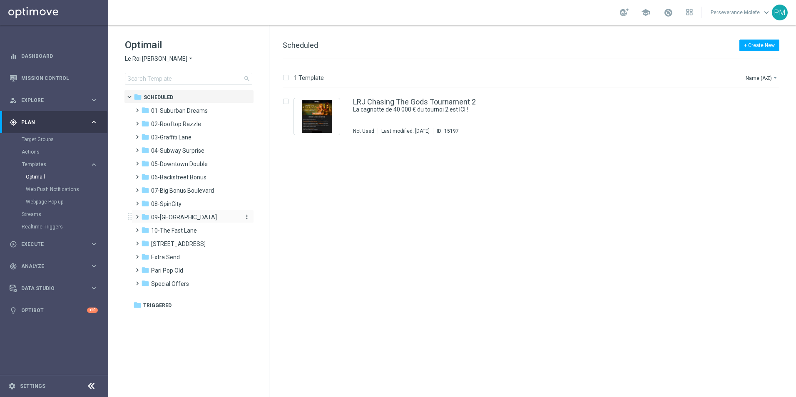
click at [185, 221] on div "folder 09-Four Way Crossing" at bounding box center [189, 218] width 96 height 10
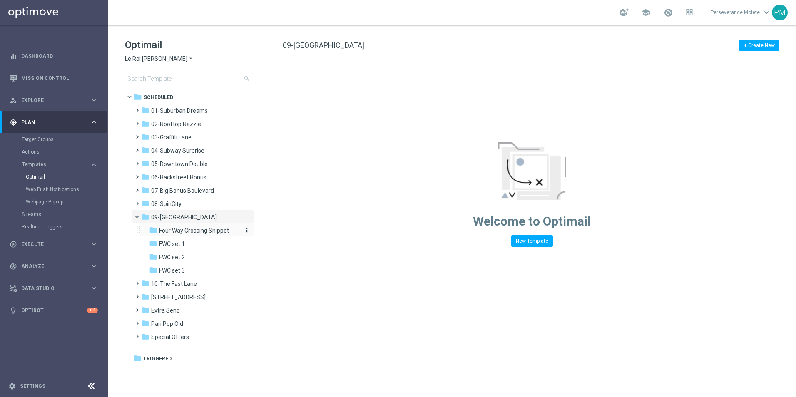
click at [206, 228] on span "Four Way Crossing Snippet" at bounding box center [194, 230] width 70 height 7
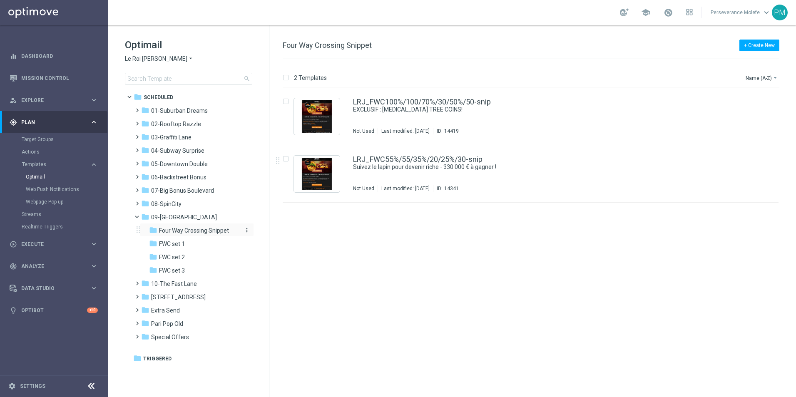
click at [245, 231] on icon "more_vert" at bounding box center [247, 230] width 7 height 7
click at [272, 239] on button "mode_edit Rename" at bounding box center [282, 242] width 54 height 10
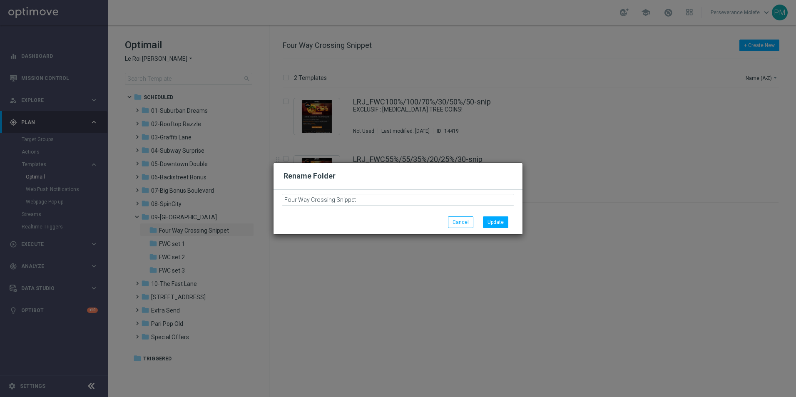
drag, startPoint x: 361, startPoint y: 202, endPoint x: 283, endPoint y: 202, distance: 78.7
click at [297, 201] on input "Four Way Crossing Snippet" at bounding box center [398, 200] width 232 height 12
click at [346, 202] on input "Four Way Crossing Snippet" at bounding box center [398, 200] width 232 height 12
drag, startPoint x: 315, startPoint y: 200, endPoint x: 271, endPoint y: 205, distance: 44.0
click at [271, 205] on modal-container "Rename Folder Four Way Crossing Snippet Cancel Update" at bounding box center [398, 198] width 796 height 397
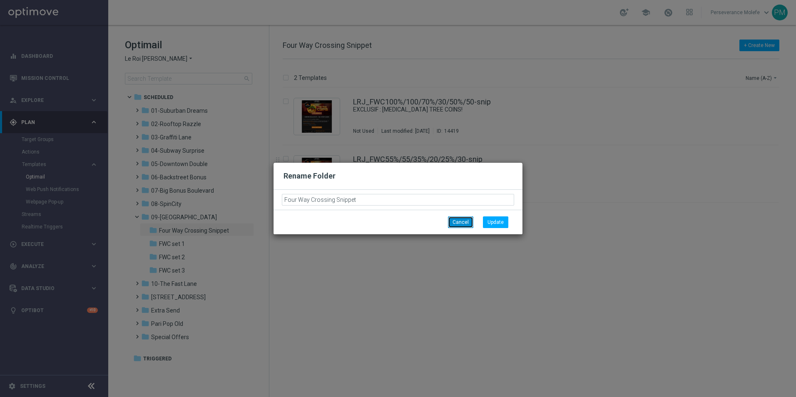
click at [458, 217] on button "Cancel" at bounding box center [460, 223] width 25 height 12
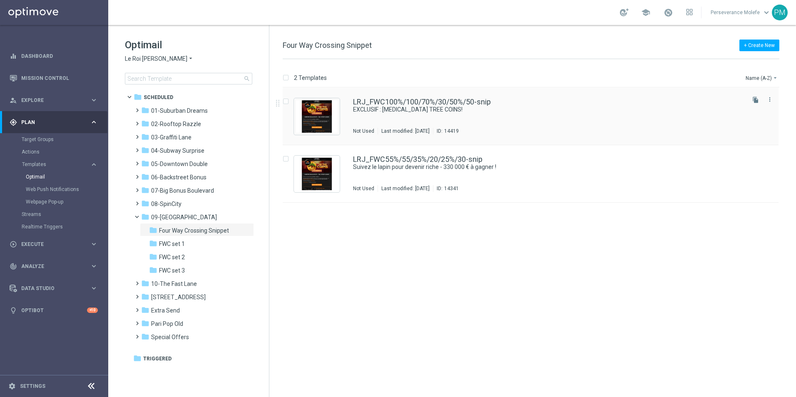
click at [405, 96] on div "LRJ_FWC100%/100/70%/30/50%/50-snip EXCLUSIF : TAO TREE COINS! Not Used Last mod…" at bounding box center [531, 116] width 496 height 57
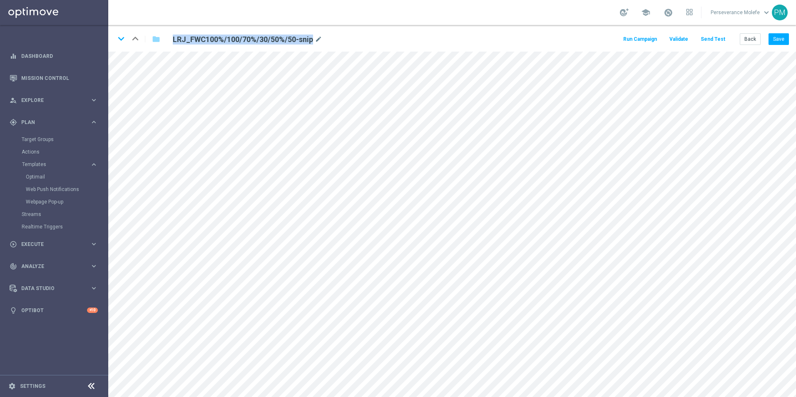
drag, startPoint x: 312, startPoint y: 40, endPoint x: 184, endPoint y: 46, distance: 127.6
click at [184, 46] on div "keyboard_arrow_down keyboard_arrow_up folder LRJ_FWC100%/100/70%/30/50%/50-snip…" at bounding box center [452, 38] width 688 height 27
copy h2 "LRJ_FWC100%/100/70%/30/50%/50-snip"
click at [119, 40] on icon "keyboard_arrow_down" at bounding box center [121, 38] width 12 height 12
drag, startPoint x: 305, startPoint y: 39, endPoint x: 174, endPoint y: 39, distance: 130.7
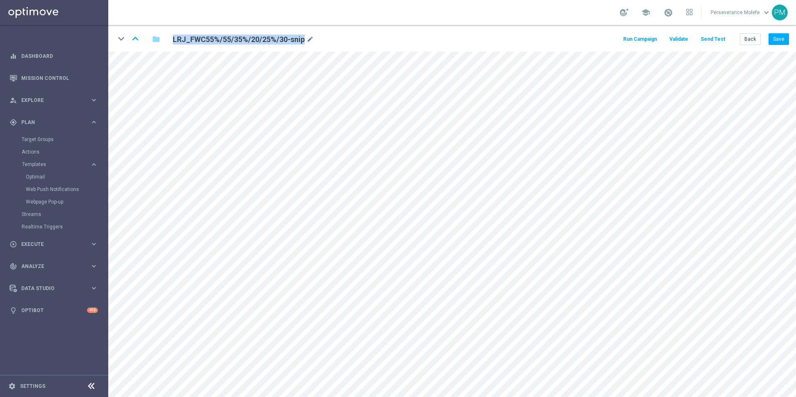
click at [174, 39] on div "LRJ_FWC55%/55/35%/20/25%/30-snip mode_edit" at bounding box center [243, 40] width 141 height 10
copy div "LRJ_FWC55%/55/35%/20/25%/30-snip"
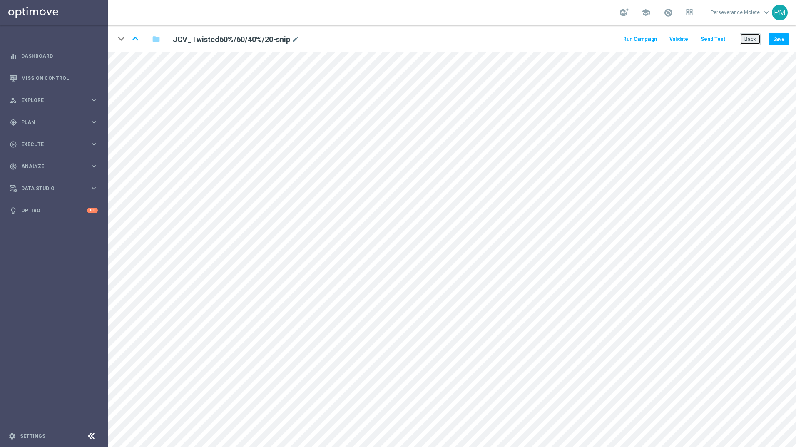
click at [747, 38] on button "Back" at bounding box center [750, 39] width 21 height 12
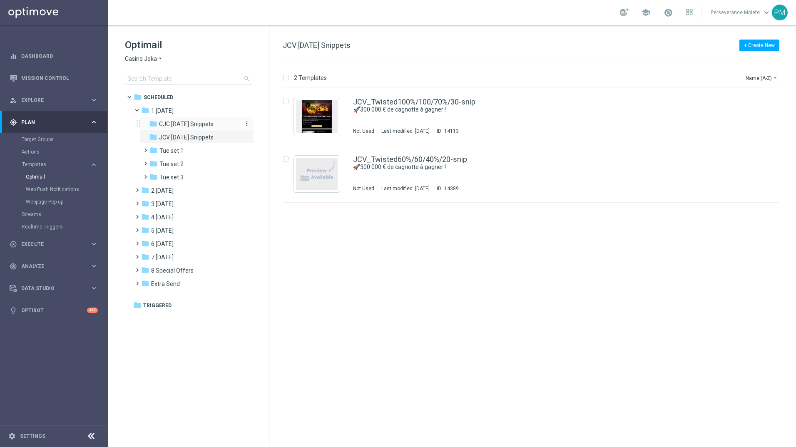
click at [197, 125] on span "CJC [DATE] Snippets" at bounding box center [186, 123] width 55 height 7
click at [451, 102] on link "CJC_Twisted100%/100/70%/30-snip" at bounding box center [414, 101] width 123 height 7
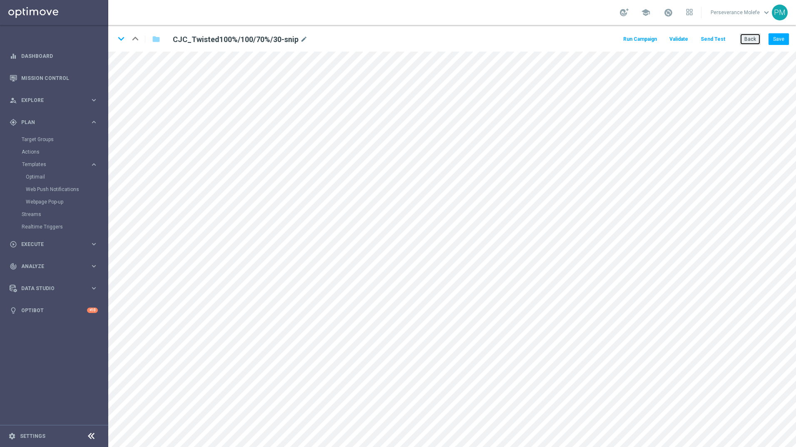
click at [756, 39] on button "Back" at bounding box center [750, 39] width 21 height 12
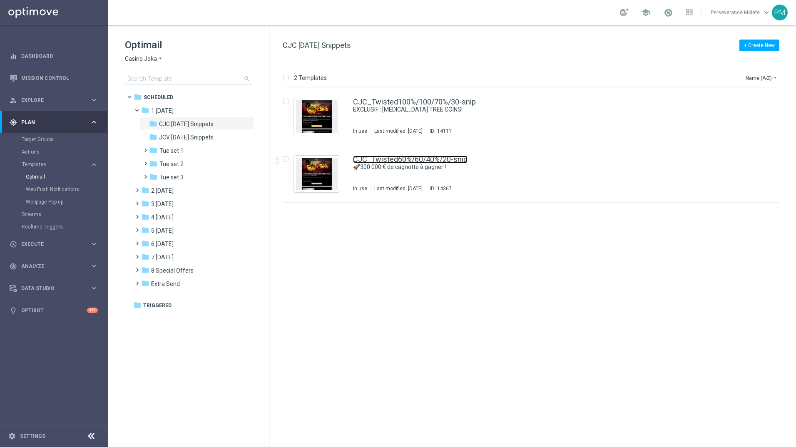
click at [418, 158] on link "CJC_Twisted60%/60/40%/20-snip" at bounding box center [410, 159] width 114 height 7
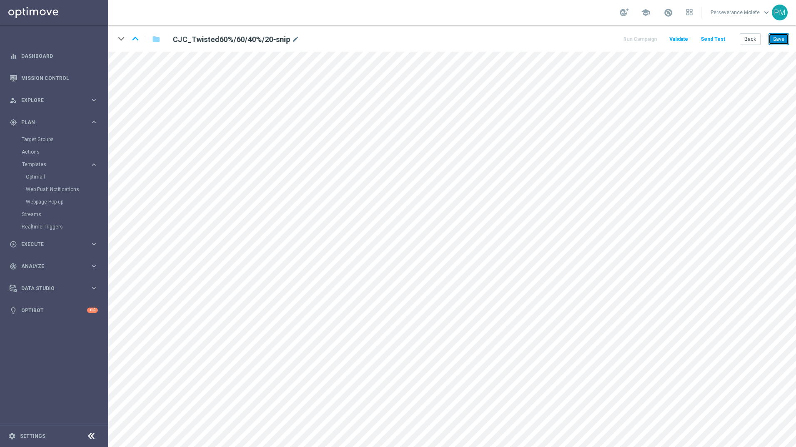
click at [780, 45] on button "Save" at bounding box center [779, 39] width 20 height 12
click at [774, 33] on button "Save" at bounding box center [779, 39] width 20 height 12
click at [368, 156] on button "edit" at bounding box center [371, 161] width 16 height 15
click at [386, 183] on button "Update" at bounding box center [386, 189] width 25 height 12
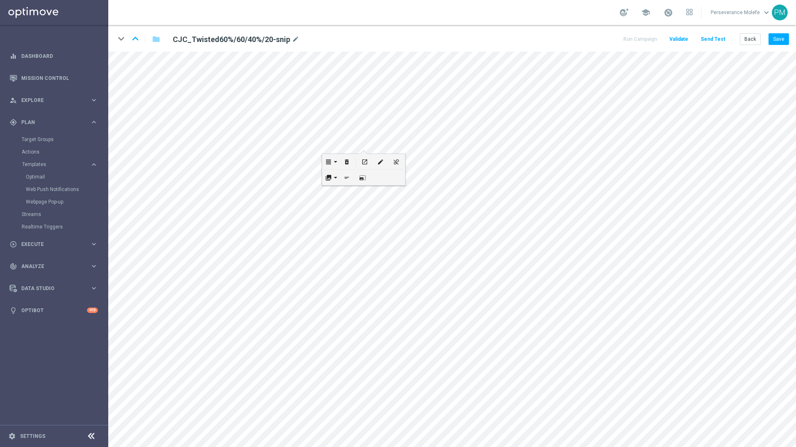
scroll to position [0, 0]
click at [367, 342] on div "edit" at bounding box center [364, 340] width 12 height 11
type input "[URL][DOMAIN_NAME]"
type input "JOUEZ MAINTENANT"
checkbox input "true"
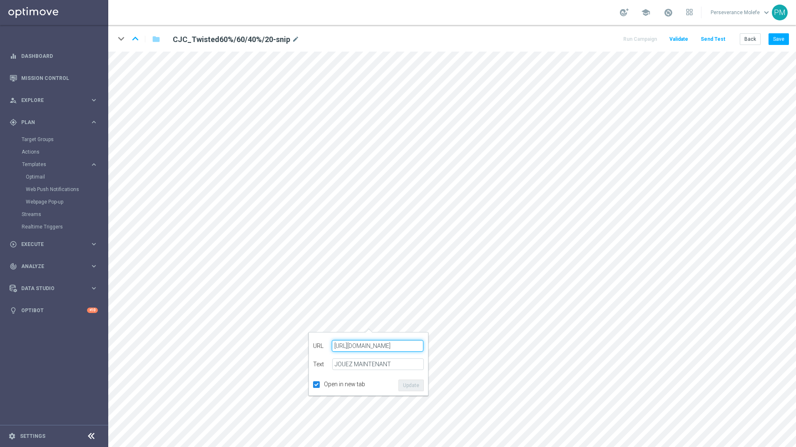
paste input "[DOMAIN_NAME][URL]"
type input "[URL][DOMAIN_NAME]"
click at [408, 378] on div "URL [URL][DOMAIN_NAME] Text JOUEZ MAINTENANT Open in new tab Update" at bounding box center [368, 364] width 111 height 55
click at [416, 381] on button "Update" at bounding box center [410, 386] width 25 height 12
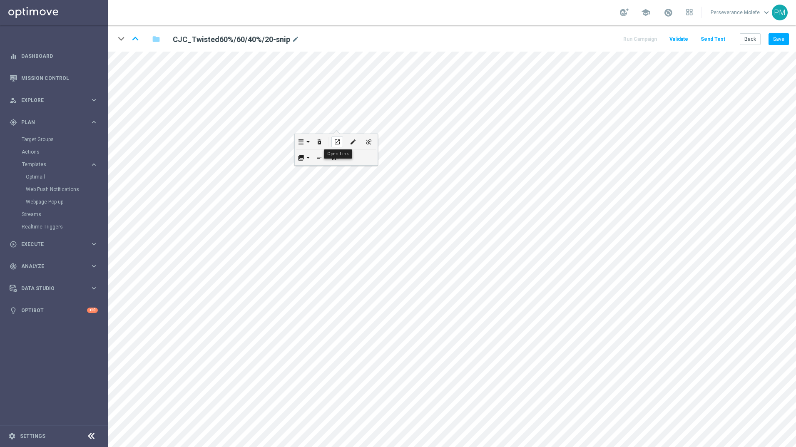
click at [338, 138] on div "open_in_new" at bounding box center [337, 142] width 12 height 11
click at [354, 338] on button "open_in_new" at bounding box center [348, 340] width 16 height 15
click at [776, 41] on button "Save" at bounding box center [779, 39] width 20 height 12
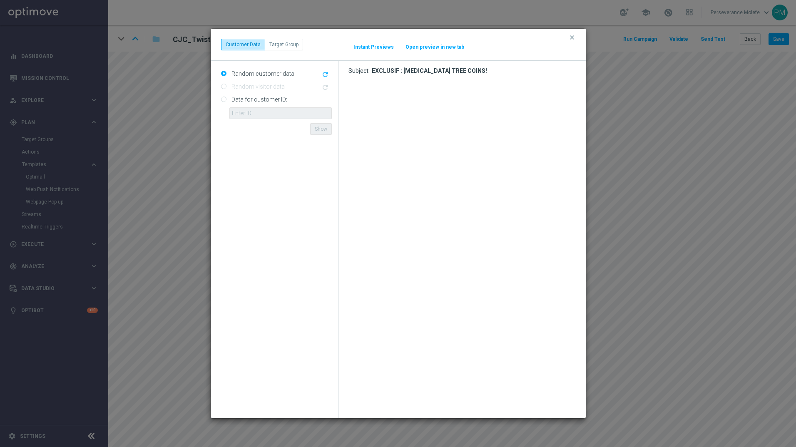
click at [443, 50] on div "clear Customer Data Target Group It might take a while... Instant Previews Open…" at bounding box center [398, 45] width 355 height 12
click at [437, 48] on button "Open preview in new tab" at bounding box center [435, 47] width 60 height 7
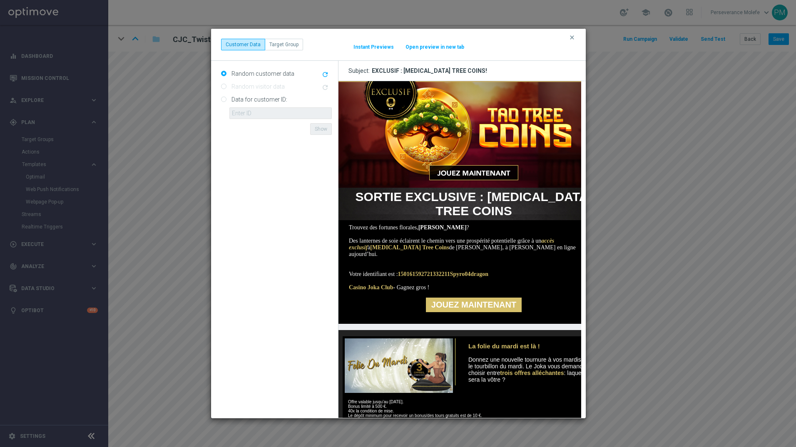
scroll to position [70, 0]
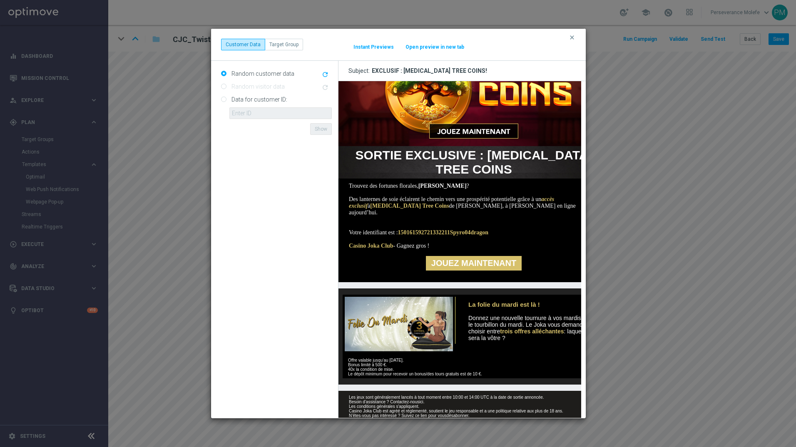
click at [571, 32] on div "clear Customer Data Target Group It might take a while... Instant Previews Open…" at bounding box center [398, 45] width 375 height 32
click at [570, 37] on icon "clear" at bounding box center [572, 37] width 7 height 7
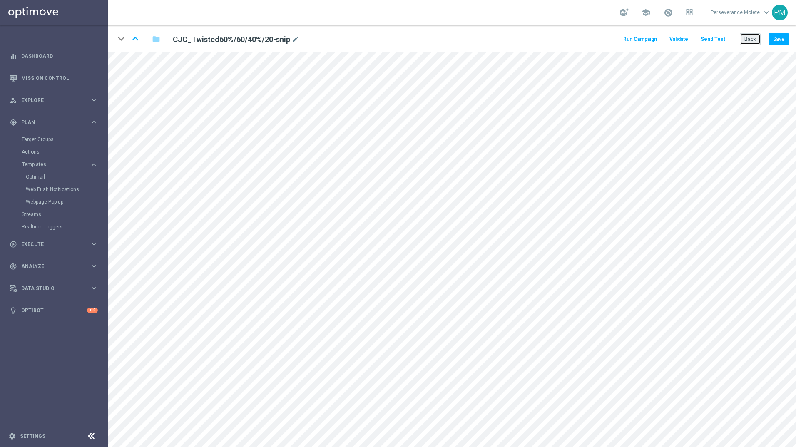
click at [751, 39] on button "Back" at bounding box center [750, 39] width 21 height 12
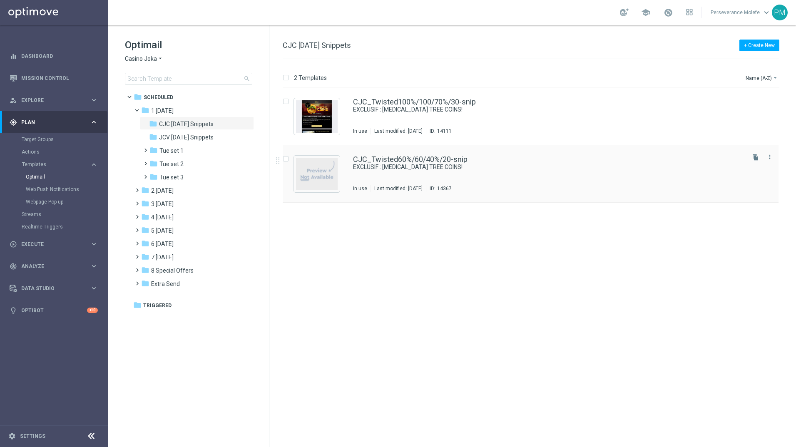
click at [450, 154] on div "CJC_Twisted60%/60/40%/20-snip EXCLUSIF : [MEDICAL_DATA] TREE COINS! In use Last…" at bounding box center [531, 173] width 496 height 57
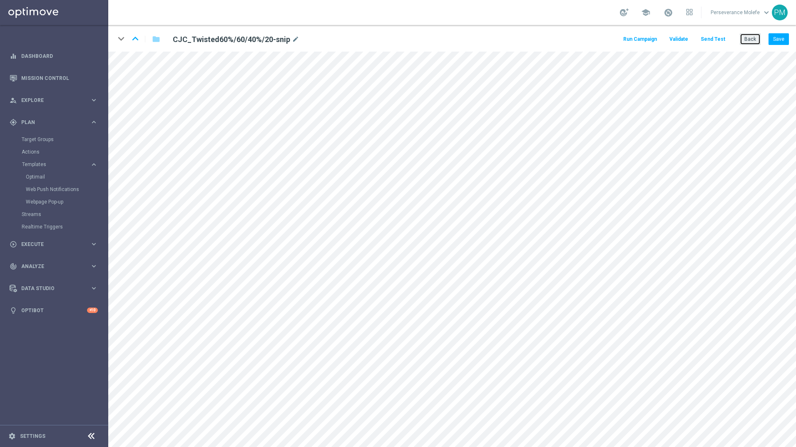
click at [752, 43] on button "Back" at bounding box center [750, 39] width 21 height 12
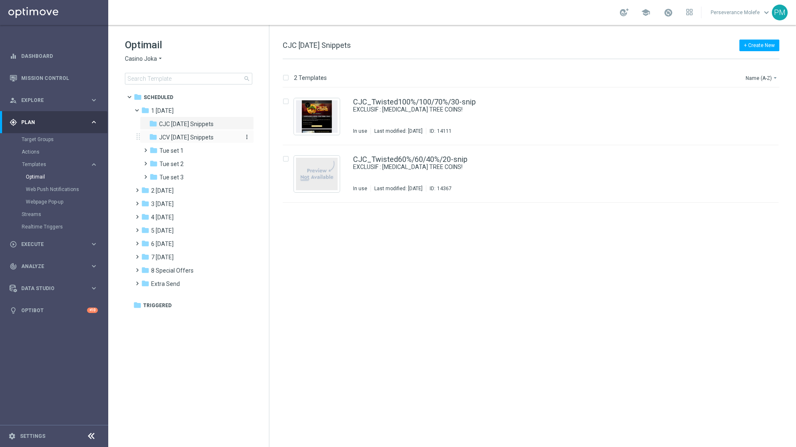
click at [206, 140] on span "JCV [DATE] Snippets" at bounding box center [186, 137] width 55 height 7
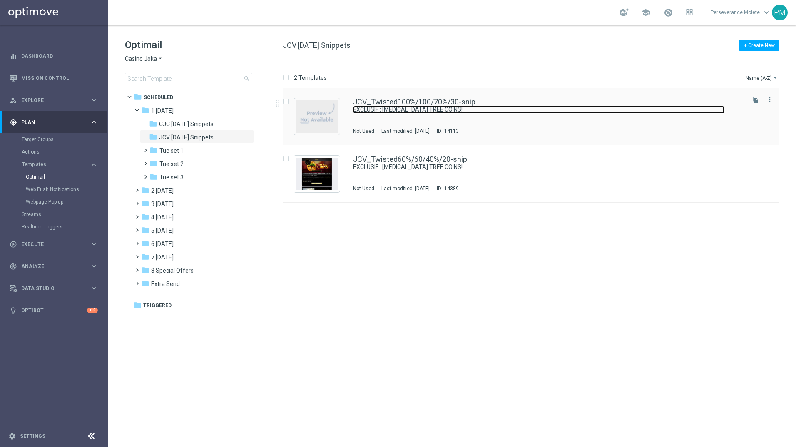
click at [388, 109] on link "EXCLUSIF : [MEDICAL_DATA] TREE COINS!" at bounding box center [538, 110] width 371 height 8
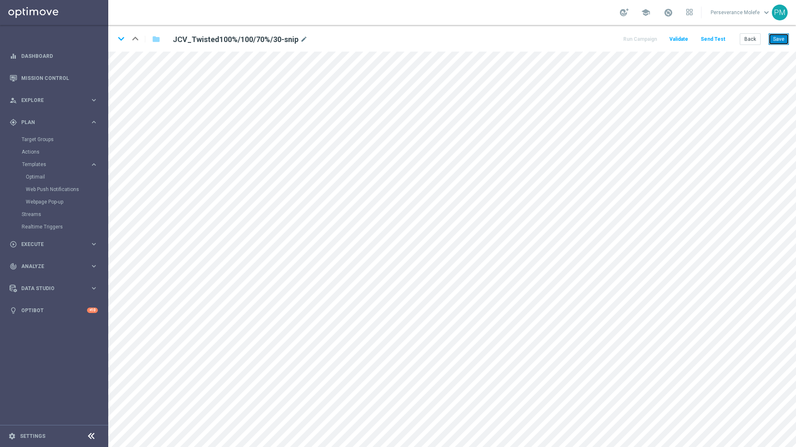
click at [784, 44] on button "Save" at bounding box center [779, 39] width 20 height 12
click at [121, 37] on icon "keyboard_arrow_down" at bounding box center [121, 38] width 12 height 12
click at [775, 40] on button "Save" at bounding box center [779, 39] width 20 height 12
click at [755, 43] on button "Back" at bounding box center [750, 39] width 21 height 12
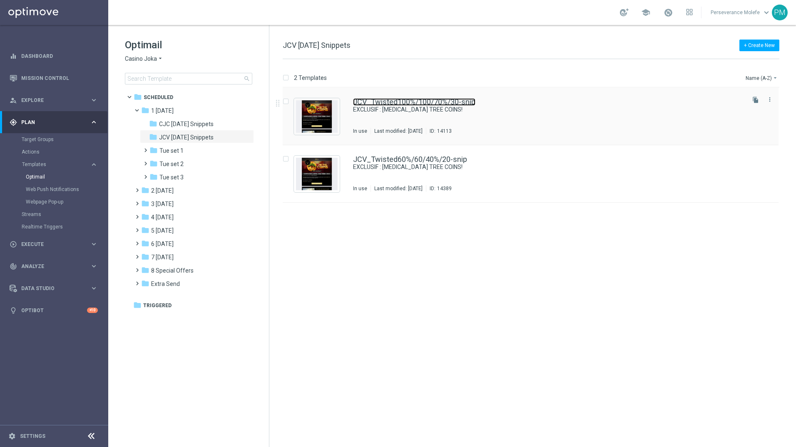
click at [420, 104] on link "JCV_Twisted100%/100/70%/30-snip" at bounding box center [414, 101] width 122 height 7
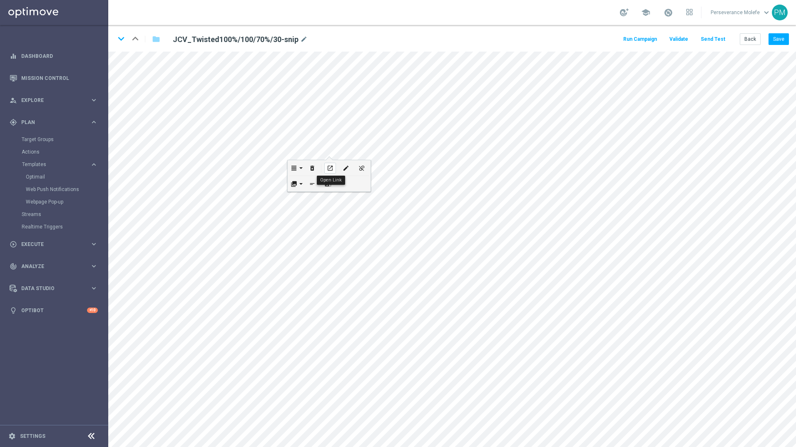
click at [327, 167] on icon "open_in_new" at bounding box center [330, 168] width 6 height 7
click at [344, 167] on icon "edit" at bounding box center [346, 168] width 6 height 7
click at [358, 193] on button "Update" at bounding box center [360, 195] width 25 height 12
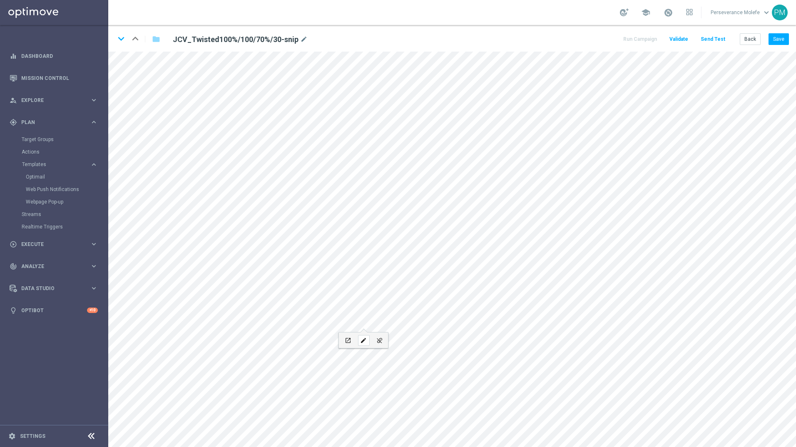
click at [367, 338] on div "edit" at bounding box center [364, 340] width 12 height 11
type input "[URL][DOMAIN_NAME]"
type input "JOUEZ MAINTENANT"
checkbox input "true"
paste input "[DOMAIN_NAME][URL]"
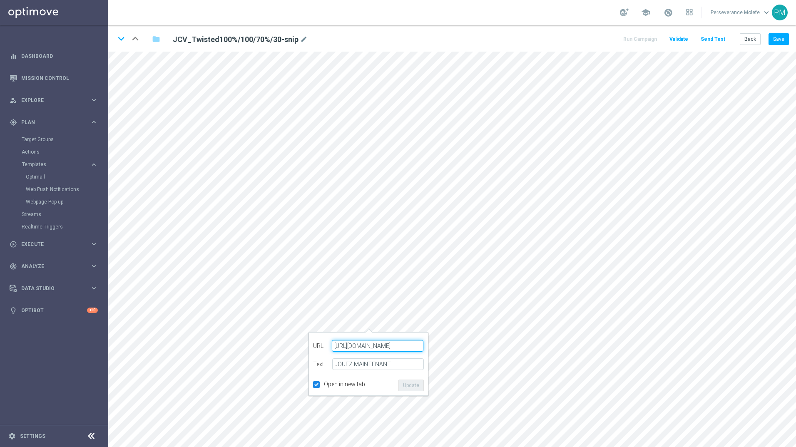
type input "[URL][DOMAIN_NAME]"
click at [408, 381] on button "Update" at bounding box center [410, 386] width 25 height 12
click at [789, 37] on div "keyboard_arrow_down keyboard_arrow_up folder JCV_Twisted100%/100/70%/30-snip mo…" at bounding box center [452, 38] width 688 height 27
click at [785, 37] on button "Save" at bounding box center [779, 39] width 20 height 12
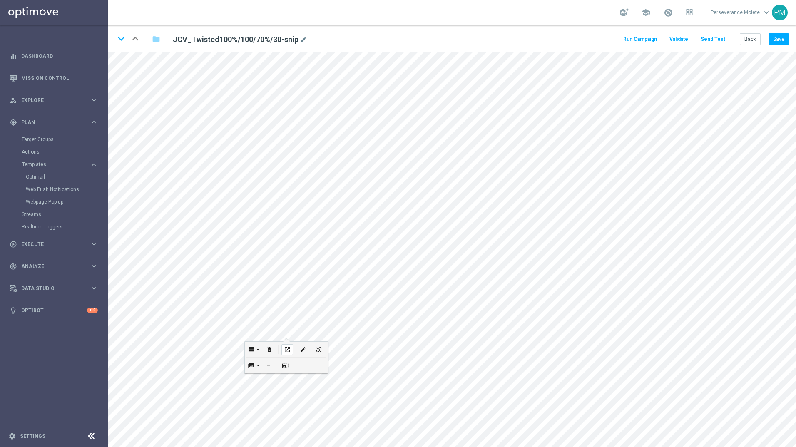
click at [290, 345] on div "open_in_new" at bounding box center [287, 349] width 12 height 11
click at [117, 37] on icon "keyboard_arrow_down" at bounding box center [121, 38] width 12 height 12
click at [411, 179] on button "open_in_new" at bounding box center [419, 176] width 16 height 15
click at [438, 176] on icon "edit" at bounding box center [435, 177] width 6 height 7
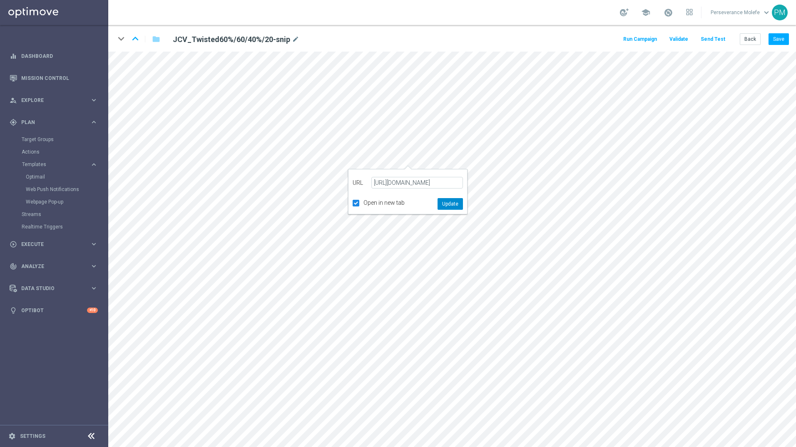
click at [445, 204] on button "Update" at bounding box center [450, 204] width 25 height 12
click at [364, 339] on icon "edit" at bounding box center [363, 340] width 6 height 7
type input "[URL][DOMAIN_NAME]"
type input "JOUEZ MAINTENANT"
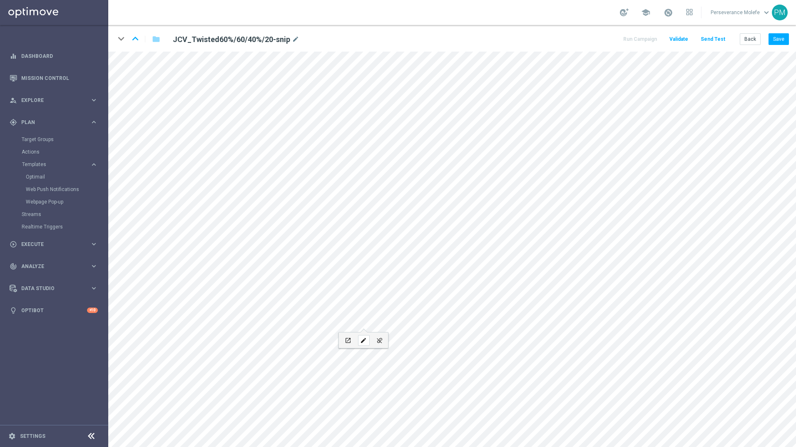
checkbox input "true"
paste input "[DOMAIN_NAME][URL]"
type input "[URL][DOMAIN_NAME]"
click at [406, 382] on button "Update" at bounding box center [410, 386] width 25 height 12
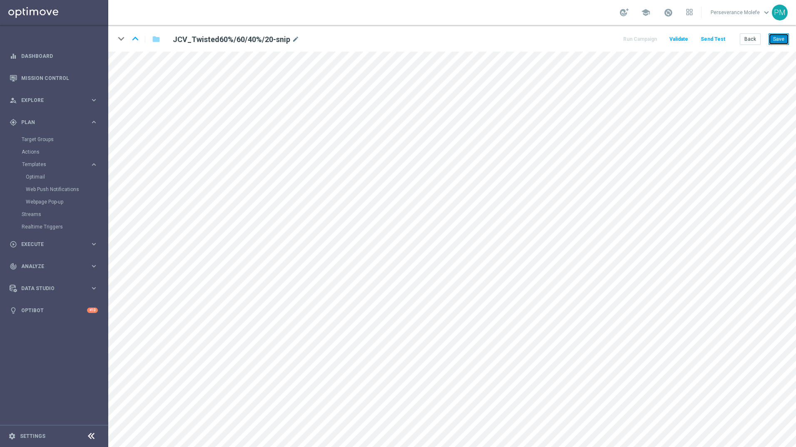
click at [780, 36] on button "Save" at bounding box center [779, 39] width 20 height 12
click at [775, 37] on button "Save" at bounding box center [779, 39] width 20 height 12
click at [366, 185] on icon "open_in_new" at bounding box center [368, 182] width 6 height 7
click at [350, 335] on div "open_in_new" at bounding box center [348, 340] width 12 height 11
click at [766, 40] on div "Back Save" at bounding box center [764, 39] width 49 height 12
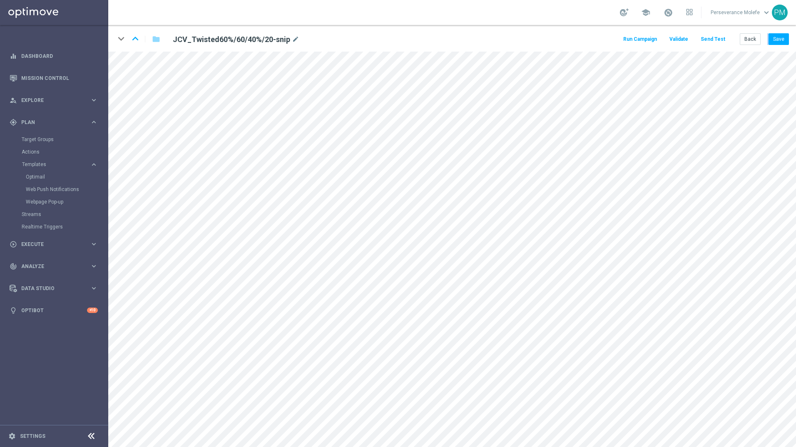
click at [766, 40] on div "Back Save" at bounding box center [764, 39] width 49 height 12
click at [770, 42] on button "Save" at bounding box center [779, 39] width 20 height 12
click at [752, 40] on button "Back" at bounding box center [750, 39] width 21 height 12
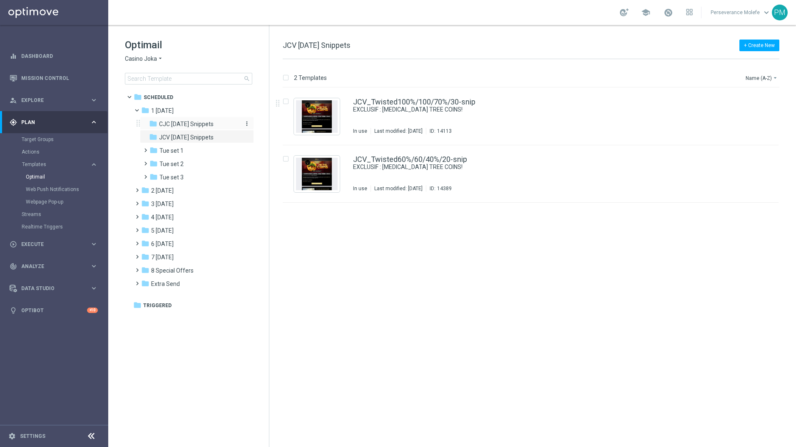
click at [224, 127] on div "folder CJC [DATE] Snippets" at bounding box center [193, 124] width 89 height 10
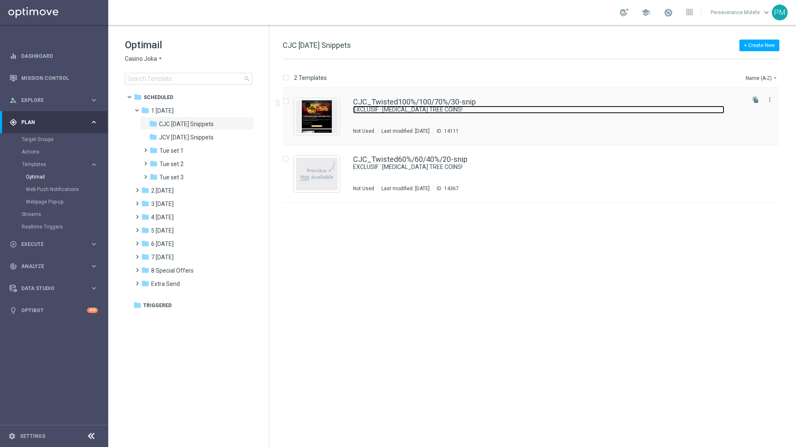
click at [408, 111] on link "EXCLUSIF : [MEDICAL_DATA] TREE COINS!" at bounding box center [538, 110] width 371 height 8
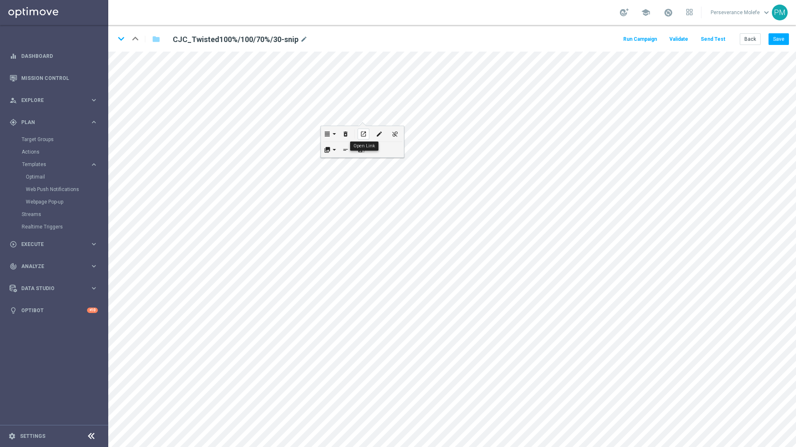
click at [362, 131] on icon "open_in_new" at bounding box center [363, 134] width 6 height 7
click at [353, 267] on div "open_in_new" at bounding box center [348, 269] width 12 height 11
click at [117, 43] on icon "keyboard_arrow_down" at bounding box center [121, 38] width 12 height 12
click at [386, 144] on icon "open_in_new" at bounding box center [384, 141] width 6 height 7
click at [355, 338] on button "open_in_new" at bounding box center [348, 340] width 16 height 15
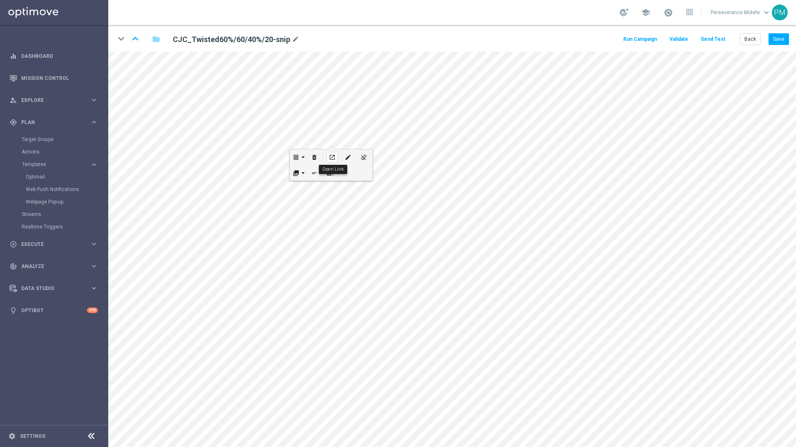
click at [329, 160] on icon "open_in_new" at bounding box center [332, 157] width 6 height 7
click at [345, 155] on icon "edit" at bounding box center [348, 157] width 6 height 7
click at [354, 179] on button "Update" at bounding box center [363, 184] width 25 height 12
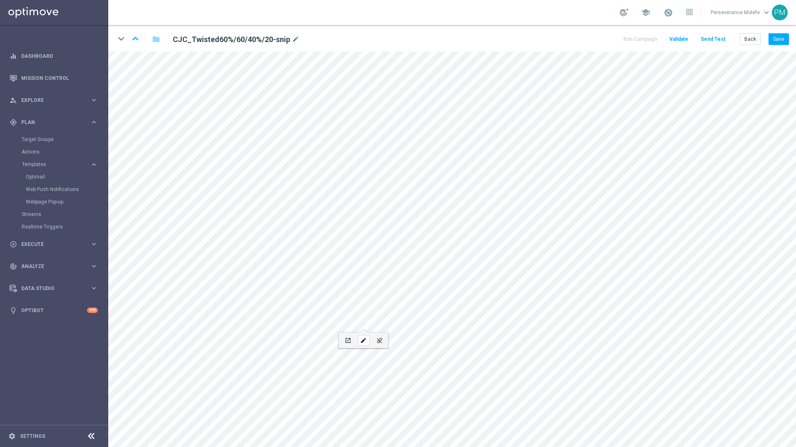
click at [366, 339] on icon "edit" at bounding box center [363, 340] width 6 height 7
type input "[URL][DOMAIN_NAME]"
type input "JOUEZ MAINTENANT"
checkbox input "true"
paste input "[DOMAIN_NAME][URL]"
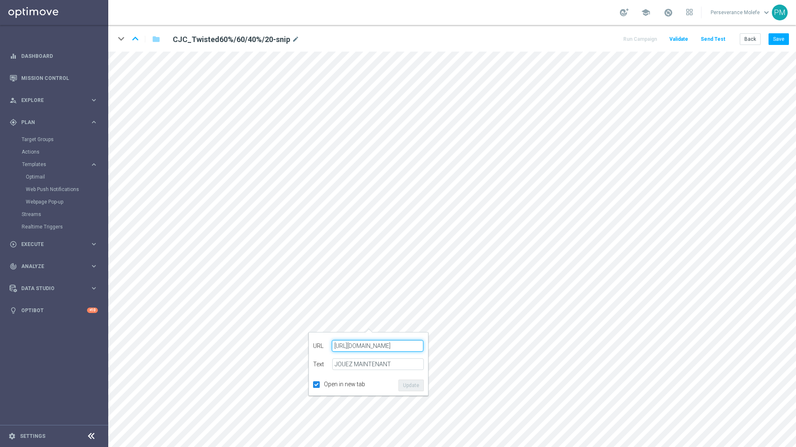
type input "[URL][DOMAIN_NAME]"
click at [414, 386] on button "Update" at bounding box center [410, 386] width 25 height 12
click at [774, 37] on button "Save" at bounding box center [779, 39] width 20 height 12
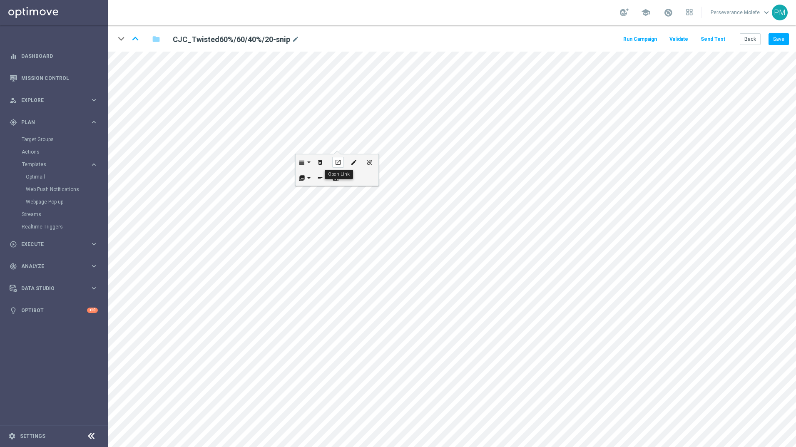
click at [341, 163] on icon "open_in_new" at bounding box center [338, 162] width 6 height 7
click at [353, 339] on div "open_in_new" at bounding box center [348, 340] width 12 height 11
click at [330, 326] on div "open_in_new" at bounding box center [325, 325] width 12 height 11
click at [348, 264] on icon "open_in_new" at bounding box center [347, 264] width 6 height 7
click at [742, 43] on button "Back" at bounding box center [750, 39] width 21 height 12
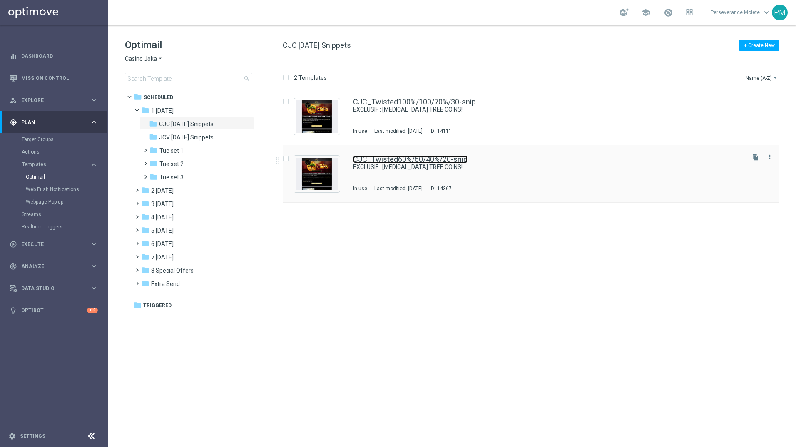
click at [374, 160] on link "CJC_Twisted60%/60/40%/20-snip" at bounding box center [410, 159] width 114 height 7
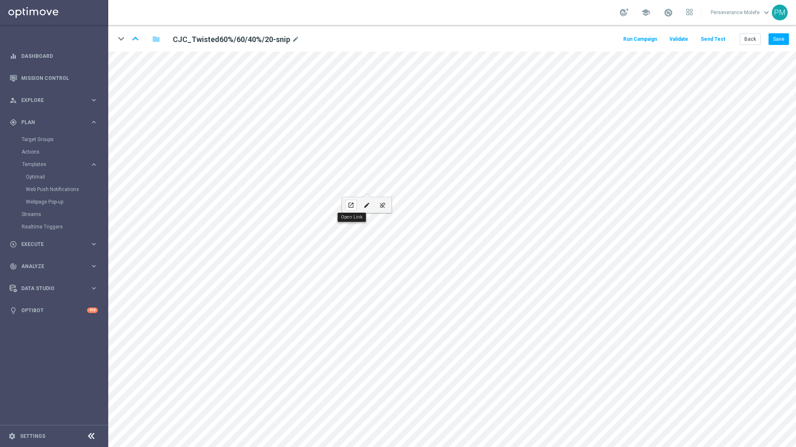
click at [353, 208] on icon "open_in_new" at bounding box center [351, 205] width 6 height 7
click at [316, 153] on icon "open_in_new" at bounding box center [318, 155] width 6 height 7
click at [327, 359] on icon "open_in_new" at bounding box center [324, 357] width 6 height 7
click at [134, 37] on icon "keyboard_arrow_up" at bounding box center [135, 38] width 12 height 12
click at [748, 41] on button "Back" at bounding box center [750, 39] width 21 height 12
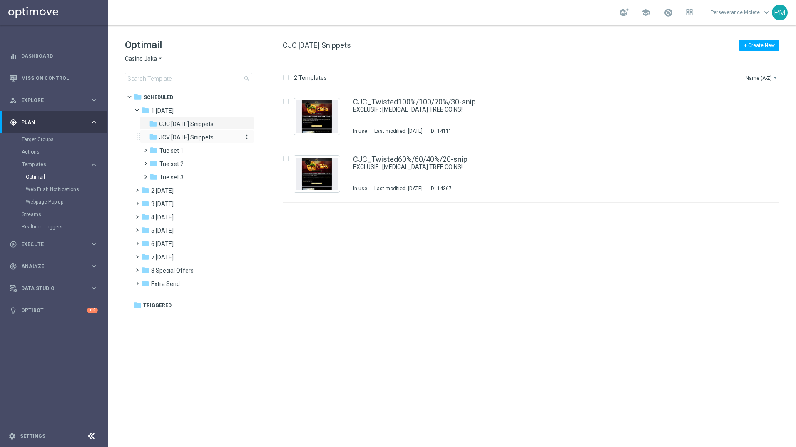
click at [183, 140] on span "JCV [DATE] Snippets" at bounding box center [186, 137] width 55 height 7
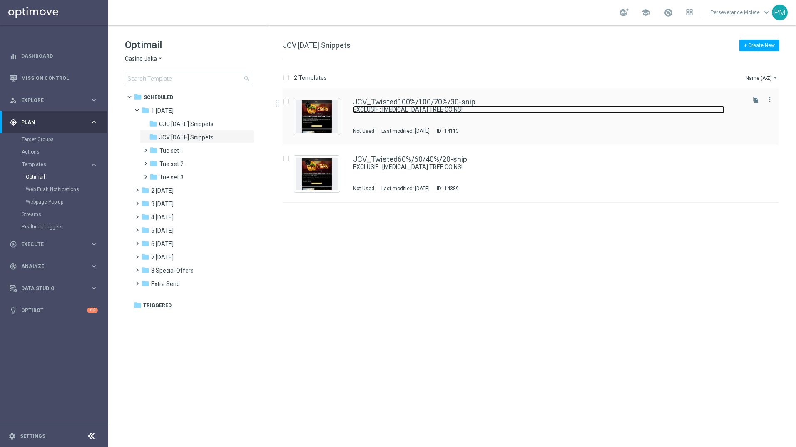
click at [371, 108] on link "EXCLUSIF : [MEDICAL_DATA] TREE COINS!" at bounding box center [538, 110] width 371 height 8
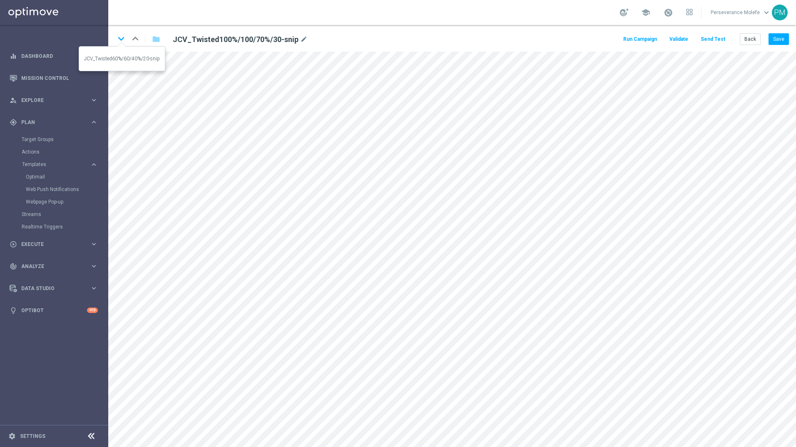
click at [121, 38] on icon "keyboard_arrow_down" at bounding box center [121, 38] width 12 height 12
click at [744, 42] on button "Back" at bounding box center [750, 39] width 21 height 12
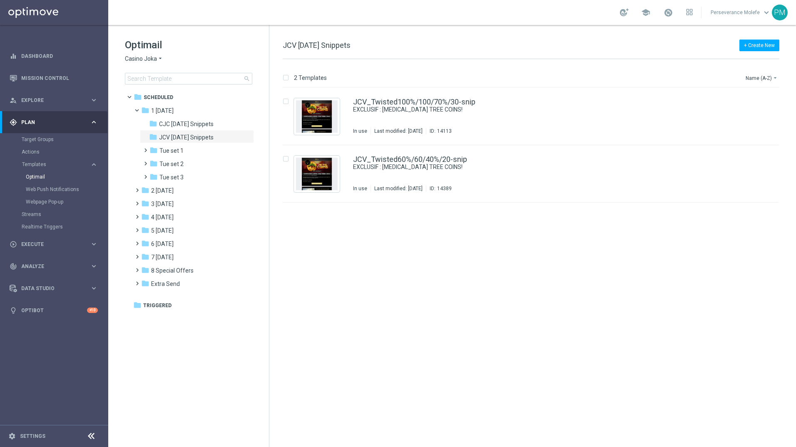
click at [160, 55] on icon "arrow_drop_down" at bounding box center [160, 59] width 7 height 8
click at [166, 133] on div "Le Roi [PERSON_NAME]" at bounding box center [156, 128] width 62 height 10
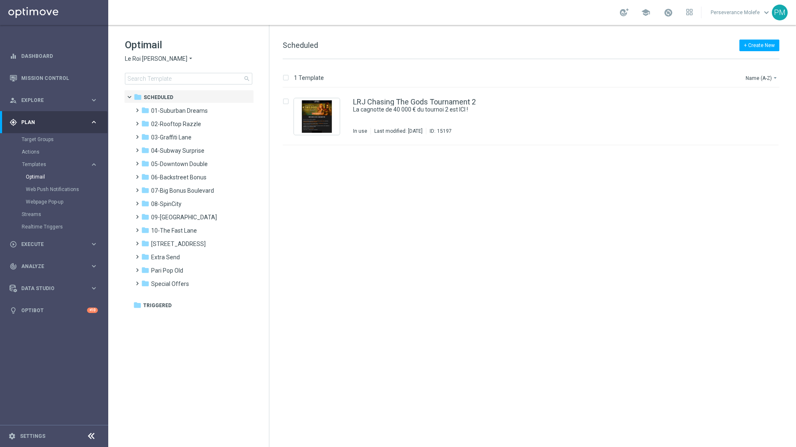
click at [187, 59] on icon "arrow_drop_down" at bounding box center [190, 59] width 7 height 8
click at [157, 135] on div "Casino Joka" at bounding box center [156, 138] width 62 height 10
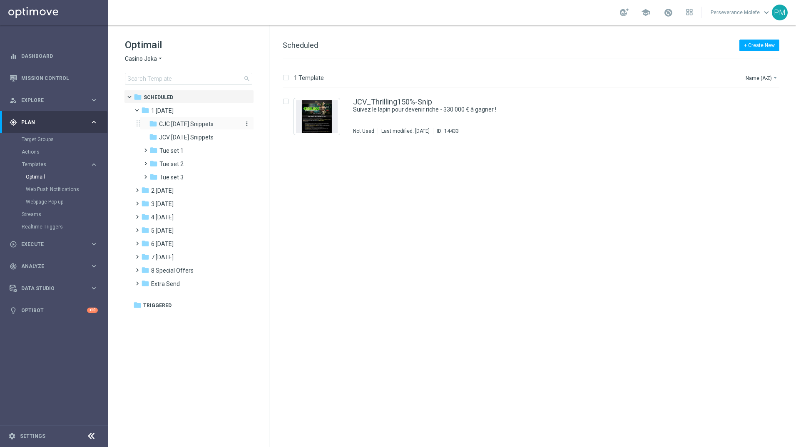
click at [209, 125] on span "CJC [DATE] Snippets" at bounding box center [186, 123] width 55 height 7
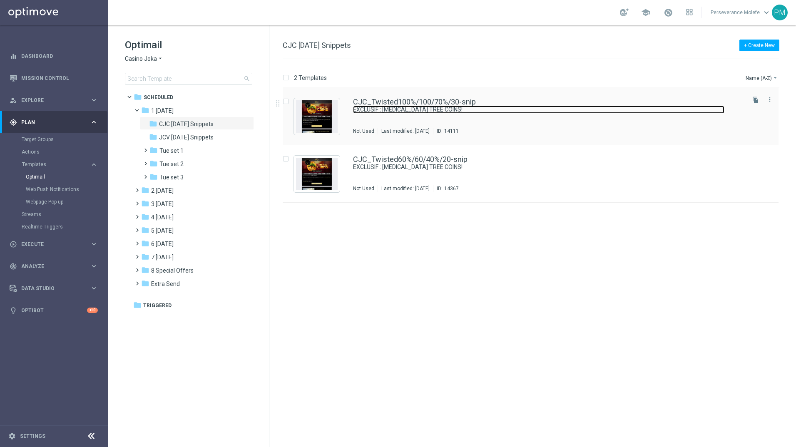
click at [463, 107] on link "EXCLUSIF : [MEDICAL_DATA] TREE COINS!" at bounding box center [538, 110] width 371 height 8
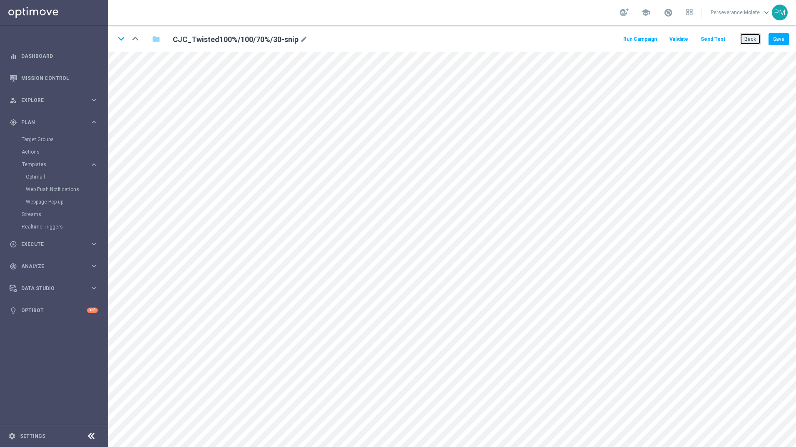
click at [748, 42] on button "Back" at bounding box center [750, 39] width 21 height 12
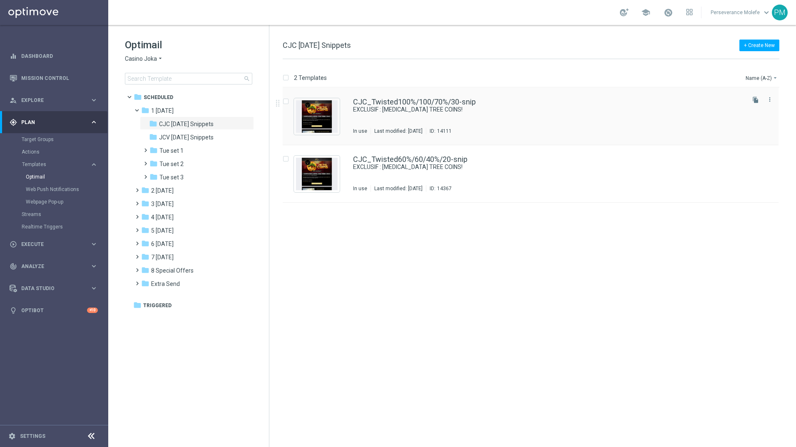
click at [426, 96] on div "CJC_Twisted100%/100/70%/30-snip EXCLUSIF : [MEDICAL_DATA] TREE COINS! In use La…" at bounding box center [531, 116] width 496 height 57
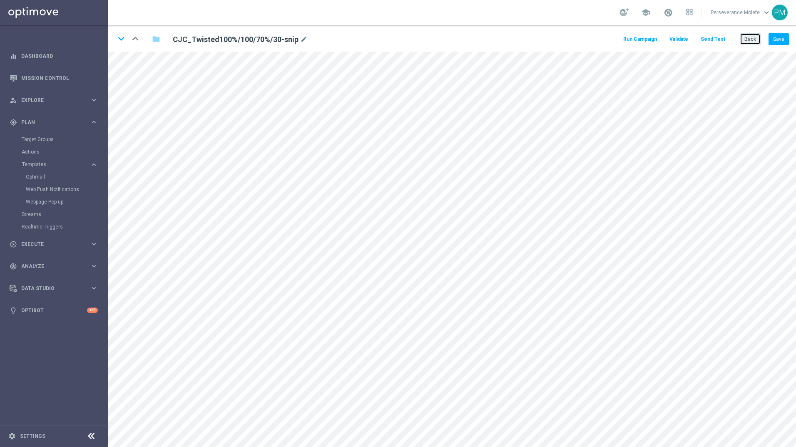
click at [753, 33] on button "Back" at bounding box center [750, 39] width 21 height 12
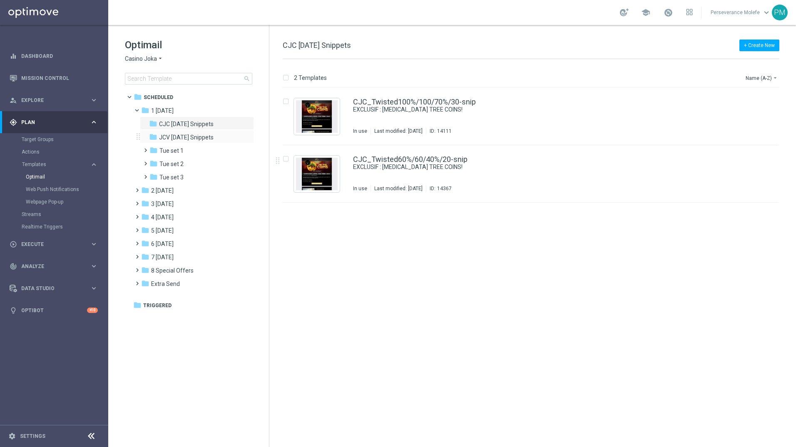
click at [205, 143] on div "folder JCV [DATE] Snippets more_vert" at bounding box center [197, 136] width 114 height 13
click at [232, 145] on div "folder Tue set 1 more_vert" at bounding box center [197, 149] width 114 height 13
click at [217, 144] on div "folder Tue set 1 more_vert" at bounding box center [197, 149] width 114 height 13
click at [199, 139] on span "JCV [DATE] Snippets" at bounding box center [186, 137] width 55 height 7
click at [428, 102] on link "JCV_Twisted100%/100/70%/30-snip" at bounding box center [414, 101] width 122 height 7
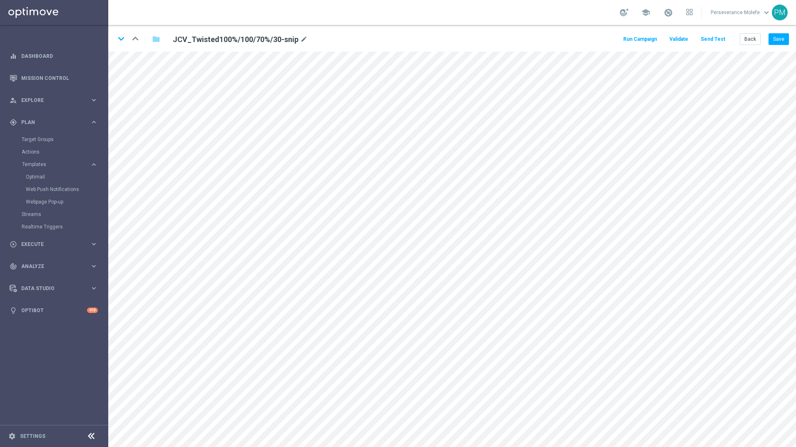
click at [712, 38] on button "Send Test" at bounding box center [712, 39] width 27 height 11
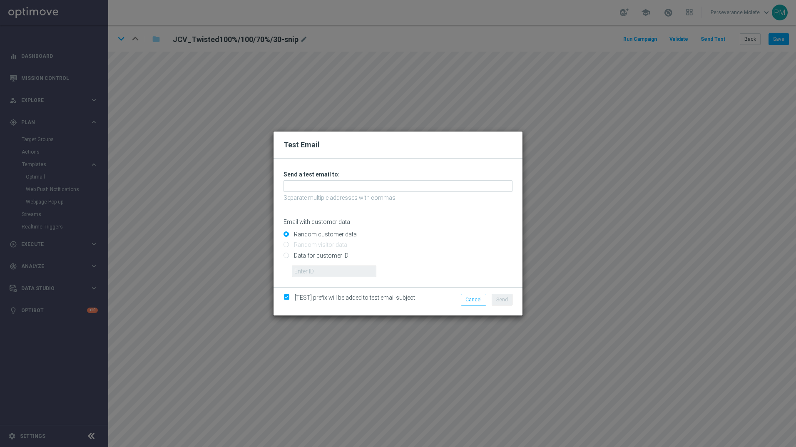
click at [398, 179] on div "Unable to send test email. If this problem persists, contact your CSM for assis…" at bounding box center [398, 224] width 229 height 107
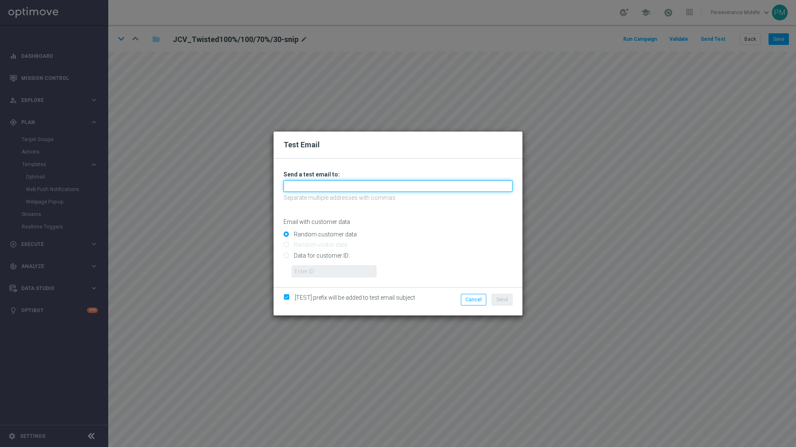
click at [398, 186] on input "text" at bounding box center [398, 186] width 229 height 12
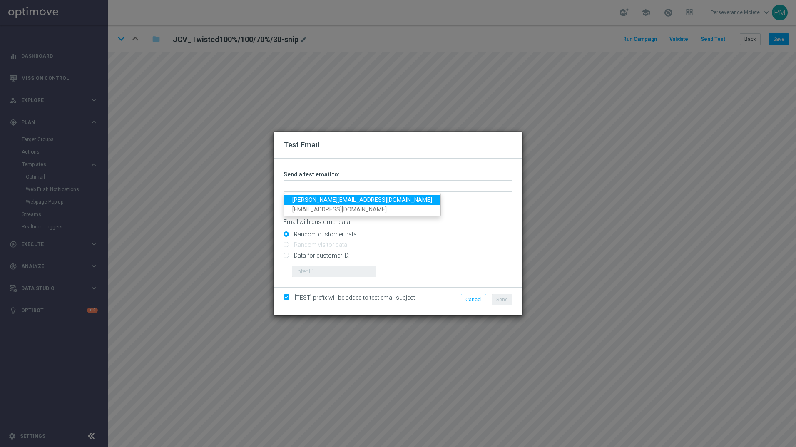
click at [356, 197] on link "[PERSON_NAME][EMAIL_ADDRESS][DOMAIN_NAME]" at bounding box center [362, 200] width 157 height 10
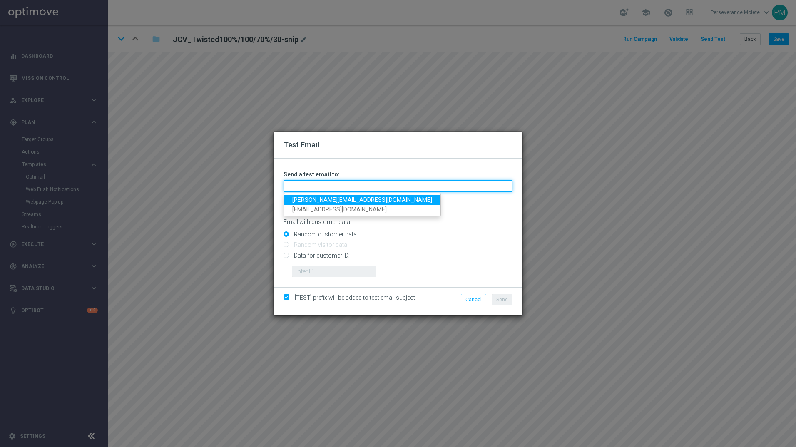
type input "[PERSON_NAME][EMAIL_ADDRESS][DOMAIN_NAME]"
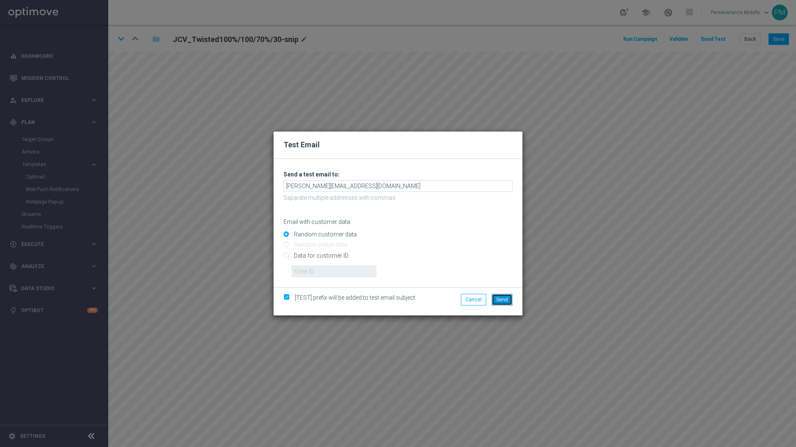
click at [505, 300] on span "Send" at bounding box center [502, 300] width 12 height 6
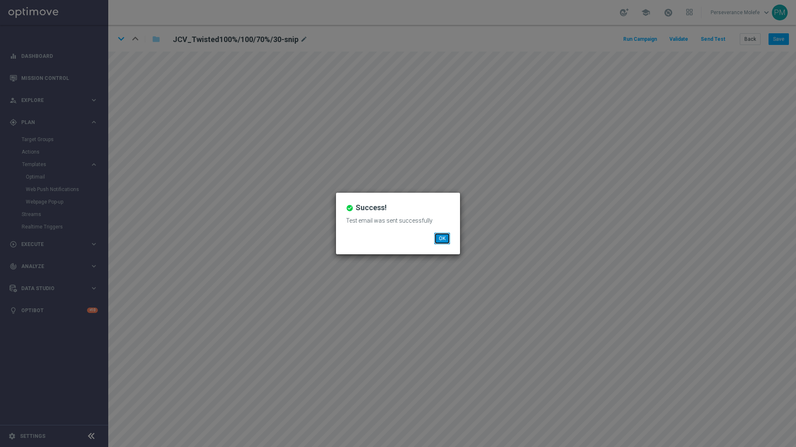
click at [445, 237] on button "OK" at bounding box center [442, 239] width 16 height 12
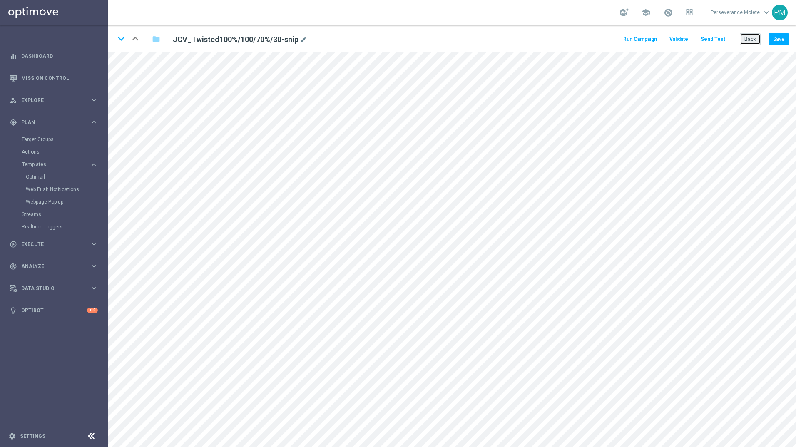
click at [746, 37] on button "Back" at bounding box center [750, 39] width 21 height 12
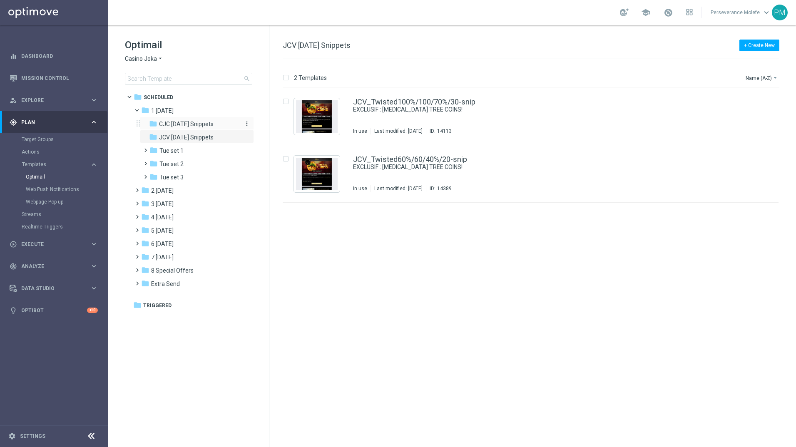
click at [209, 125] on span "CJC [DATE] Snippets" at bounding box center [186, 123] width 55 height 7
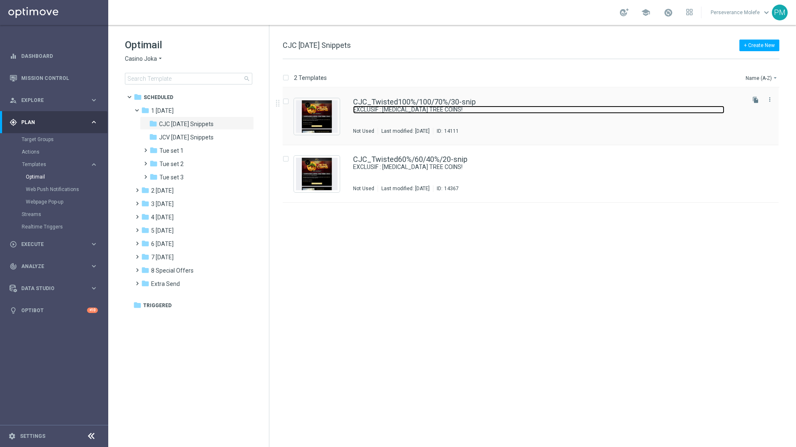
click at [366, 106] on link "EXCLUSIF : [MEDICAL_DATA] TREE COINS!" at bounding box center [538, 110] width 371 height 8
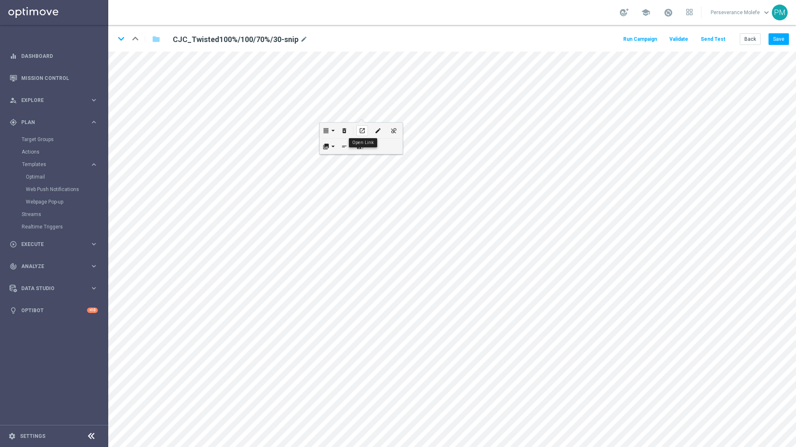
click at [361, 132] on icon "open_in_new" at bounding box center [362, 130] width 6 height 7
click at [710, 39] on button "Send Test" at bounding box center [712, 39] width 27 height 11
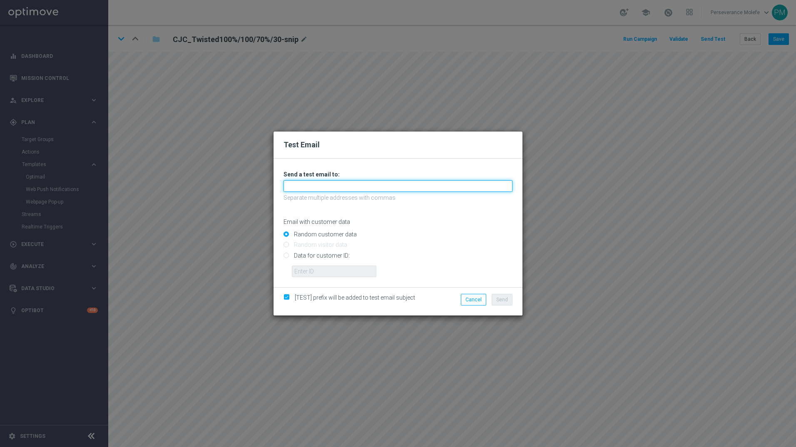
click at [365, 184] on input "text" at bounding box center [398, 186] width 229 height 12
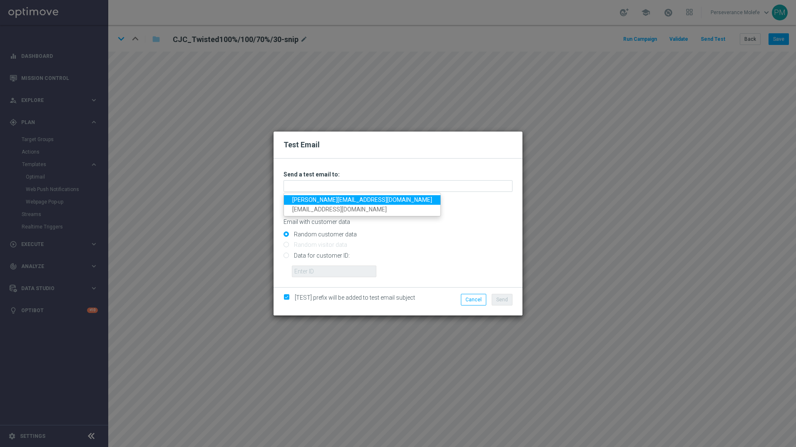
click at [344, 200] on link "[PERSON_NAME][EMAIL_ADDRESS][DOMAIN_NAME]" at bounding box center [362, 200] width 157 height 10
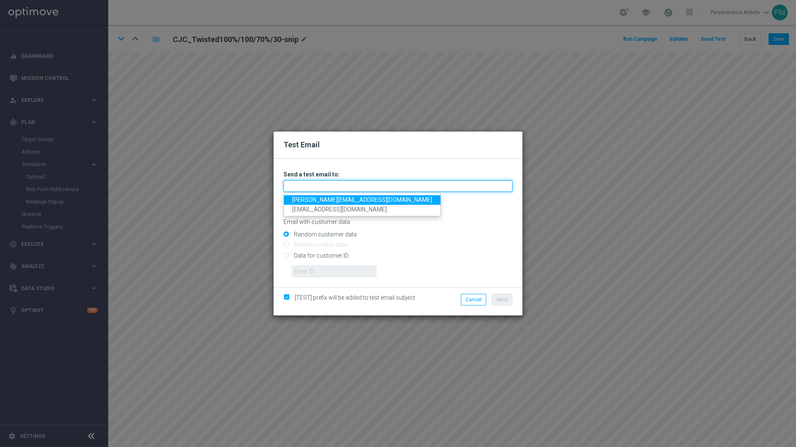
type input "[PERSON_NAME][EMAIL_ADDRESS][DOMAIN_NAME]"
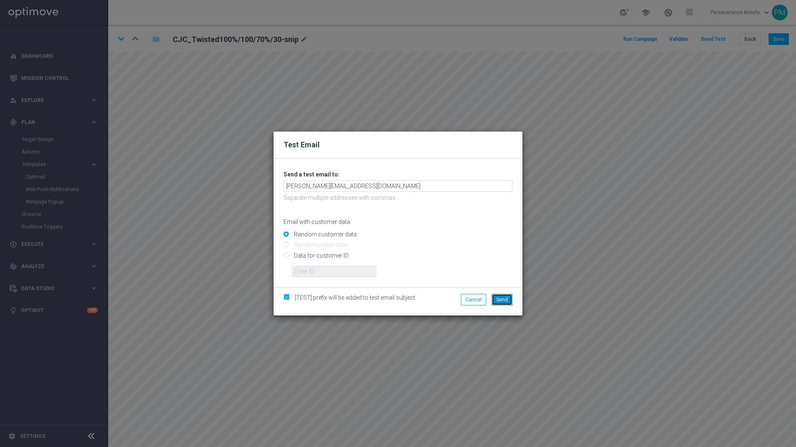
click at [496, 301] on button "Send" at bounding box center [502, 300] width 21 height 12
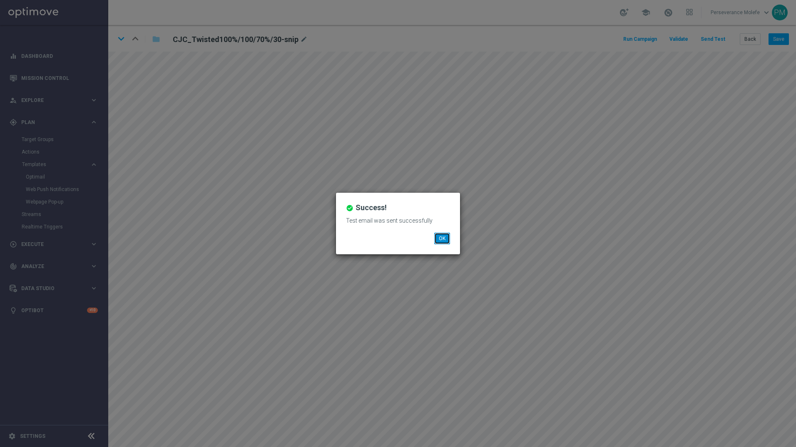
click at [440, 240] on button "OK" at bounding box center [442, 239] width 16 height 12
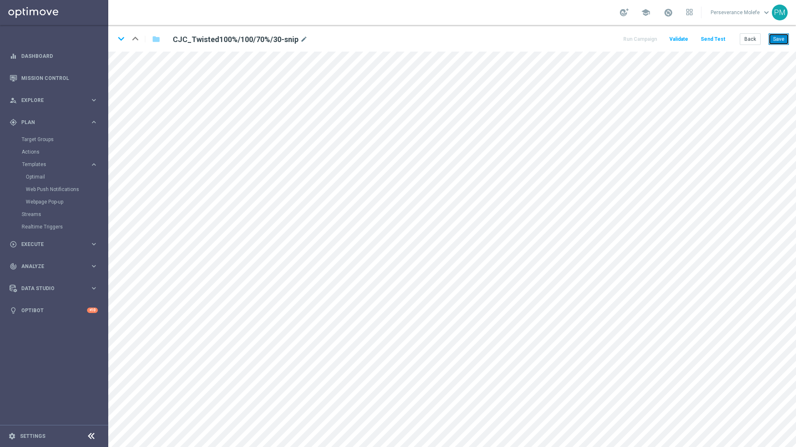
click at [772, 33] on button "Save" at bounding box center [779, 39] width 20 height 12
click at [124, 39] on icon "keyboard_arrow_down" at bounding box center [121, 38] width 12 height 12
click at [774, 45] on button "Save" at bounding box center [779, 39] width 20 height 12
click at [752, 34] on button "Back" at bounding box center [750, 39] width 21 height 12
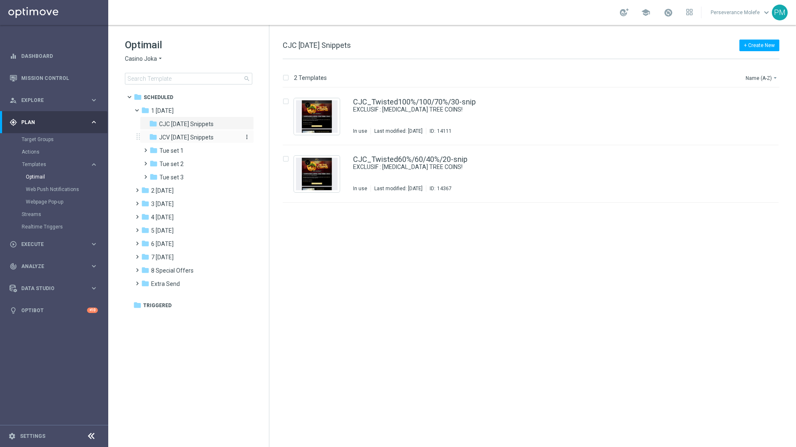
click at [206, 138] on span "JCV [DATE] Snippets" at bounding box center [186, 137] width 55 height 7
click at [416, 101] on link "JCV_Twisted100%/100/70%/30-snip" at bounding box center [414, 101] width 122 height 7
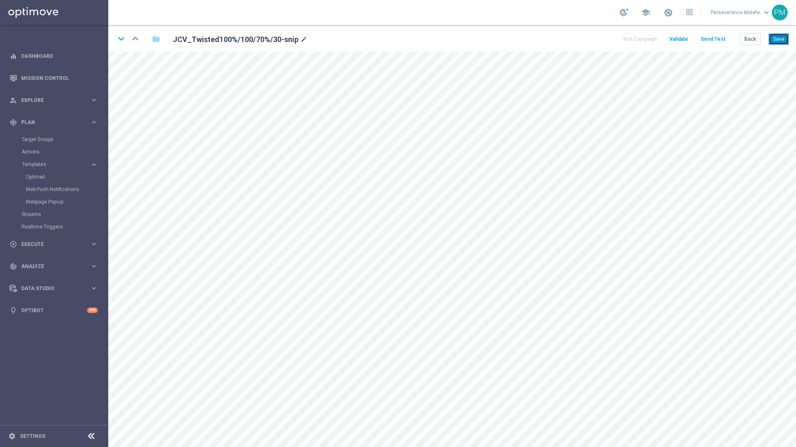
click at [782, 39] on button "Save" at bounding box center [779, 39] width 20 height 12
click at [119, 37] on icon "keyboard_arrow_down" at bounding box center [121, 38] width 12 height 12
click at [780, 40] on button "Save" at bounding box center [779, 39] width 20 height 12
click at [134, 36] on icon "keyboard_arrow_up" at bounding box center [135, 38] width 12 height 12
click at [750, 43] on button "Back" at bounding box center [750, 39] width 21 height 12
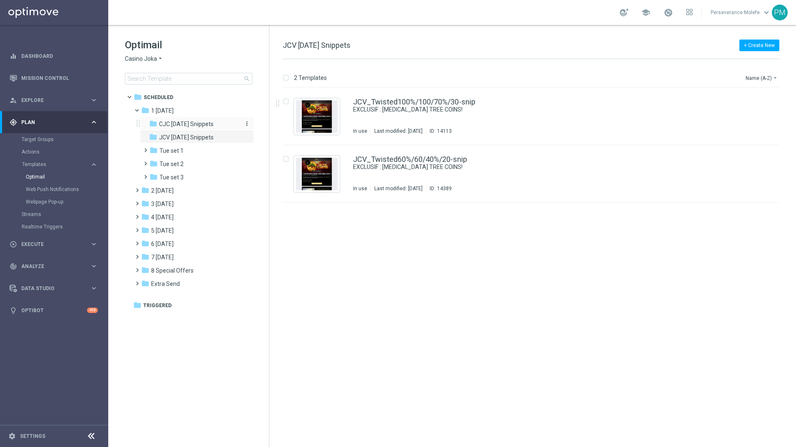
click at [205, 121] on span "CJC [DATE] Snippets" at bounding box center [186, 123] width 55 height 7
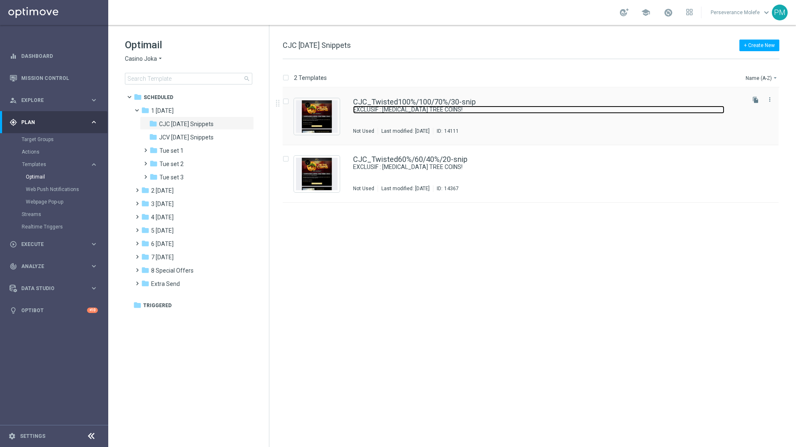
click at [475, 107] on link "EXCLUSIF : [MEDICAL_DATA] TREE COINS!" at bounding box center [538, 110] width 371 height 8
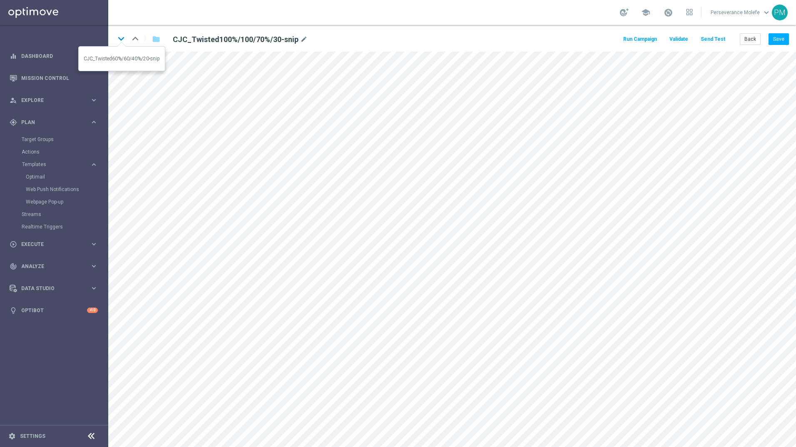
click at [119, 37] on icon "keyboard_arrow_down" at bounding box center [121, 38] width 12 height 12
click at [744, 44] on button "Back" at bounding box center [750, 39] width 21 height 12
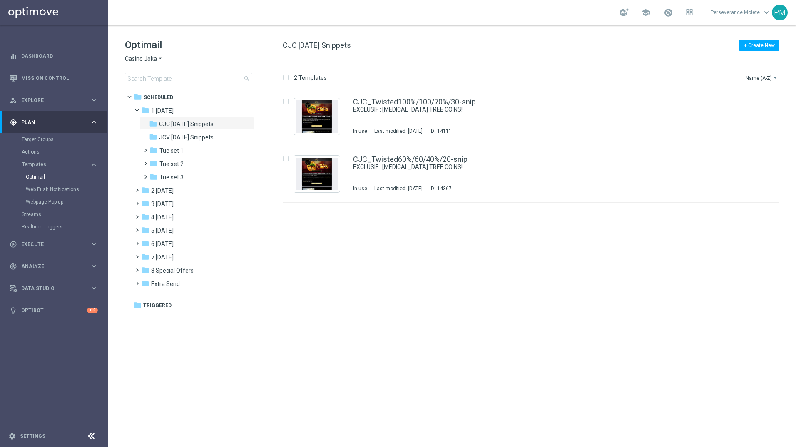
click at [138, 54] on div "Optimail Casino Joka arrow_drop_down × Casino Joka search" at bounding box center [197, 61] width 144 height 46
click at [142, 62] on span "Casino Joka" at bounding box center [141, 59] width 32 height 8
click at [0, 0] on span "Le Roi [PERSON_NAME]" at bounding box center [0, 0] width 0 height 0
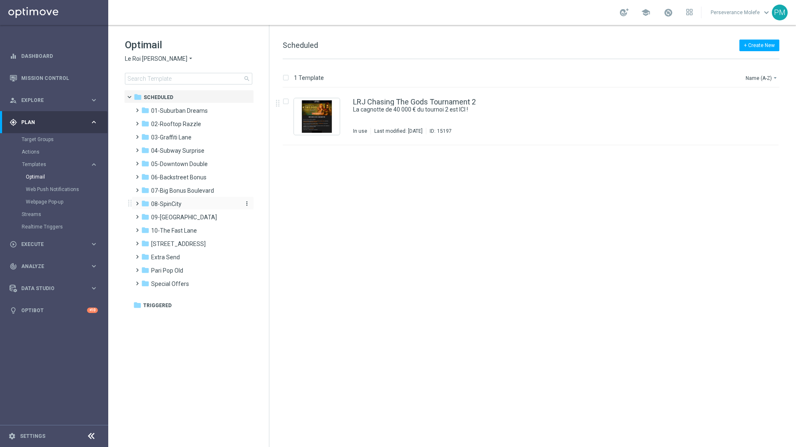
click at [189, 201] on div "folder 08-SpinCity" at bounding box center [189, 204] width 96 height 10
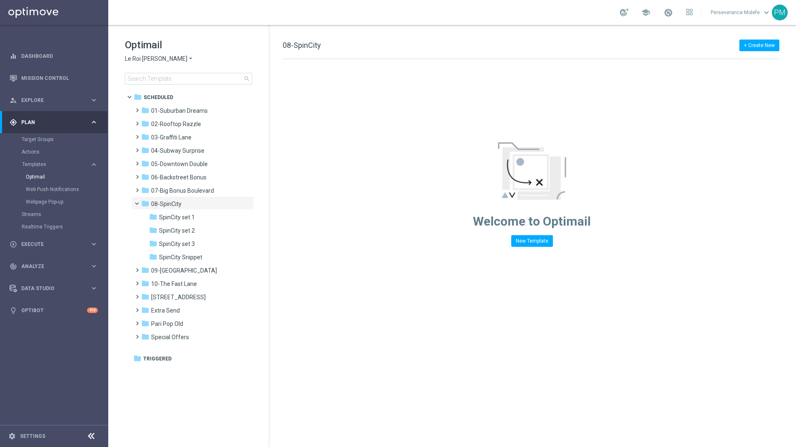
click at [189, 201] on div "folder 08-SpinCity" at bounding box center [189, 204] width 96 height 10
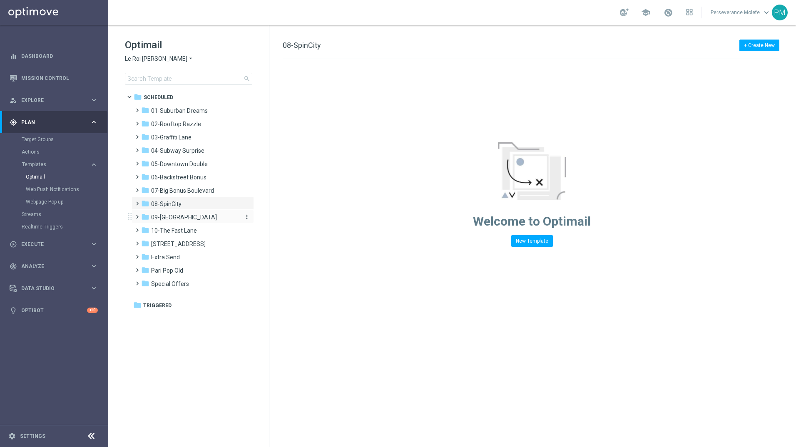
click at [192, 219] on span "09-[GEOGRAPHIC_DATA]" at bounding box center [184, 217] width 66 height 7
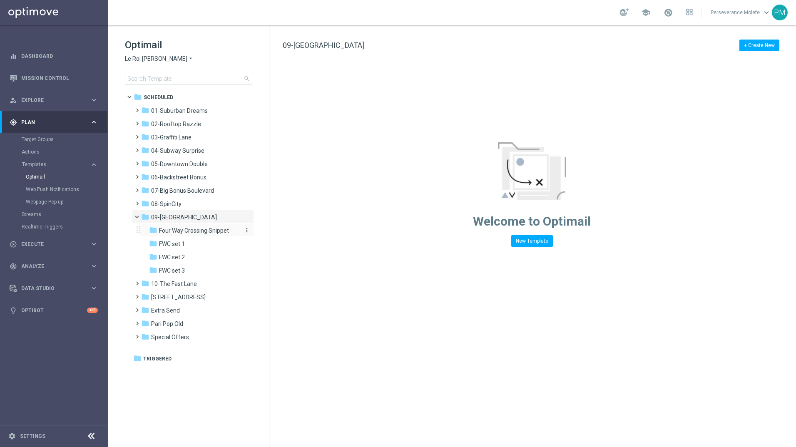
click at [208, 231] on span "Four Way Crossing Snippet" at bounding box center [194, 230] width 70 height 7
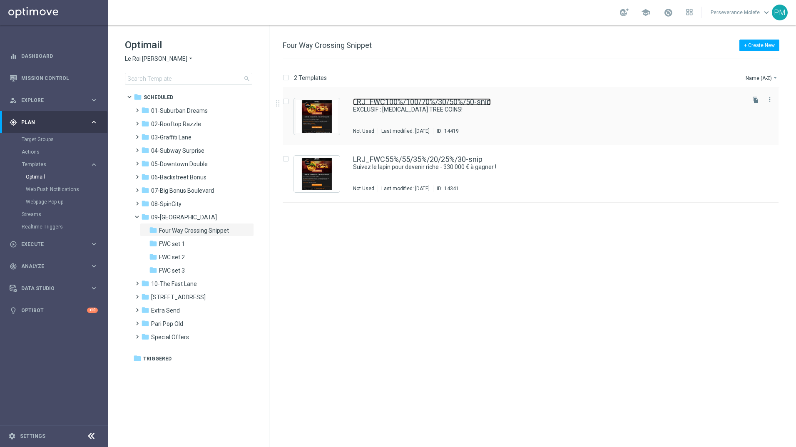
click at [396, 102] on link "LRJ_FWC100%/100/70%/30/50%/50-snip" at bounding box center [422, 101] width 138 height 7
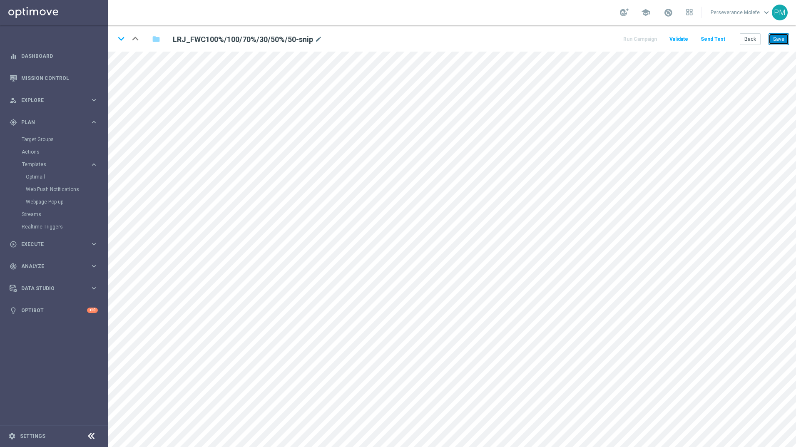
click at [778, 39] on button "Save" at bounding box center [779, 39] width 20 height 12
click at [124, 36] on icon "keyboard_arrow_down" at bounding box center [121, 38] width 12 height 12
click at [778, 39] on button "Save" at bounding box center [779, 39] width 20 height 12
click at [138, 35] on icon "keyboard_arrow_up" at bounding box center [135, 38] width 12 height 12
